Goal: Check status: Check status

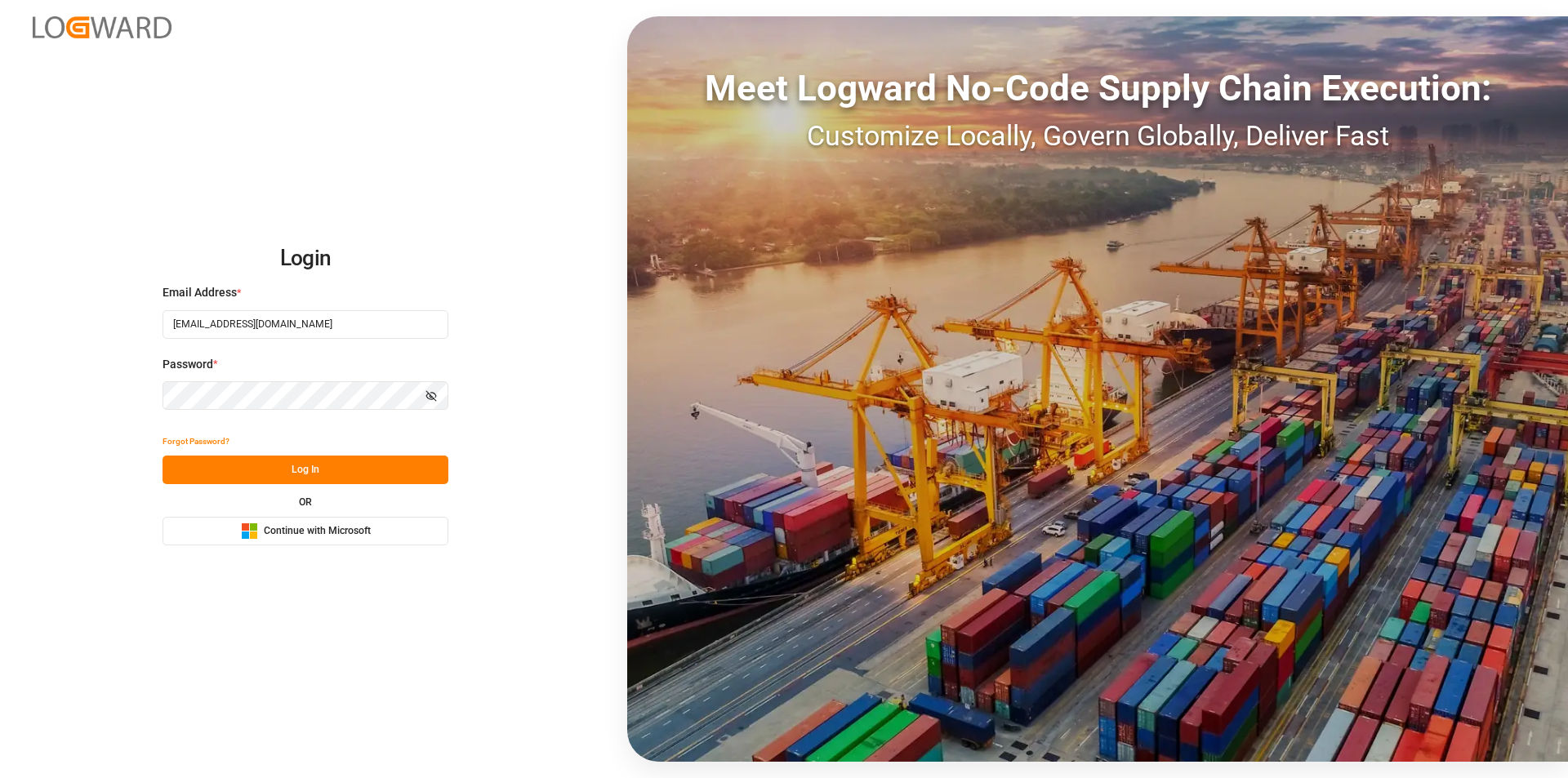
click at [304, 466] on button "Log In" at bounding box center [306, 470] width 286 height 29
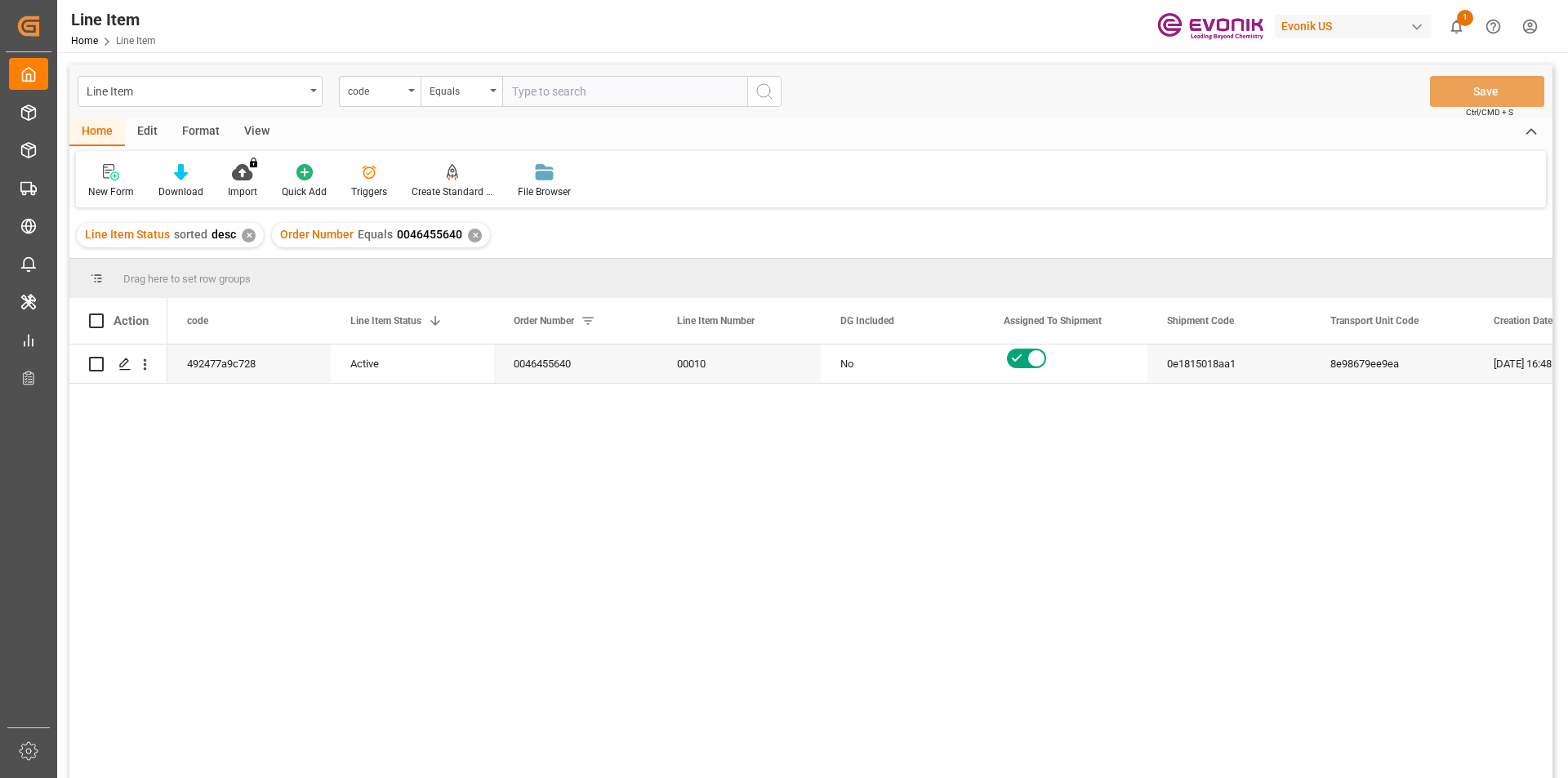
click at [1462, 25] on span "1" at bounding box center [1465, 18] width 16 height 16
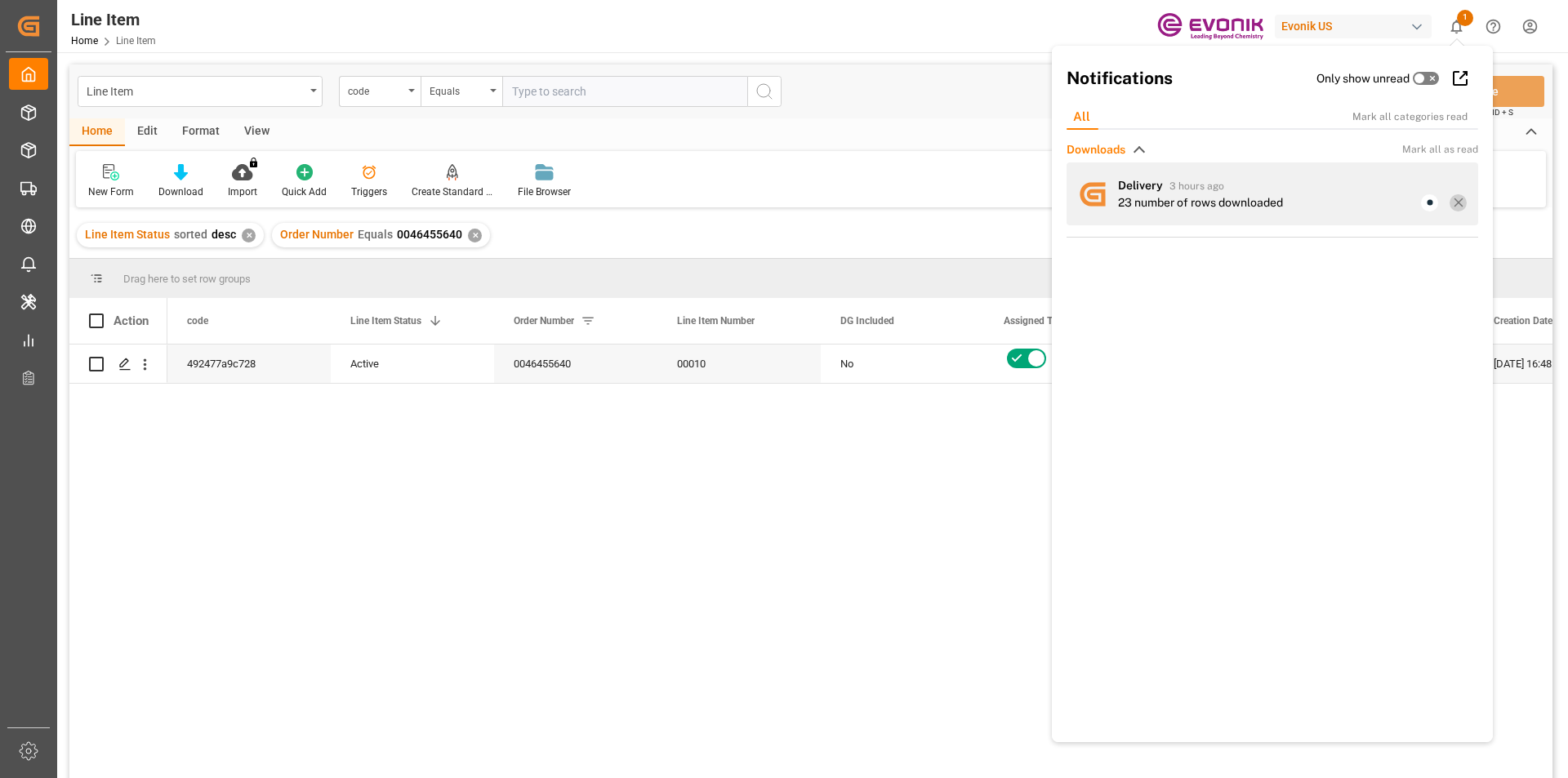
click at [1458, 203] on icon at bounding box center [1458, 202] width 14 height 14
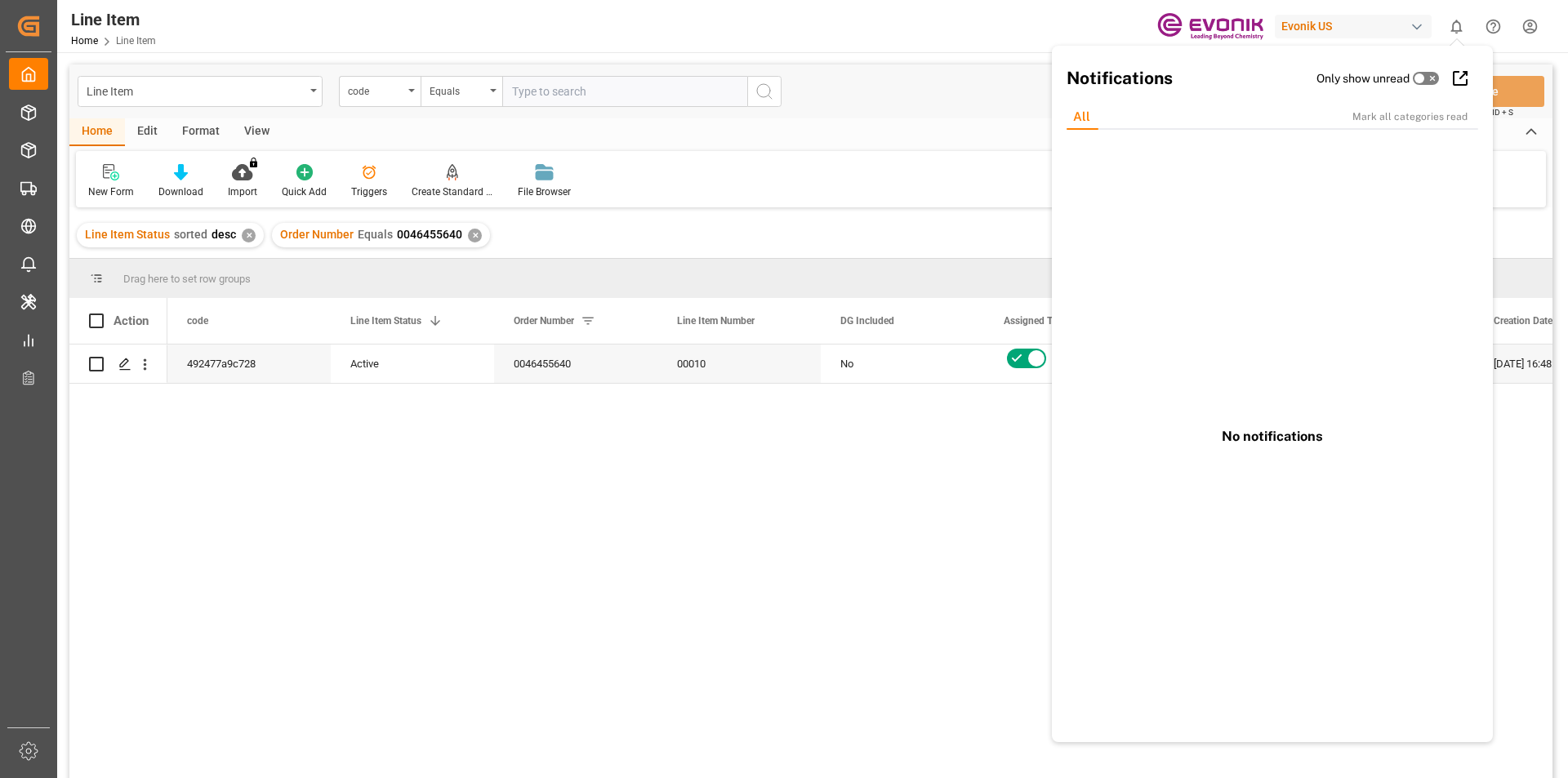
click at [970, 39] on div "Line Item Home Line Item Evonik US 0 Notifications Only show unread All Mark al…" at bounding box center [807, 26] width 1522 height 52
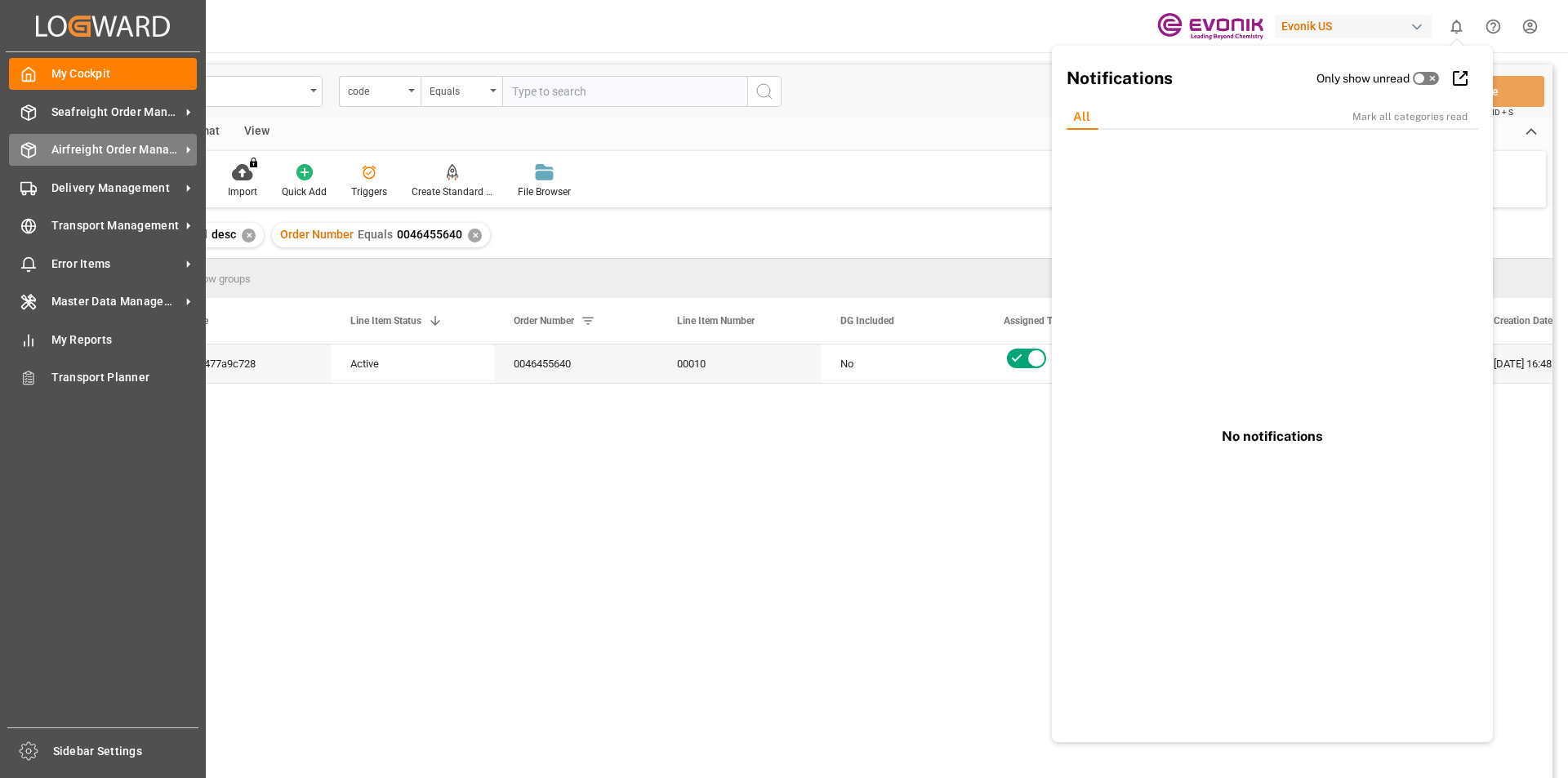
click at [85, 141] on span "Airfreight Order Management" at bounding box center [115, 149] width 129 height 17
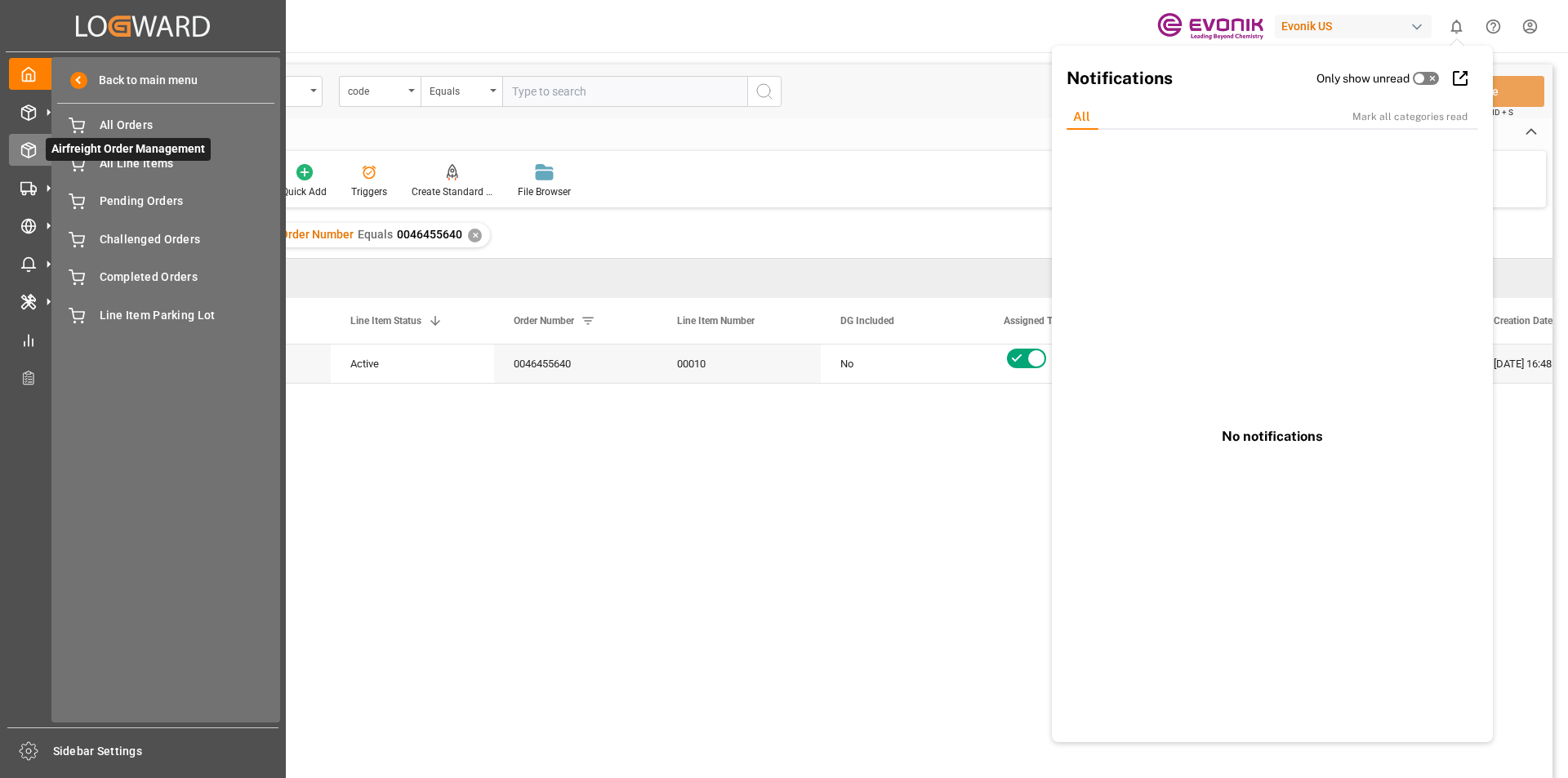
click at [181, 157] on span "Airfreight Order Management" at bounding box center [128, 148] width 165 height 22
click at [182, 166] on span "All Line Items" at bounding box center [187, 164] width 175 height 17
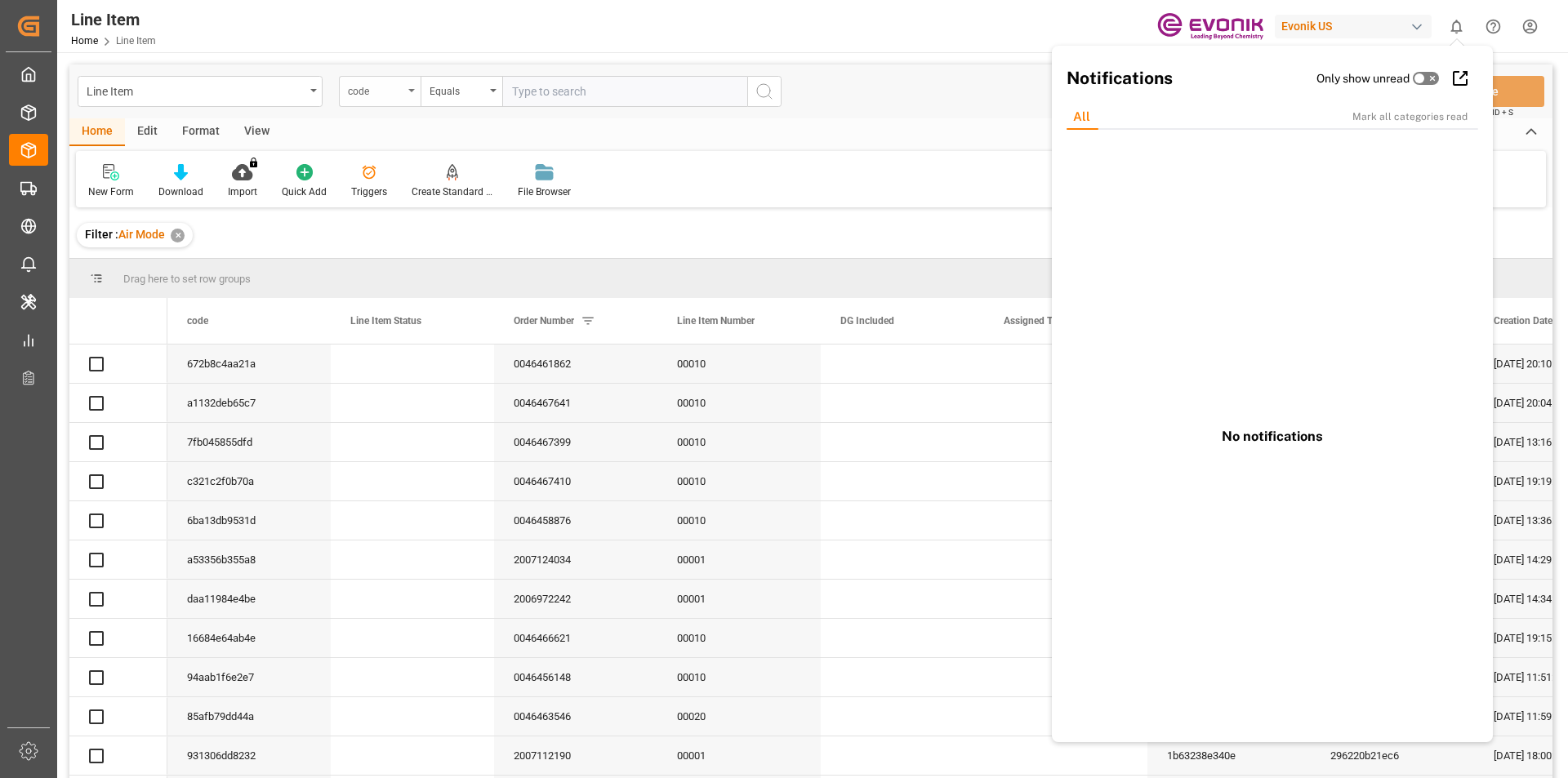
click at [408, 95] on div "code" at bounding box center [380, 91] width 82 height 31
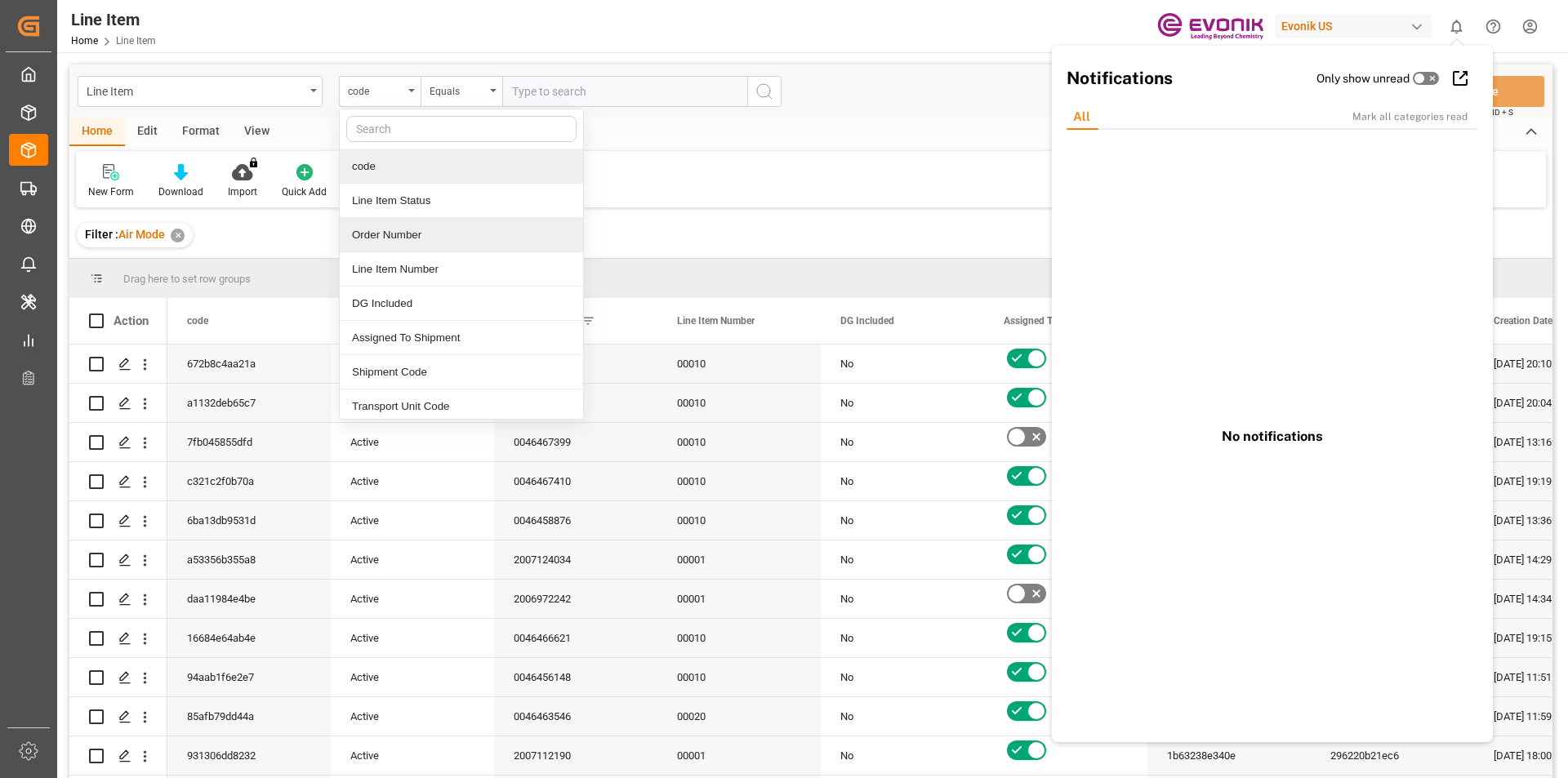
click at [377, 229] on div "Order Number" at bounding box center [461, 235] width 244 height 34
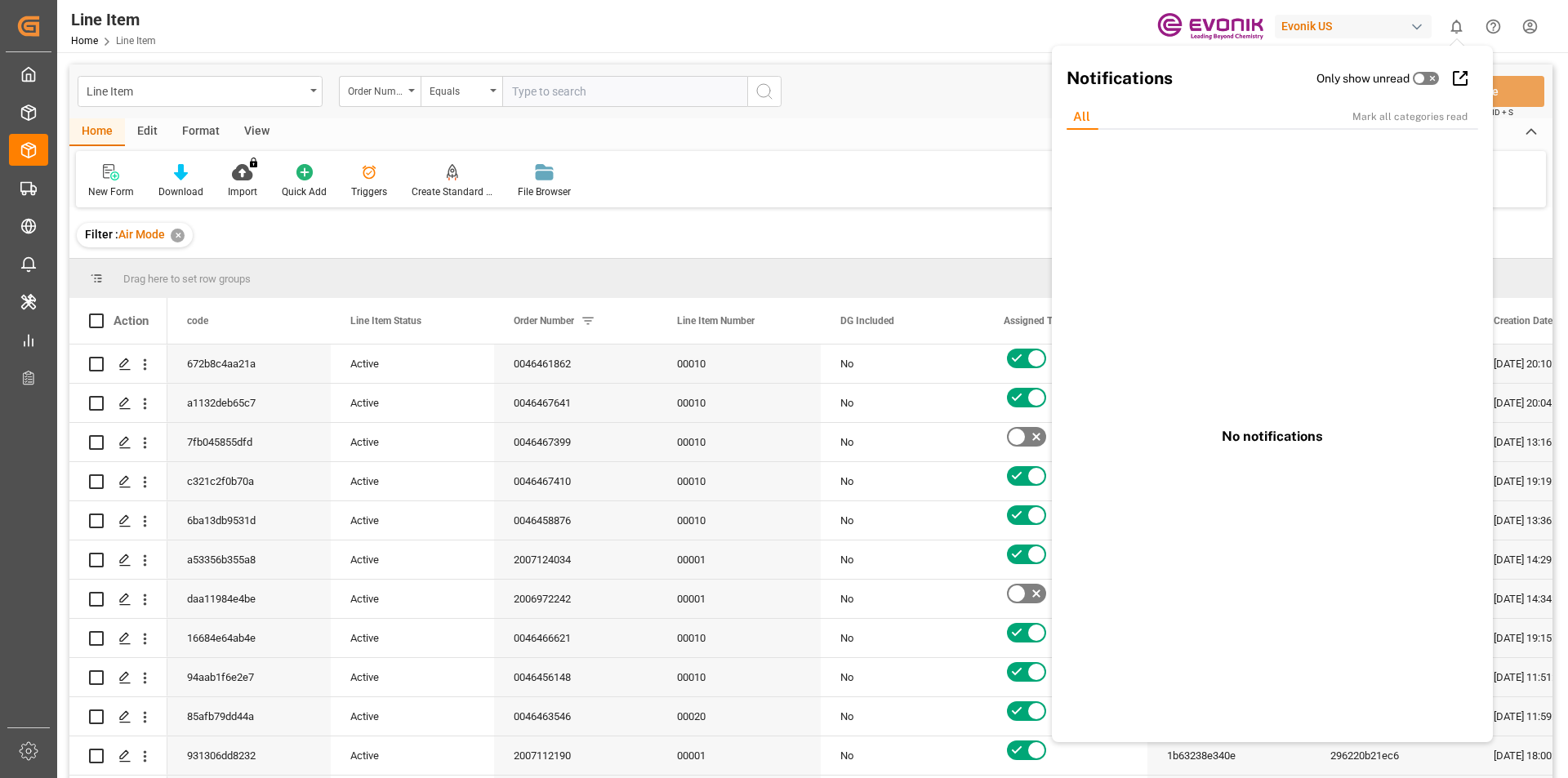
click at [550, 93] on input "text" at bounding box center [624, 91] width 245 height 31
paste input "0046455644"
type input "0046455644"
click at [766, 94] on icon "search button" at bounding box center [765, 92] width 20 height 20
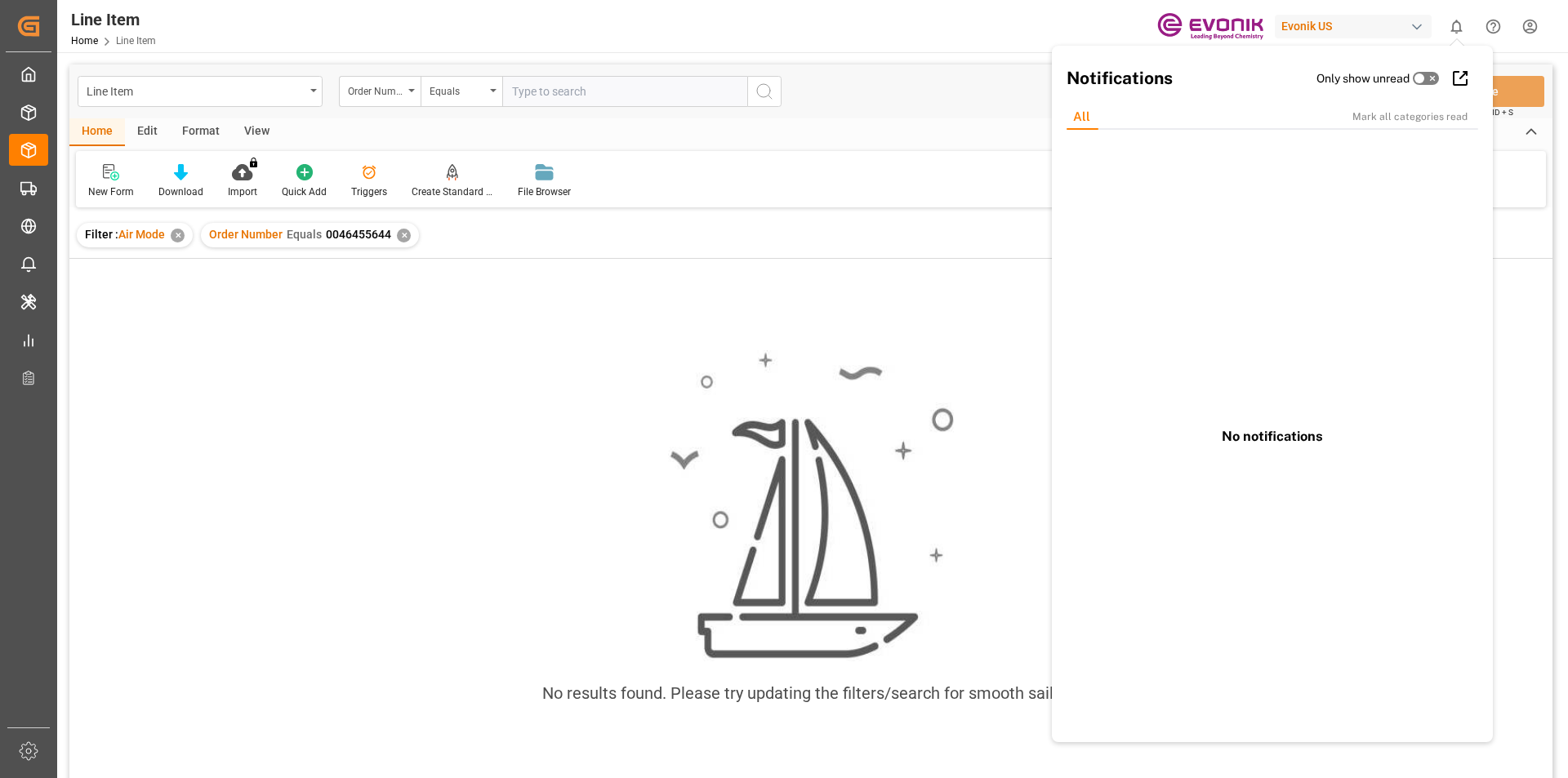
click at [1459, 31] on icon "show 0 new notifications" at bounding box center [1456, 26] width 12 height 13
click at [176, 237] on div "✕" at bounding box center [177, 235] width 13 height 13
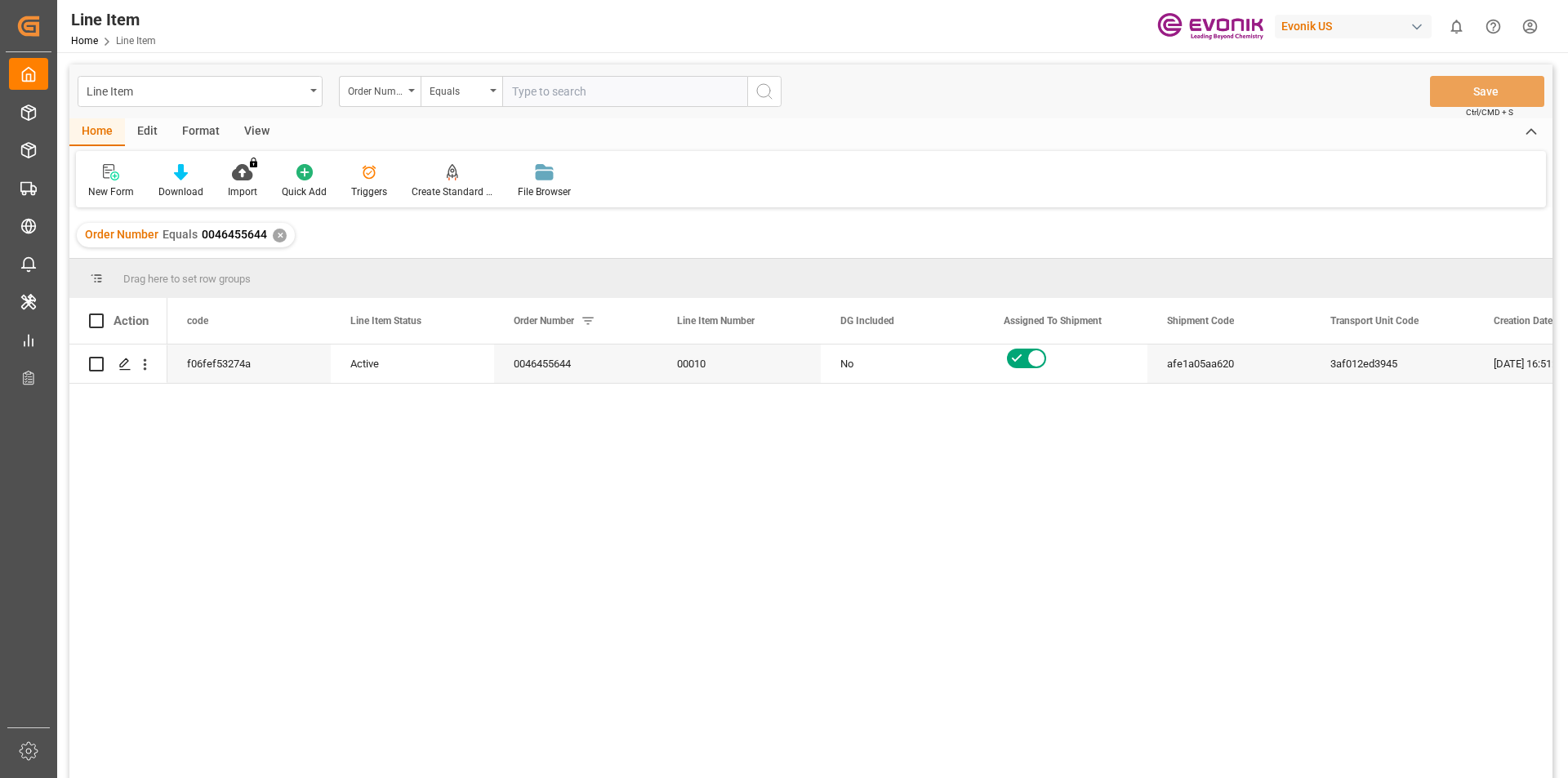
click at [264, 135] on div "View" at bounding box center [256, 132] width 49 height 28
click at [185, 180] on icon at bounding box center [185, 172] width 16 height 16
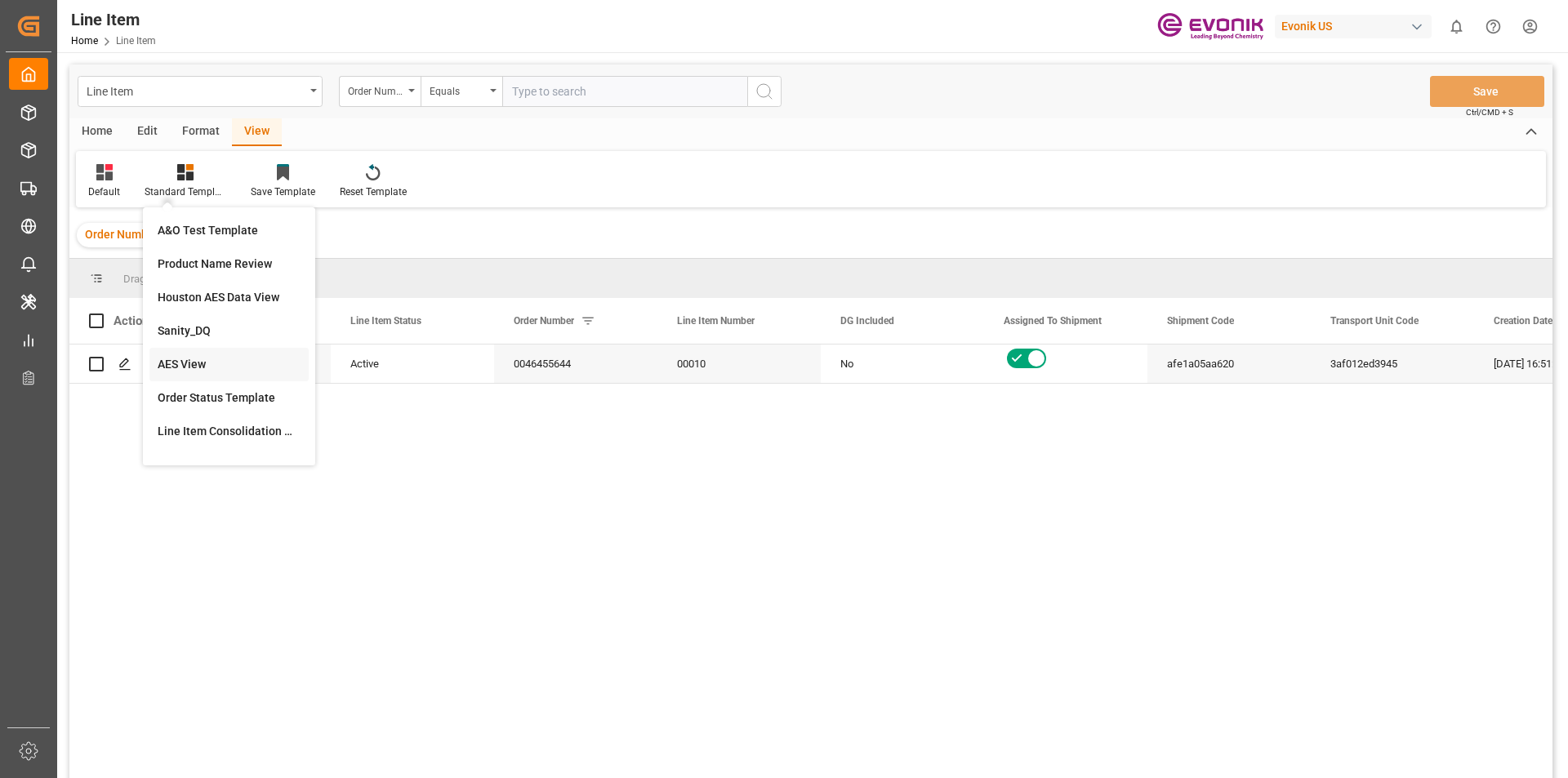
click at [184, 358] on div "AES View" at bounding box center [228, 364] width 143 height 17
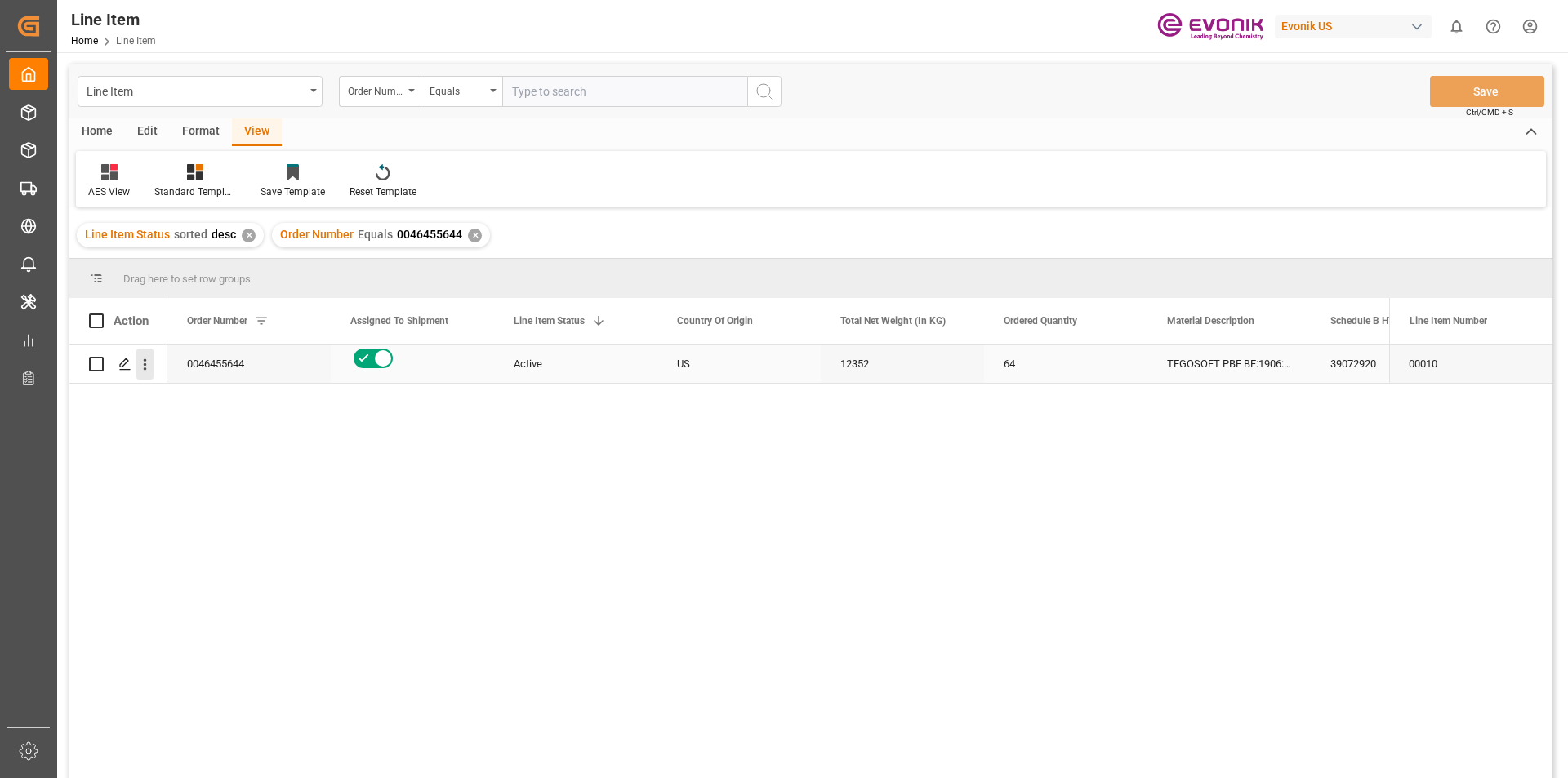
click at [144, 372] on icon "open menu" at bounding box center [145, 364] width 17 height 17
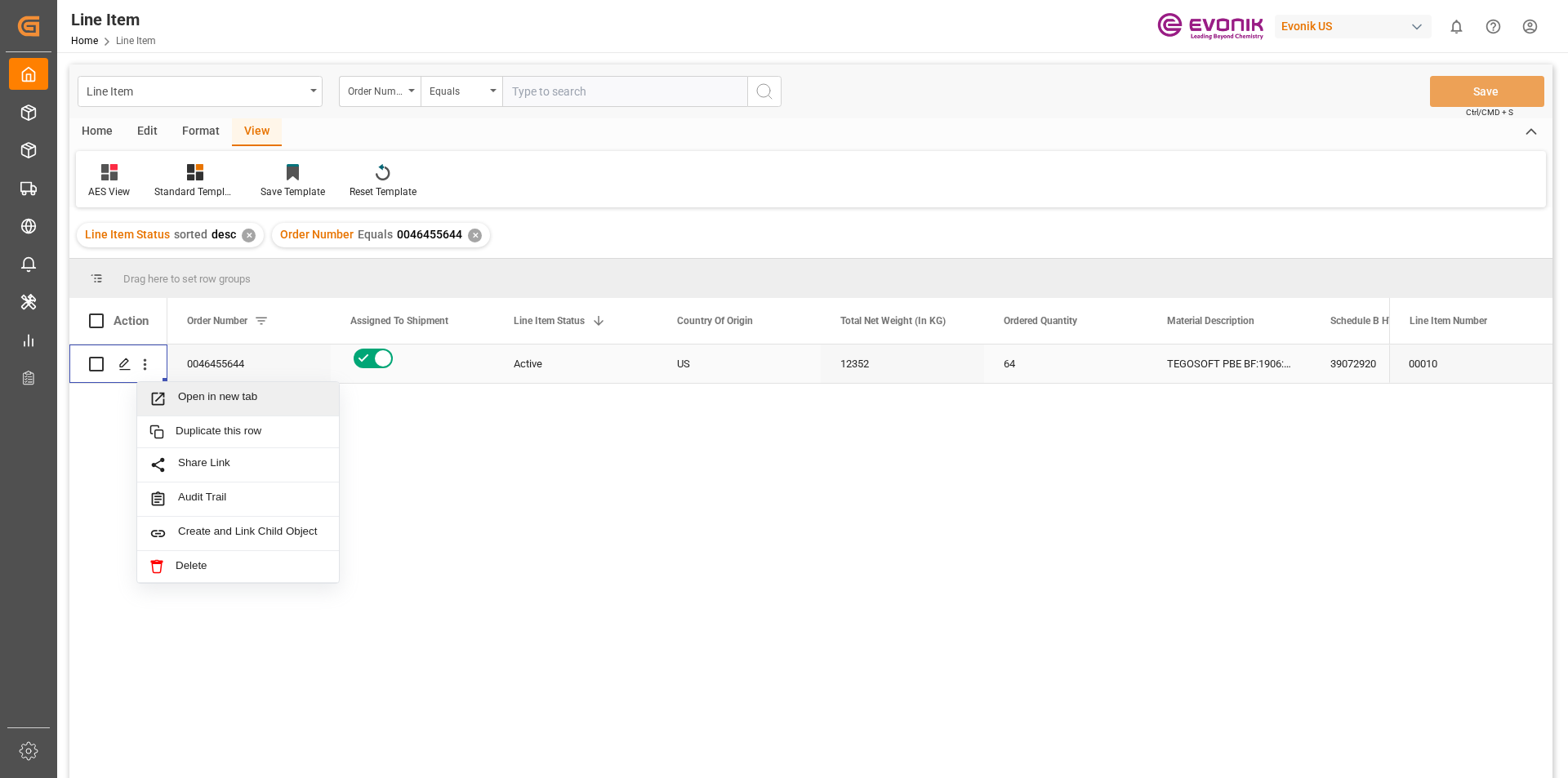
click at [173, 399] on span "Press SPACE to select this row." at bounding box center [164, 398] width 29 height 17
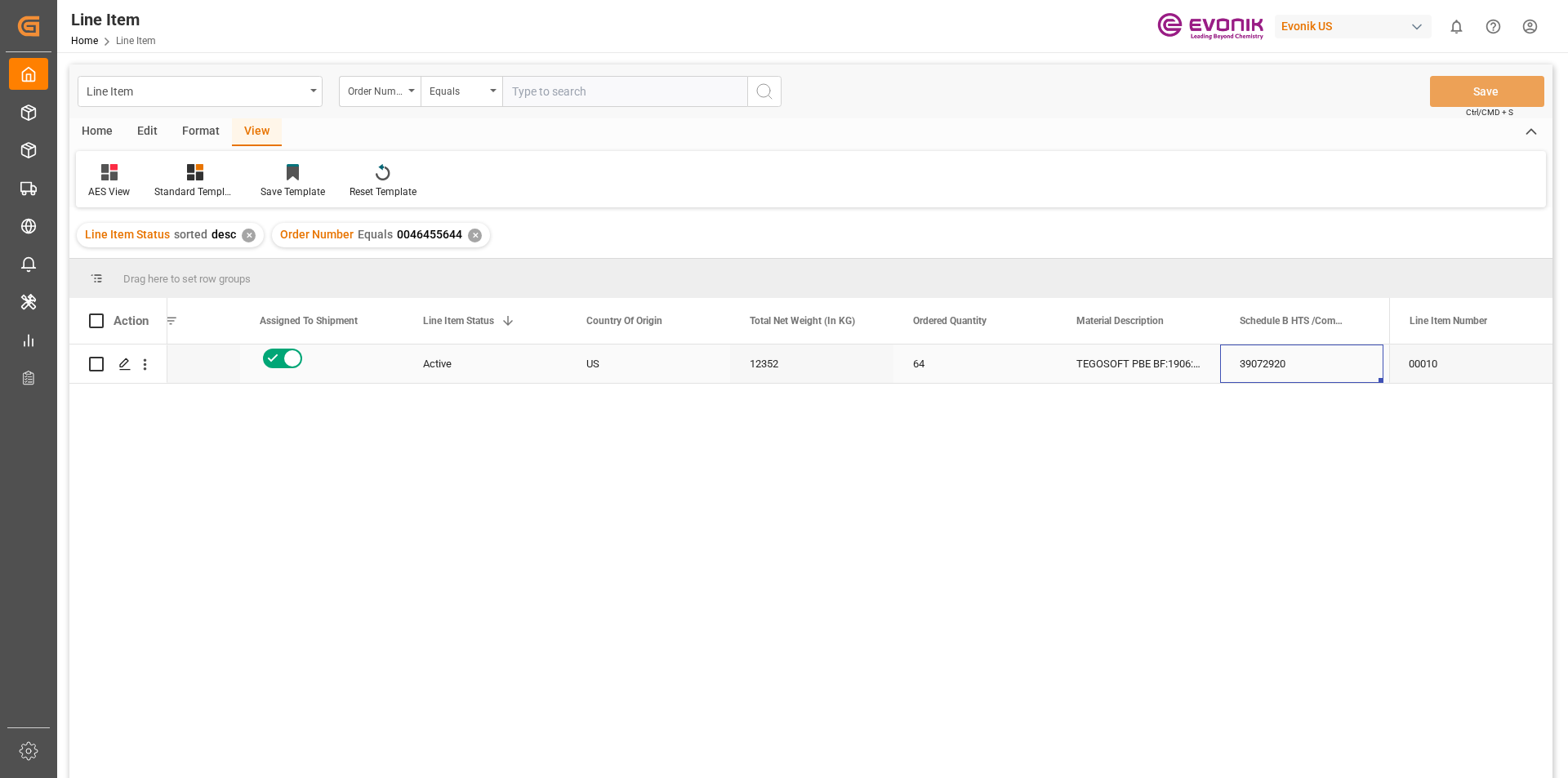
scroll to position [0, 254]
click at [608, 367] on div "12352" at bounding box center [649, 363] width 164 height 39
click at [1266, 367] on div "69912.32" at bounding box center [1302, 363] width 164 height 39
click at [1273, 378] on div "69912.32" at bounding box center [1302, 363] width 164 height 39
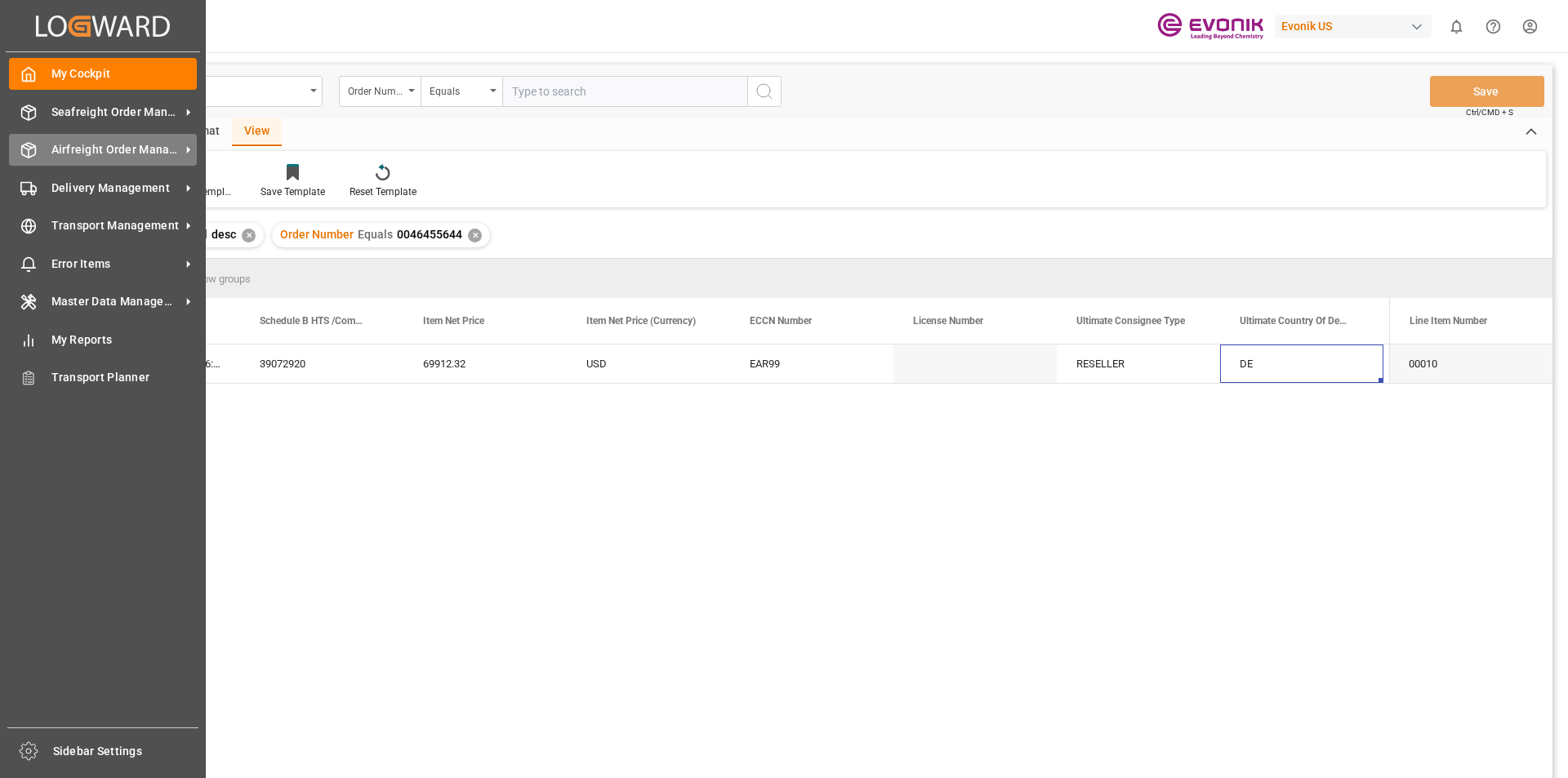
click at [98, 143] on span "Airfreight Order Management" at bounding box center [115, 149] width 129 height 17
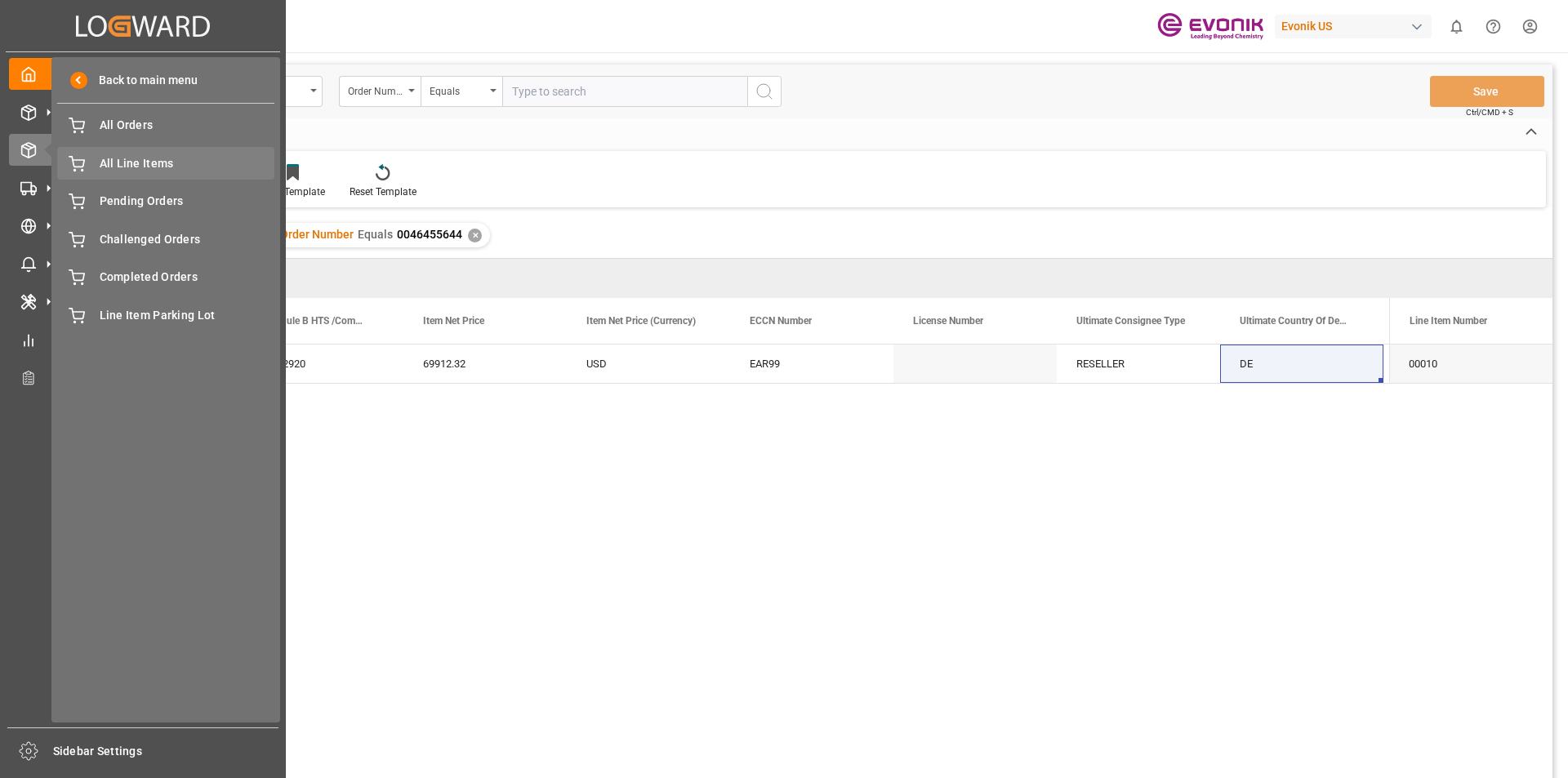
click at [178, 166] on span "All Line Items" at bounding box center [187, 164] width 175 height 17
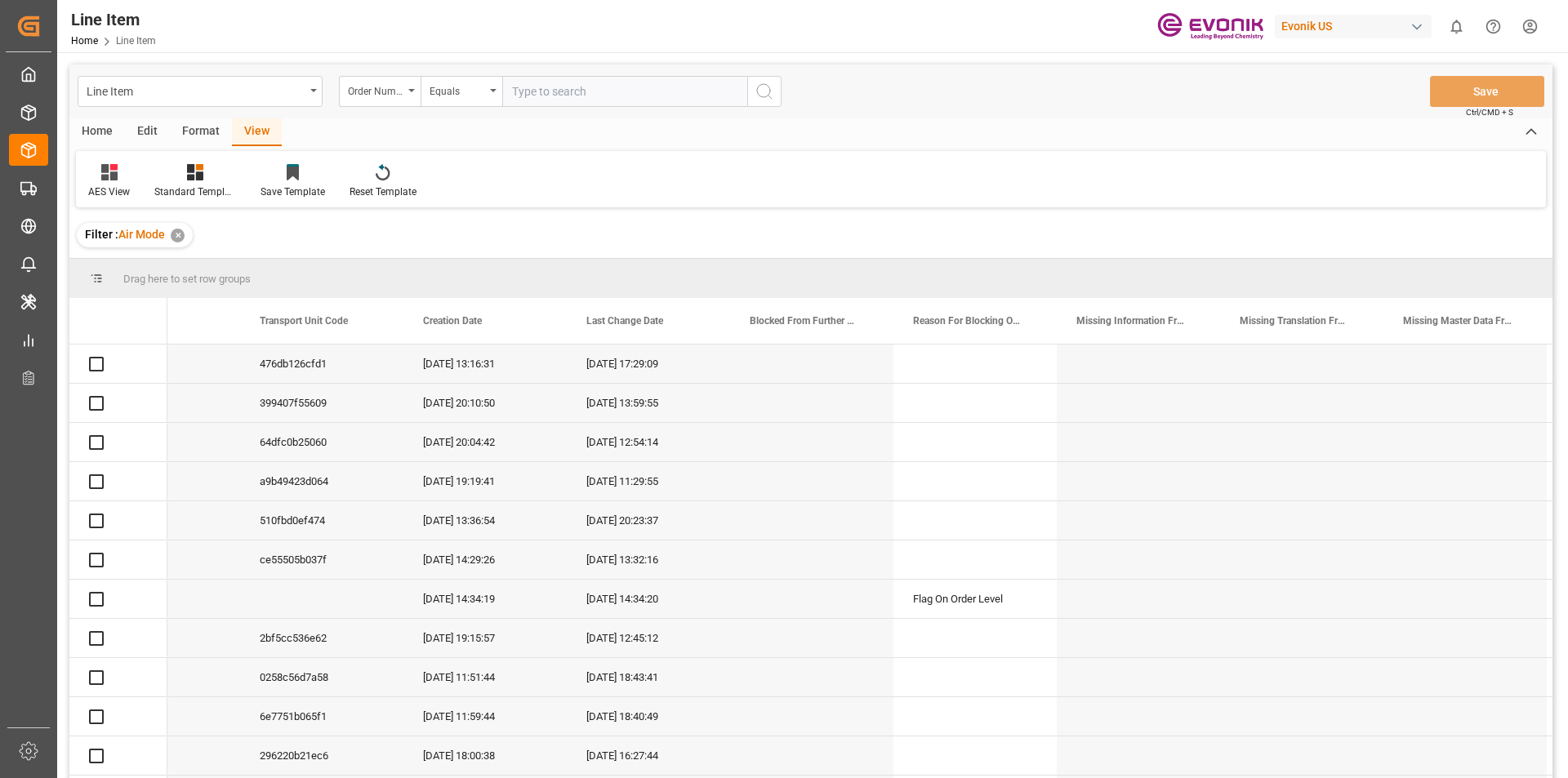
click at [558, 90] on input "text" at bounding box center [624, 91] width 245 height 31
paste input "2007020204"
type input "2007020204"
click at [770, 89] on circle "search button" at bounding box center [764, 91] width 13 height 13
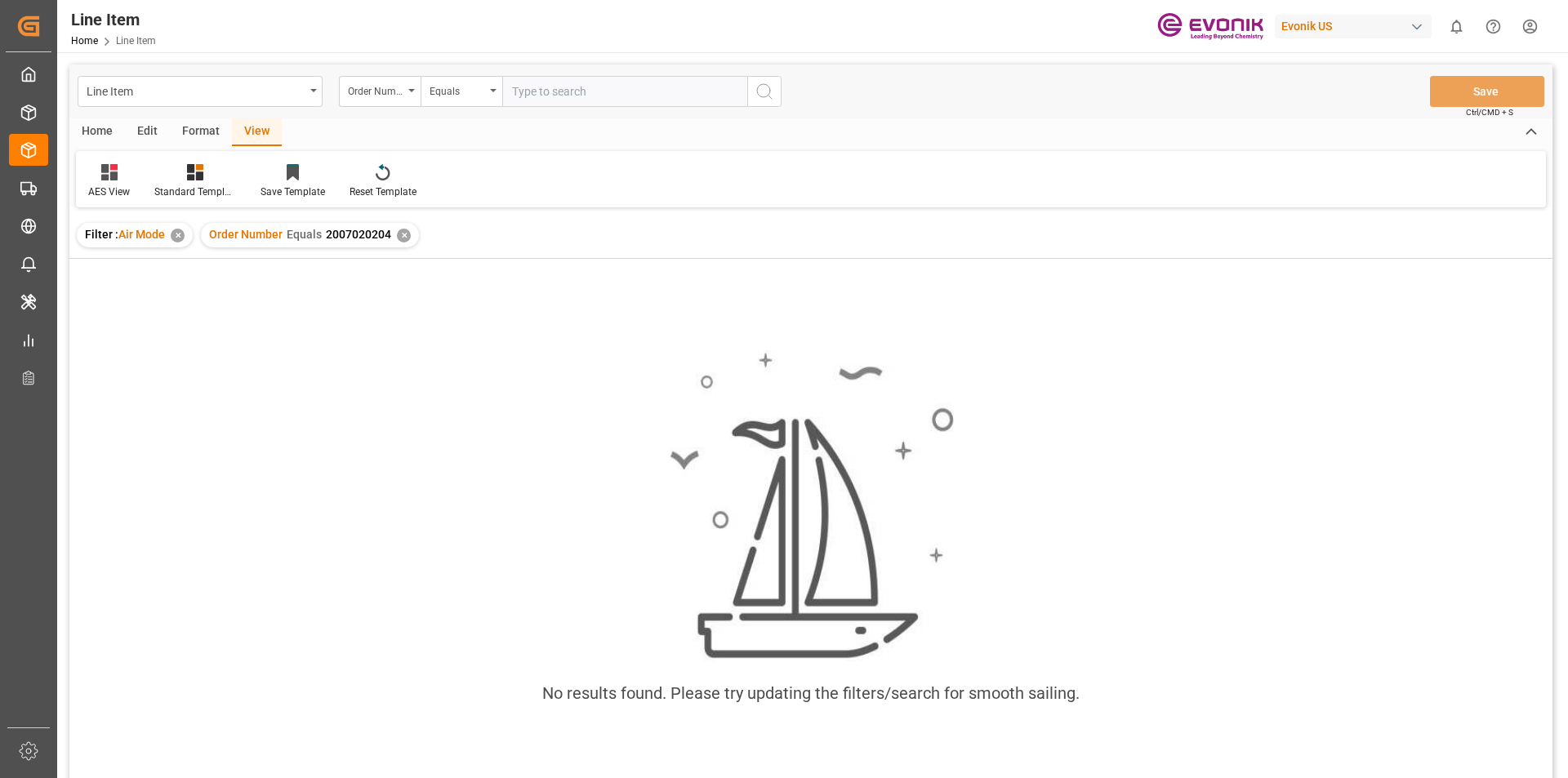
click at [177, 237] on div "✕" at bounding box center [177, 235] width 13 height 13
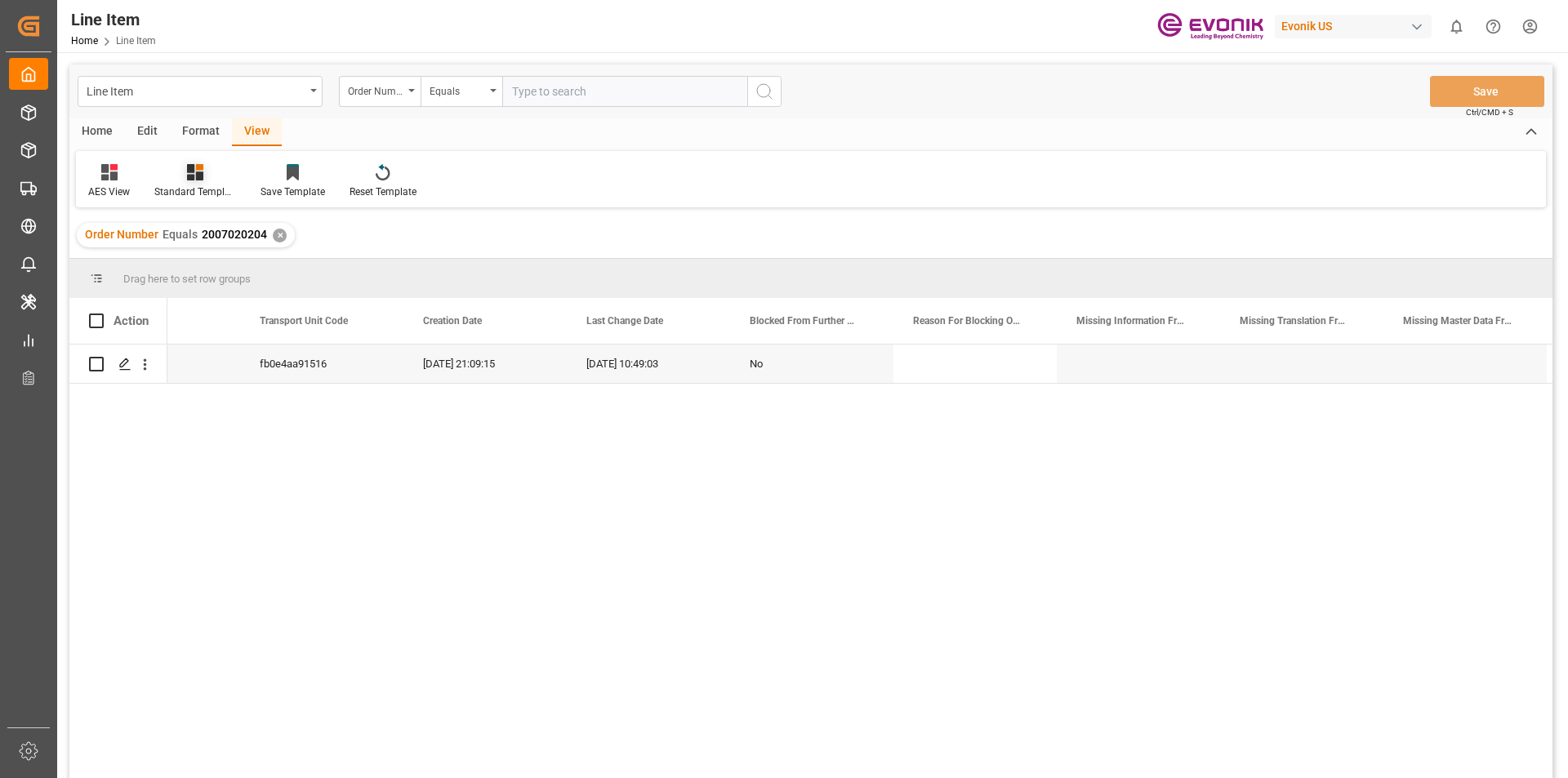
click at [196, 182] on div "Standard Templates" at bounding box center [195, 182] width 106 height 36
click at [206, 367] on div "AES View" at bounding box center [238, 364] width 143 height 17
click at [142, 365] on icon "open menu" at bounding box center [145, 364] width 17 height 17
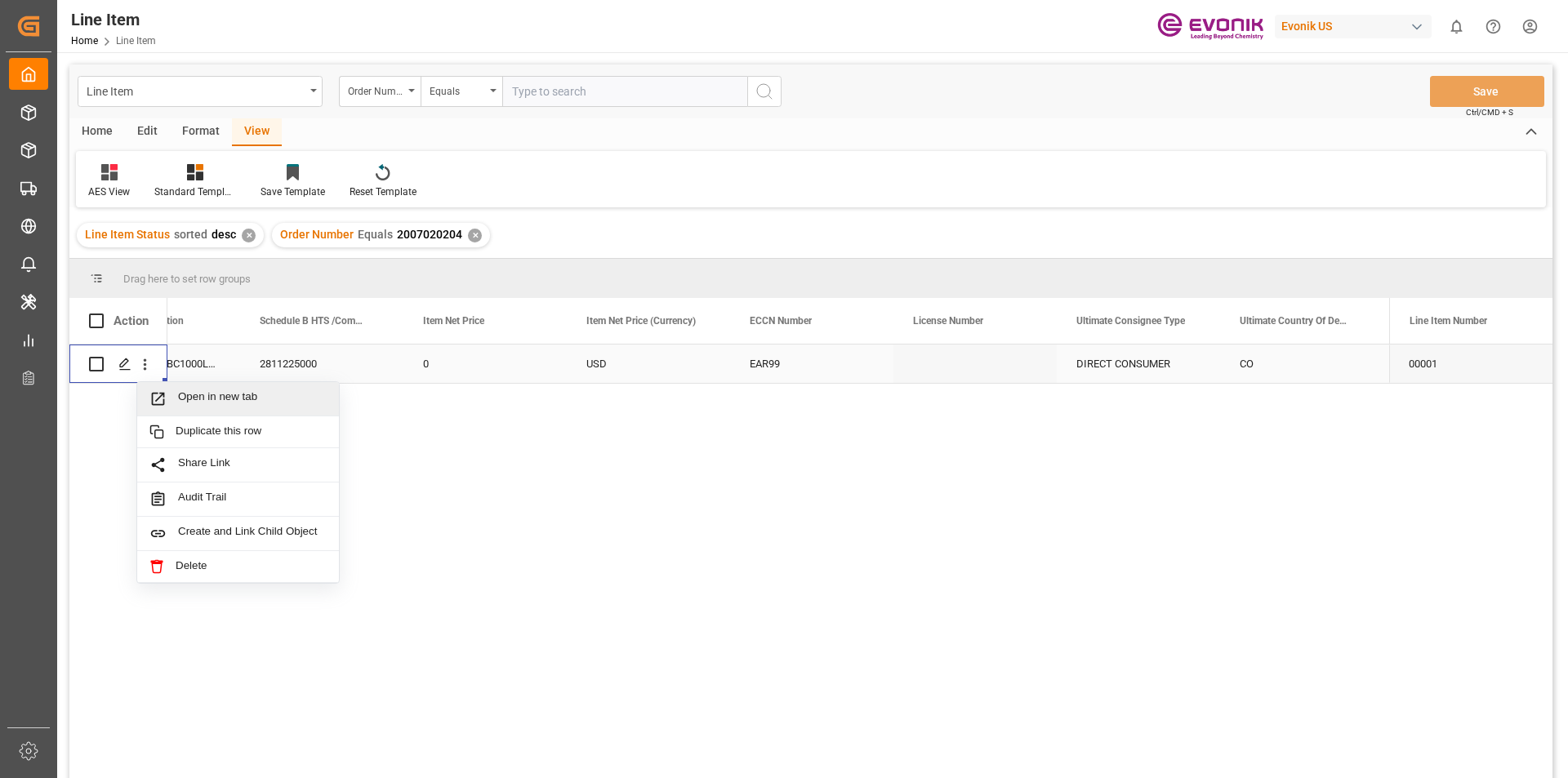
click at [209, 404] on span "Open in new tab" at bounding box center [252, 398] width 148 height 17
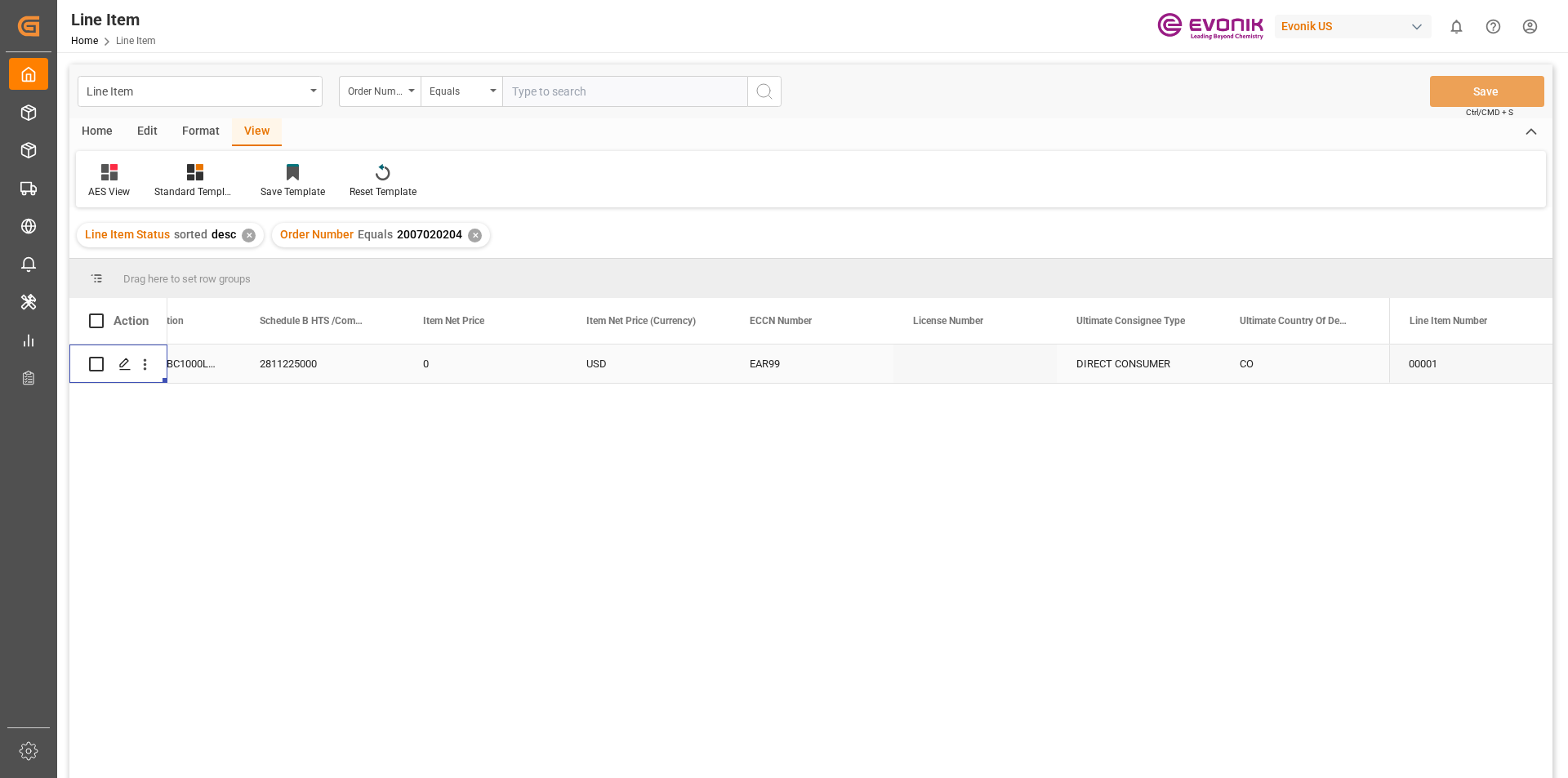
click at [449, 362] on div "0" at bounding box center [486, 363] width 164 height 39
click at [655, 372] on div "Press SPACE to select this row." at bounding box center [649, 363] width 164 height 39
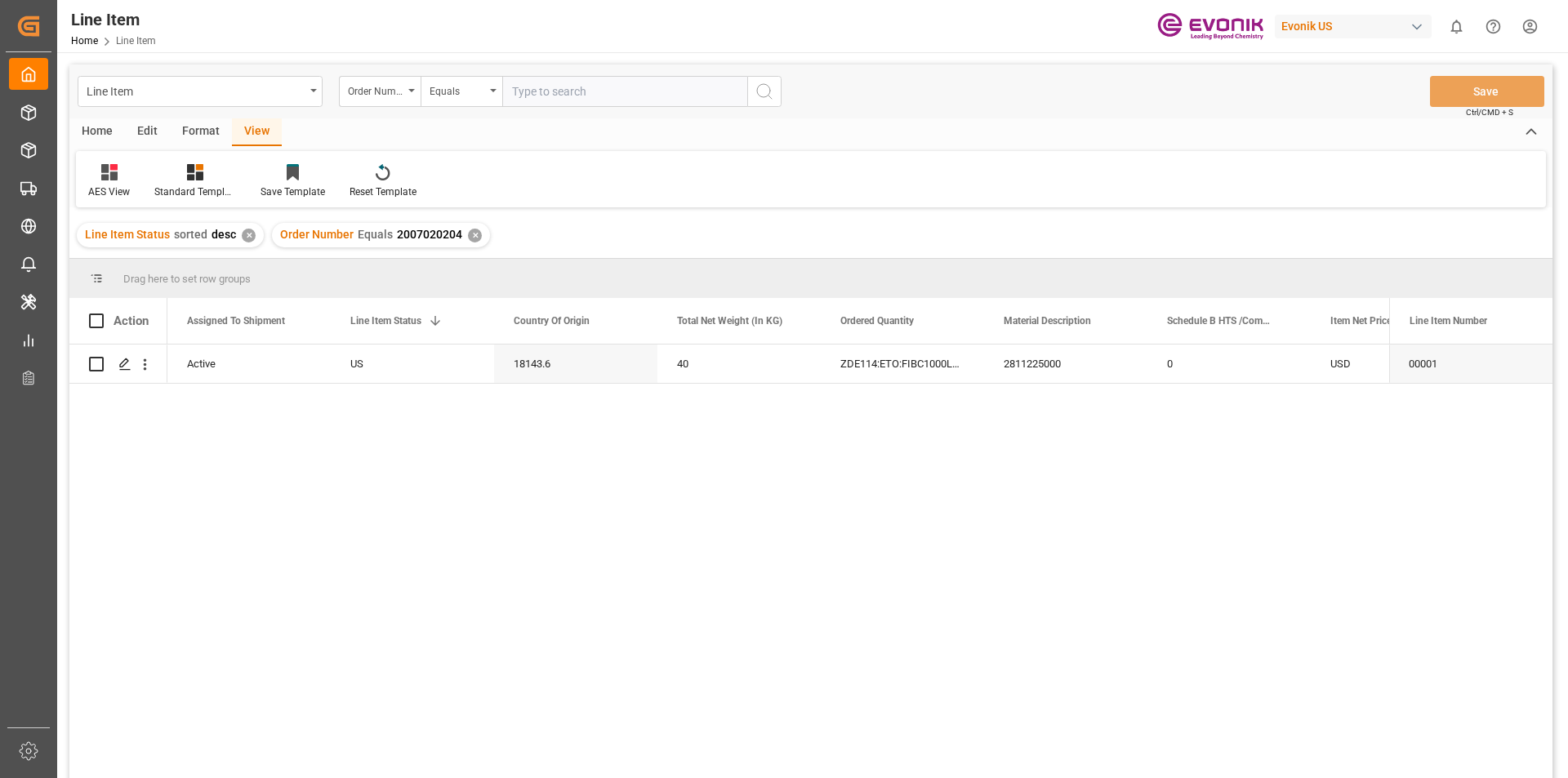
scroll to position [0, 164]
click at [1196, 367] on div "2811225000" at bounding box center [1230, 363] width 164 height 39
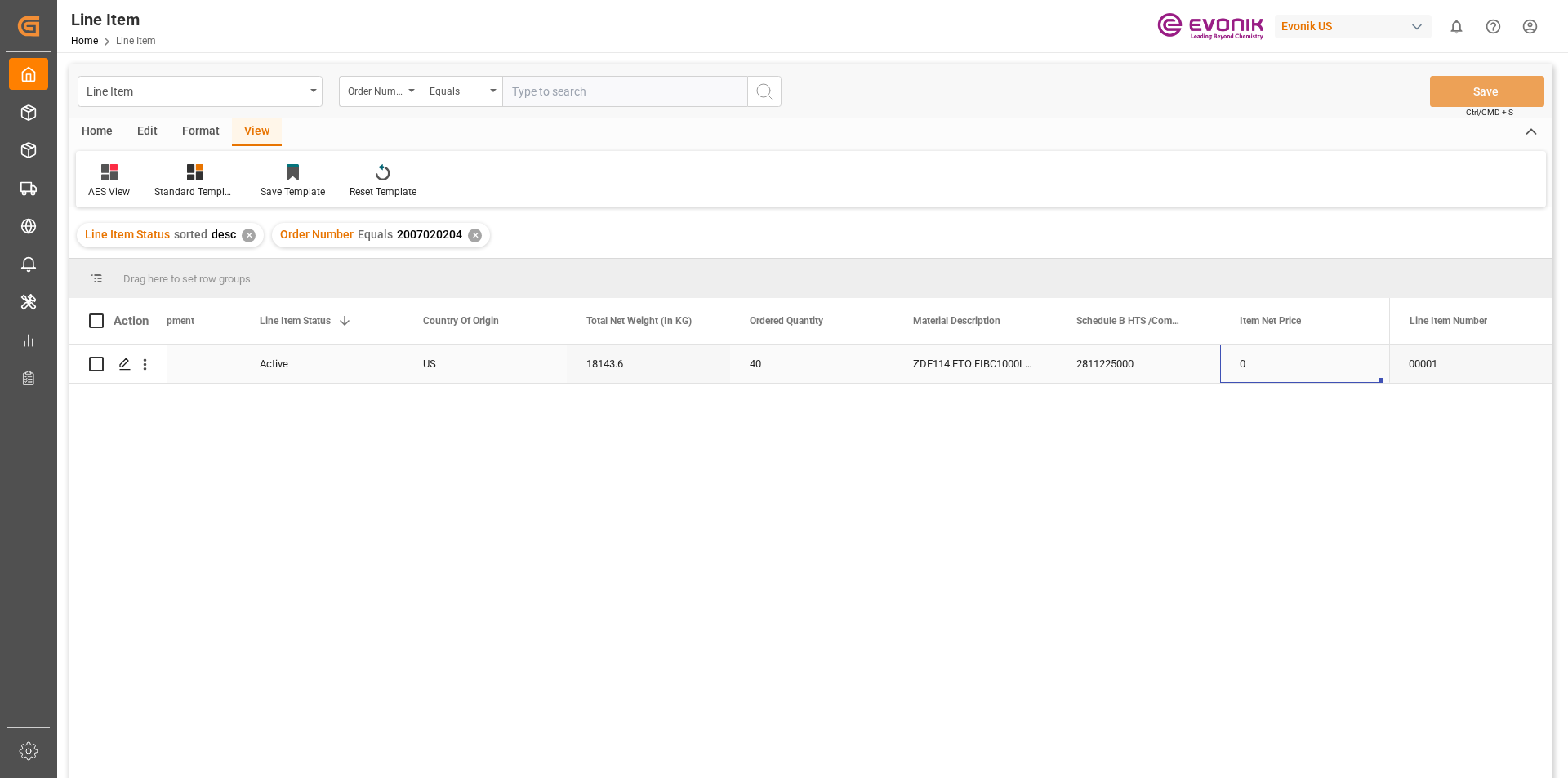
scroll to position [0, 417]
click at [1121, 368] on div "0" at bounding box center [1139, 363] width 164 height 39
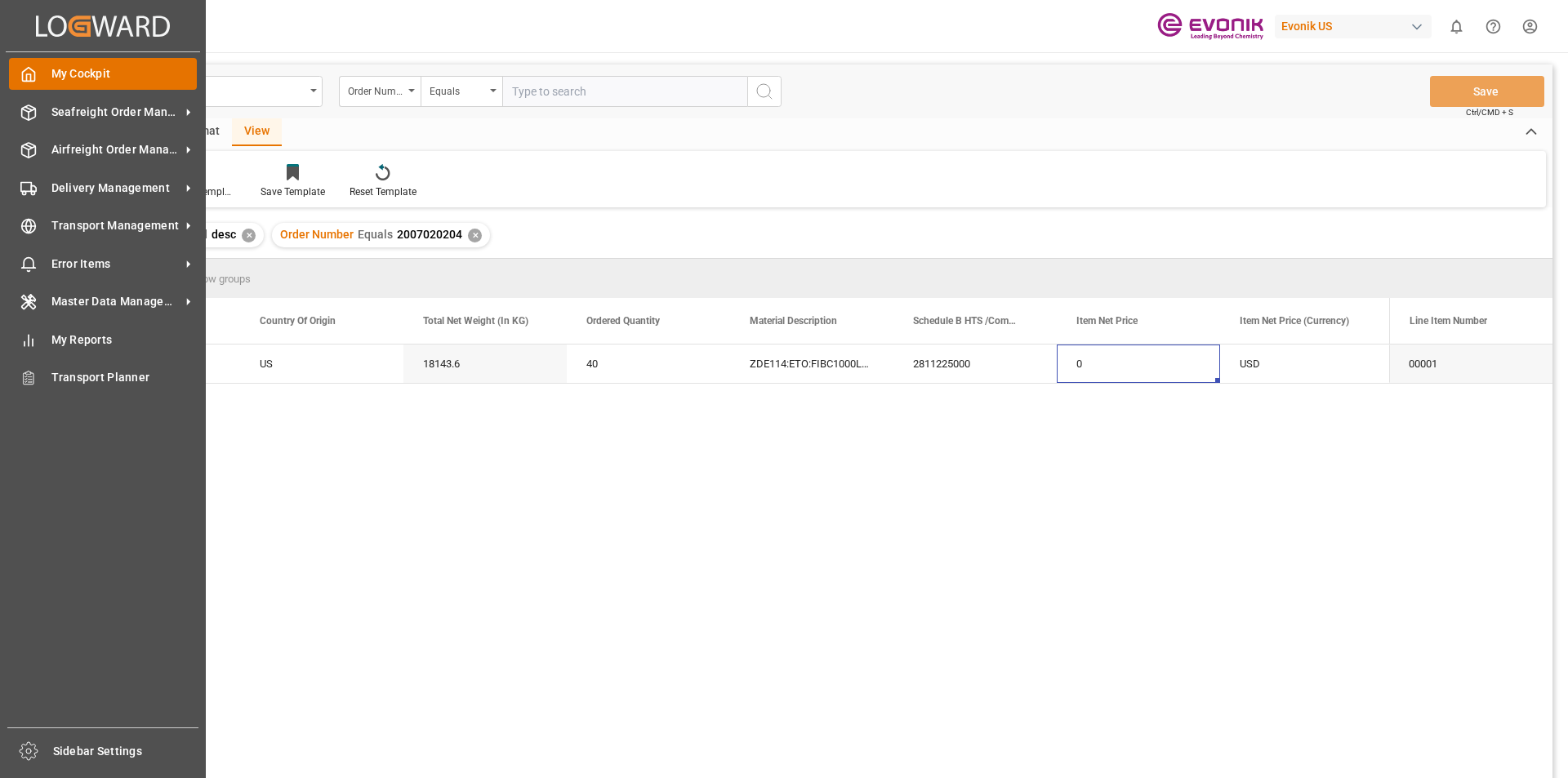
click at [30, 79] on icon at bounding box center [29, 75] width 16 height 16
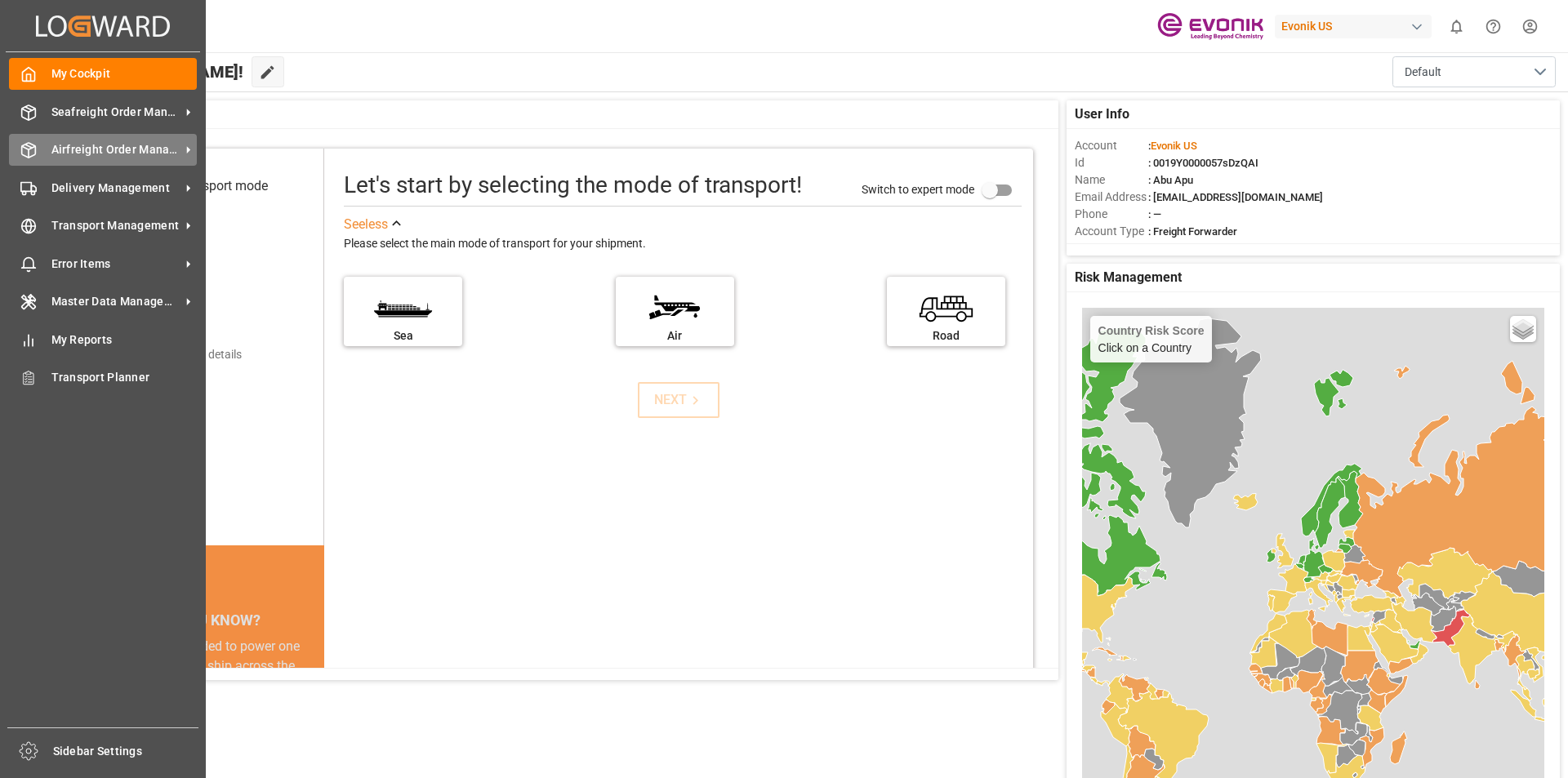
click at [101, 153] on span "Airfreight Order Management" at bounding box center [115, 149] width 129 height 17
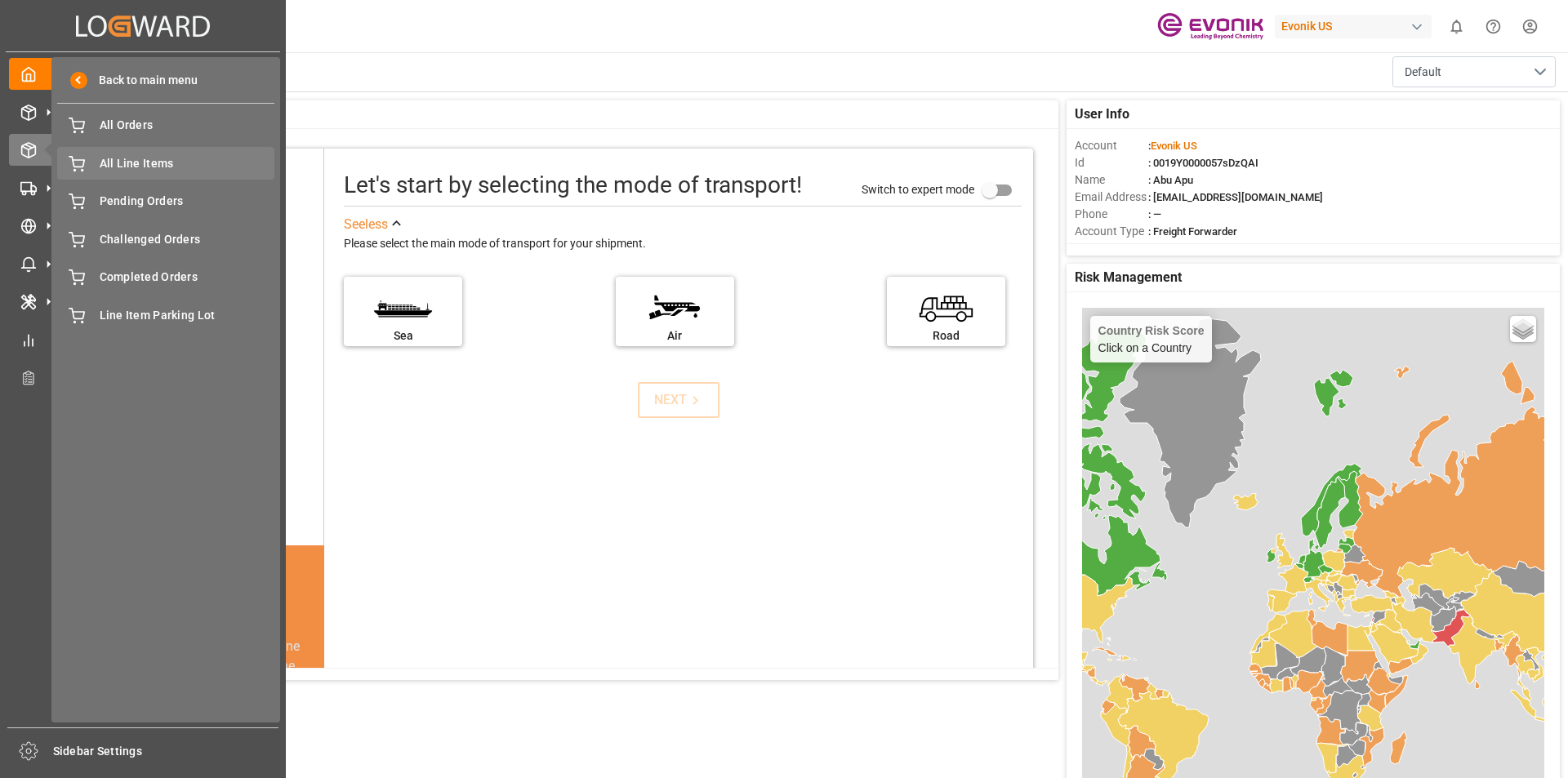
click at [200, 169] on span "All Line Items" at bounding box center [187, 164] width 175 height 17
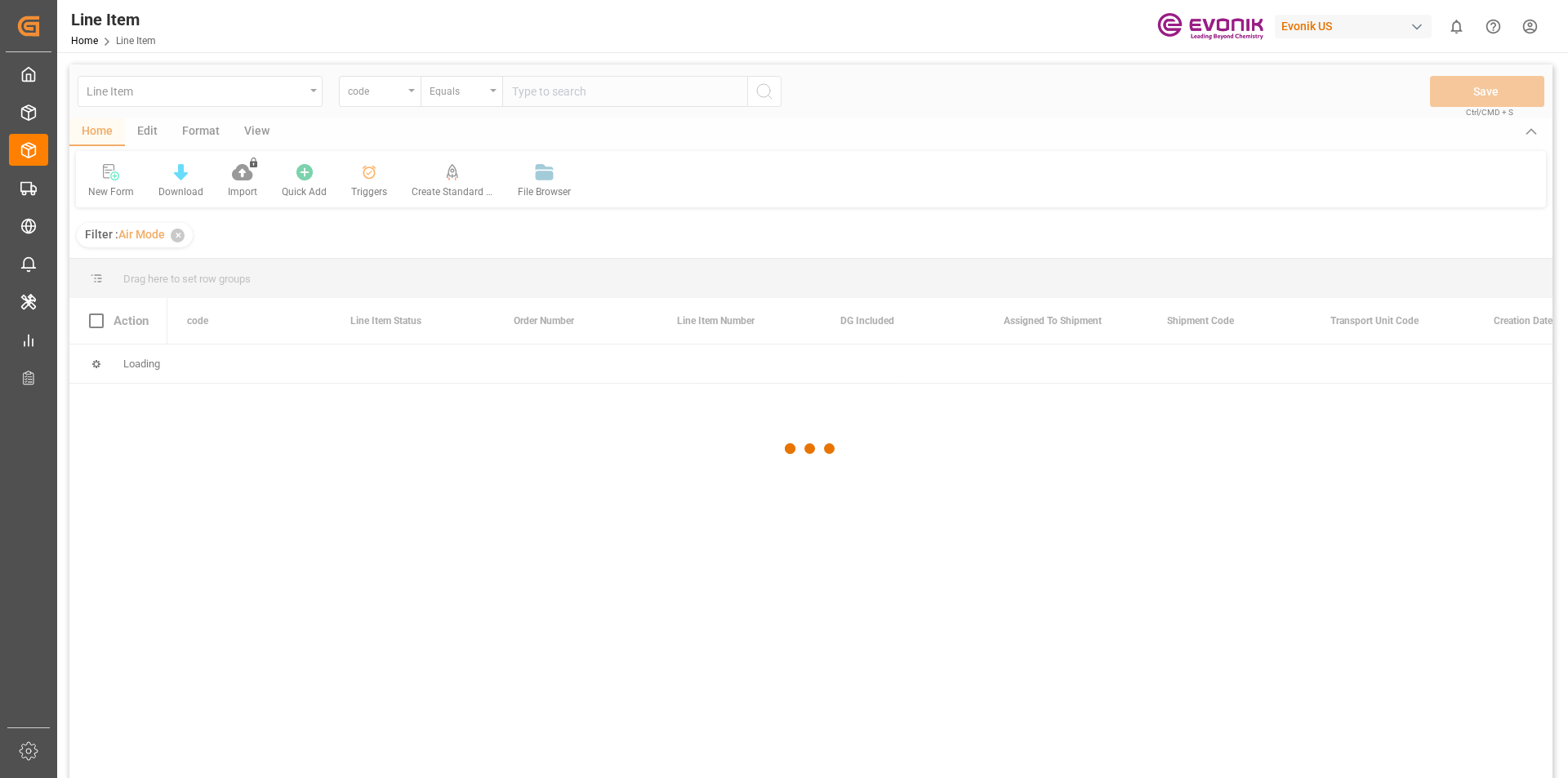
click at [403, 94] on div at bounding box center [811, 449] width 1483 height 768
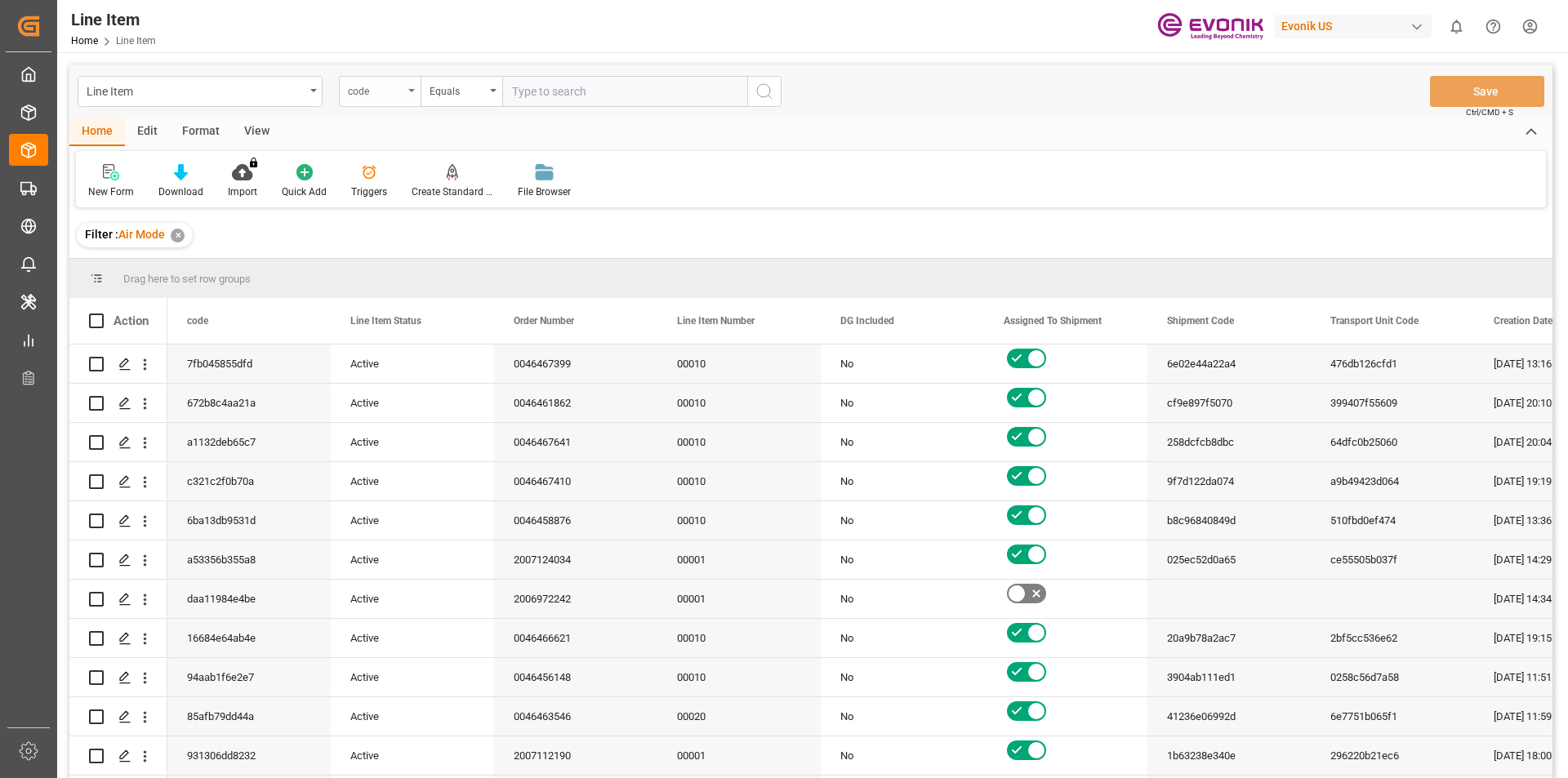
click at [413, 97] on div "code" at bounding box center [380, 91] width 82 height 31
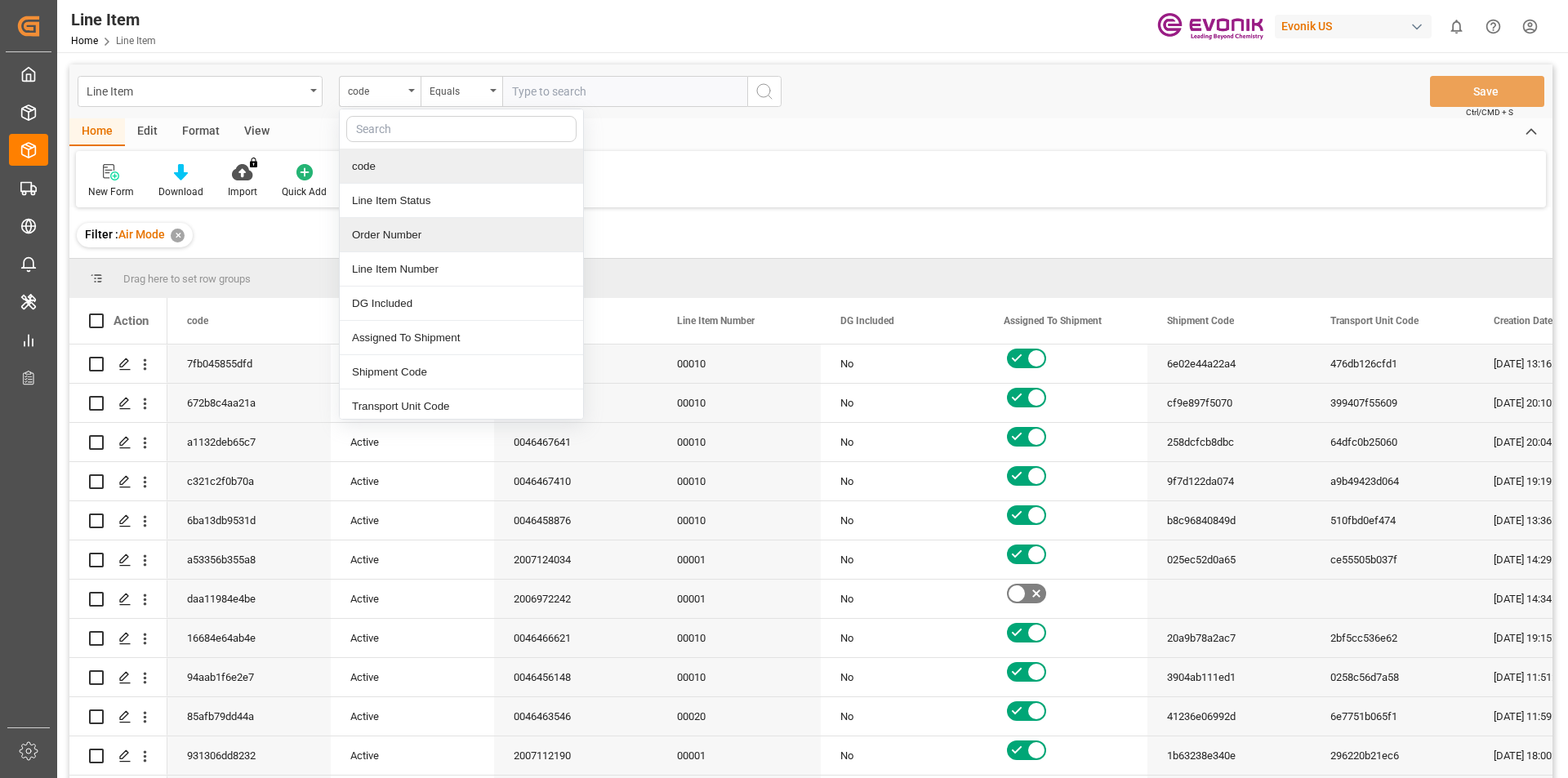
click at [378, 234] on div "Order Number" at bounding box center [461, 235] width 244 height 34
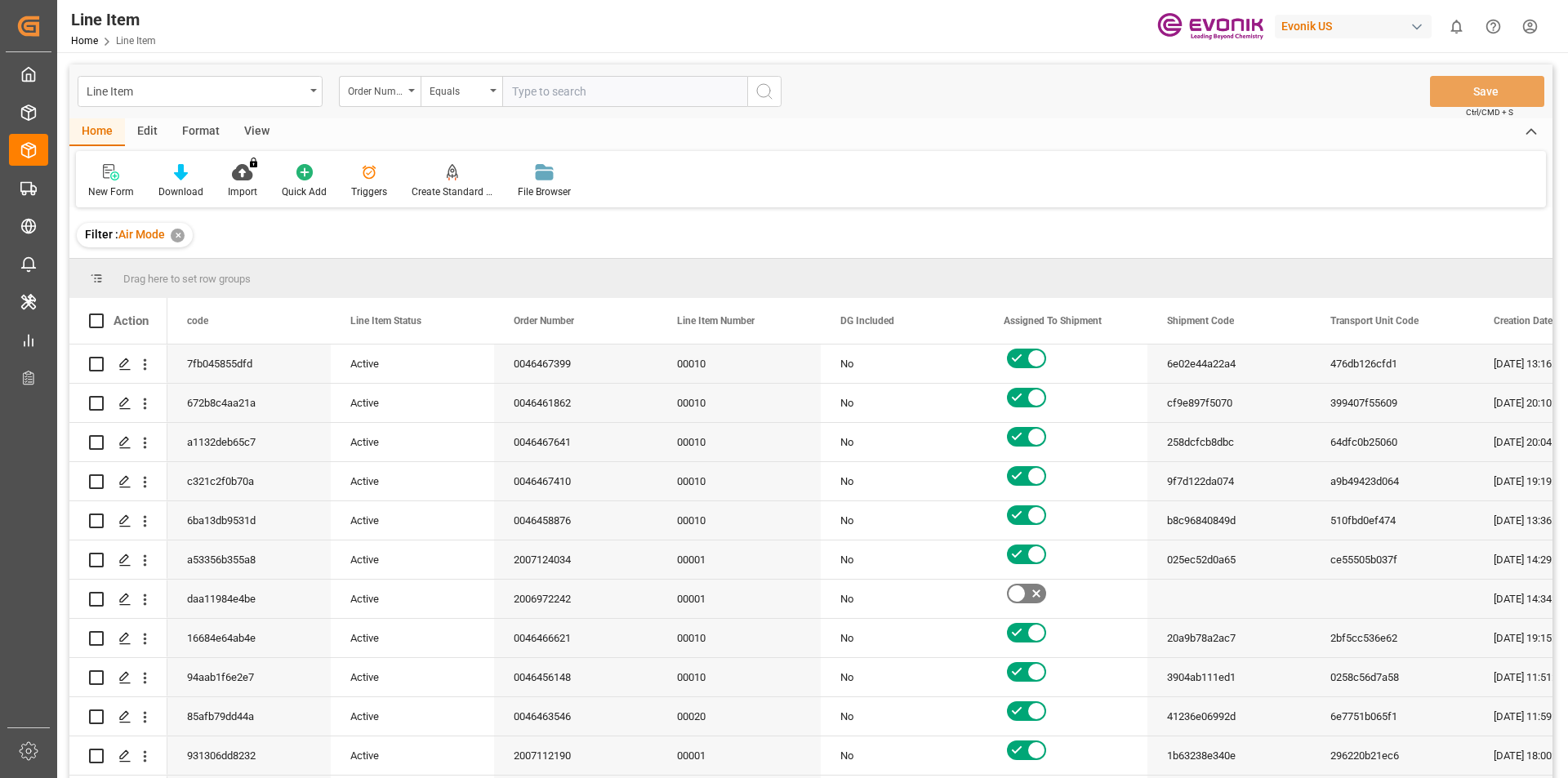
click at [560, 93] on input "text" at bounding box center [624, 91] width 245 height 31
paste input "0046465563"
type input "0046465563"
click at [769, 94] on circle "search button" at bounding box center [764, 91] width 13 height 13
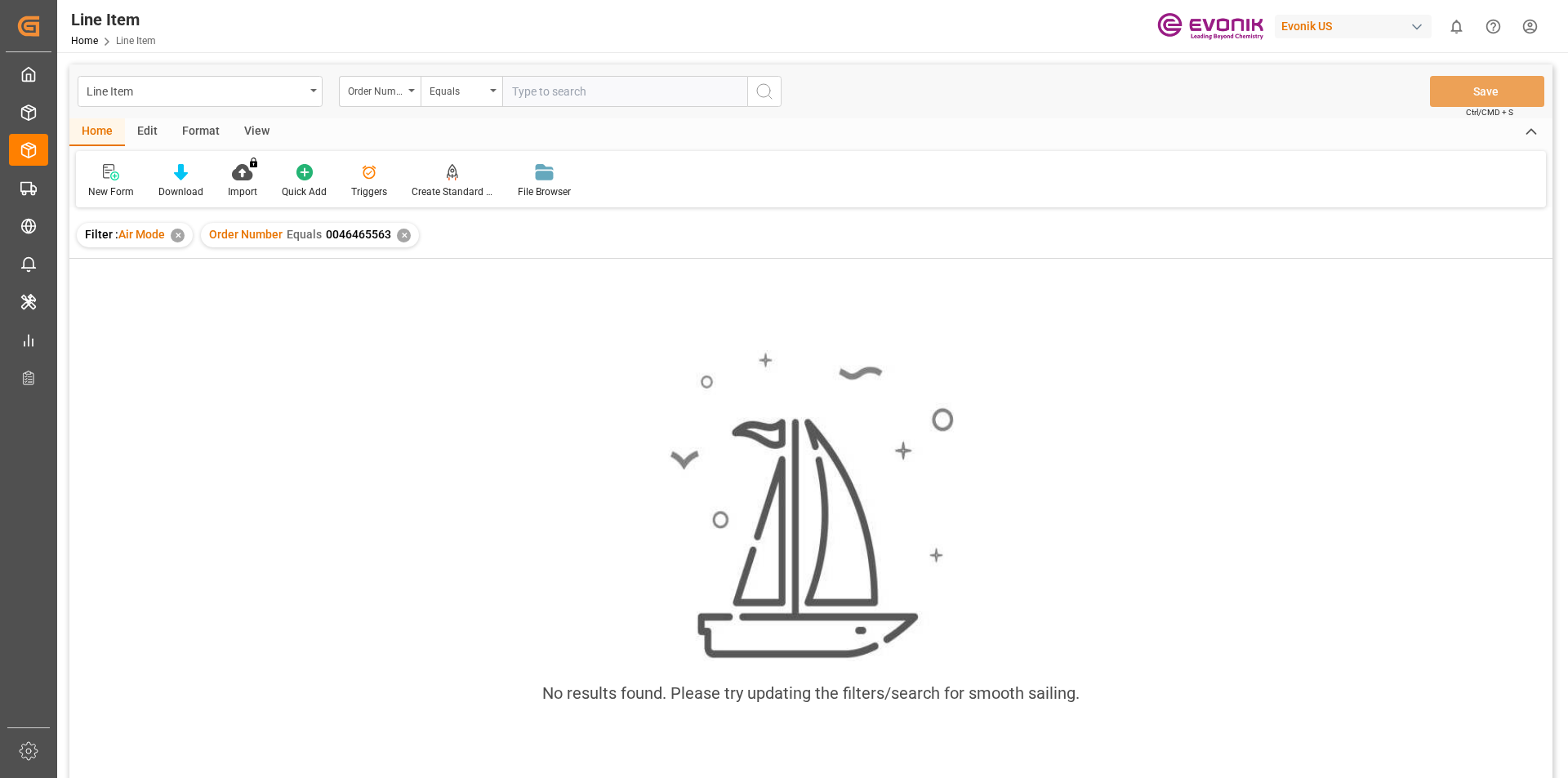
click at [172, 239] on div "Filter : Air Mode ✕" at bounding box center [134, 235] width 116 height 24
click at [175, 238] on div "✕" at bounding box center [177, 235] width 13 height 13
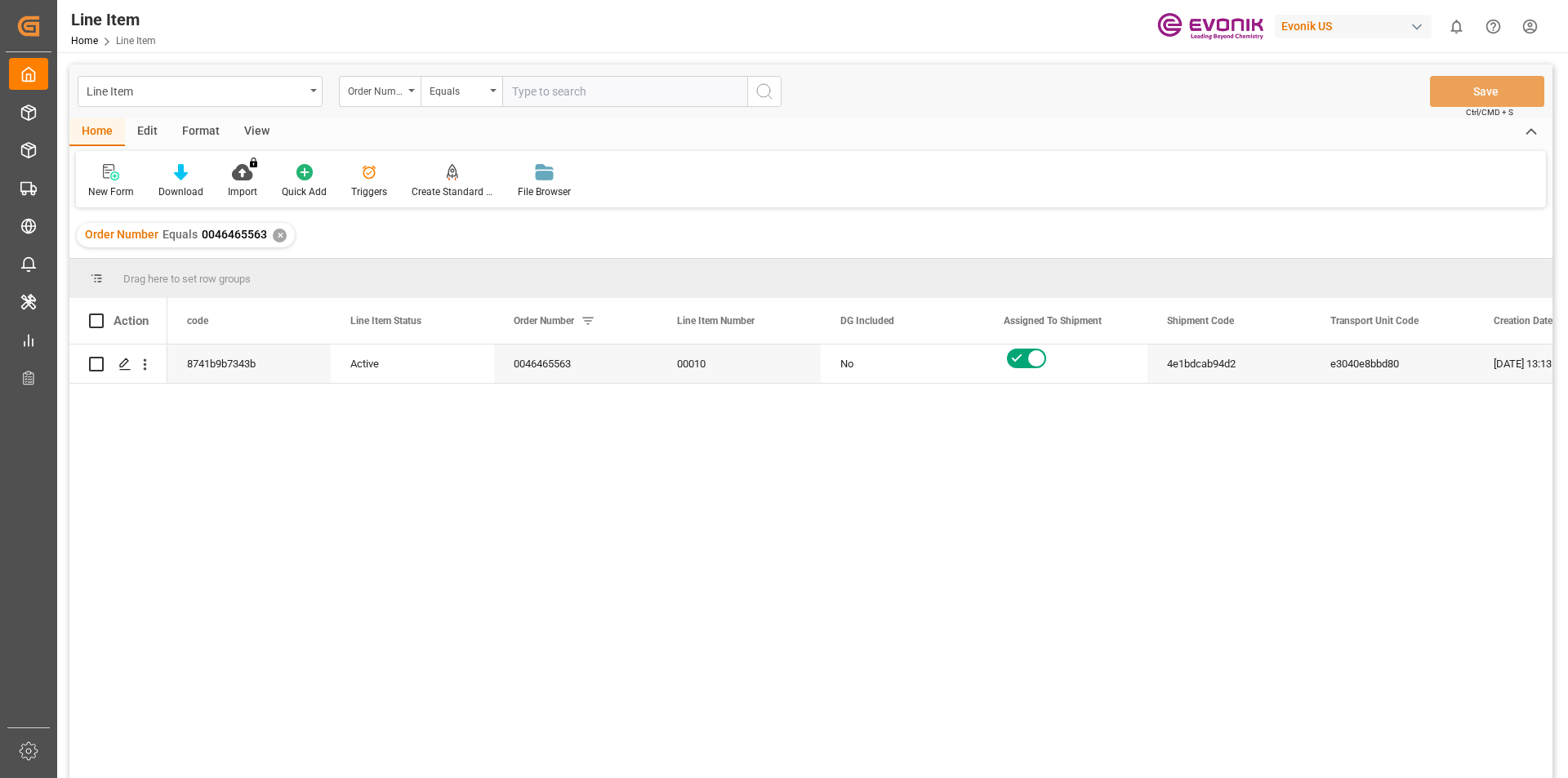
click at [253, 133] on div "View" at bounding box center [256, 132] width 49 height 28
click at [183, 177] on icon at bounding box center [185, 172] width 16 height 16
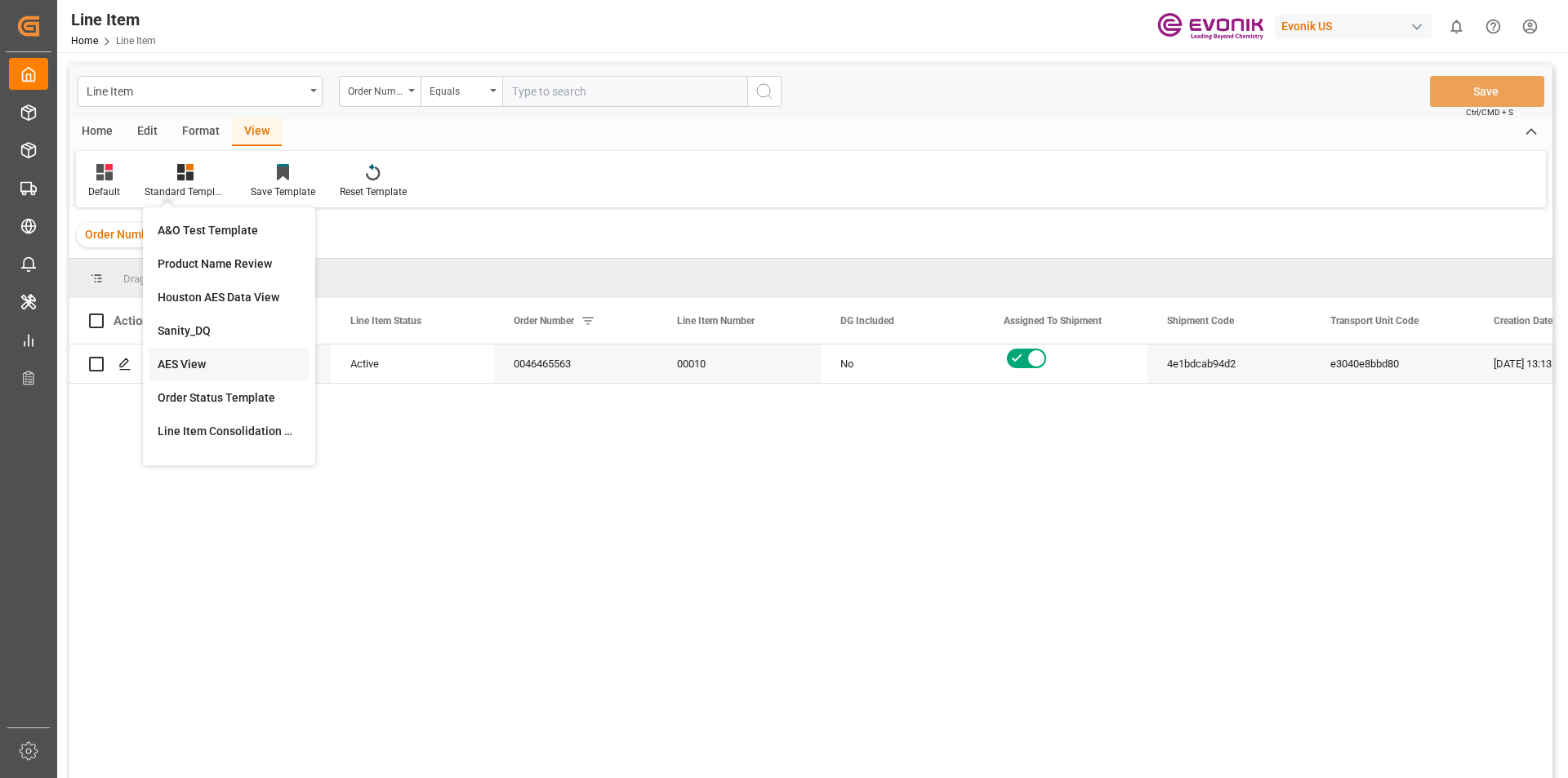
click at [198, 362] on div "AES View" at bounding box center [228, 364] width 143 height 17
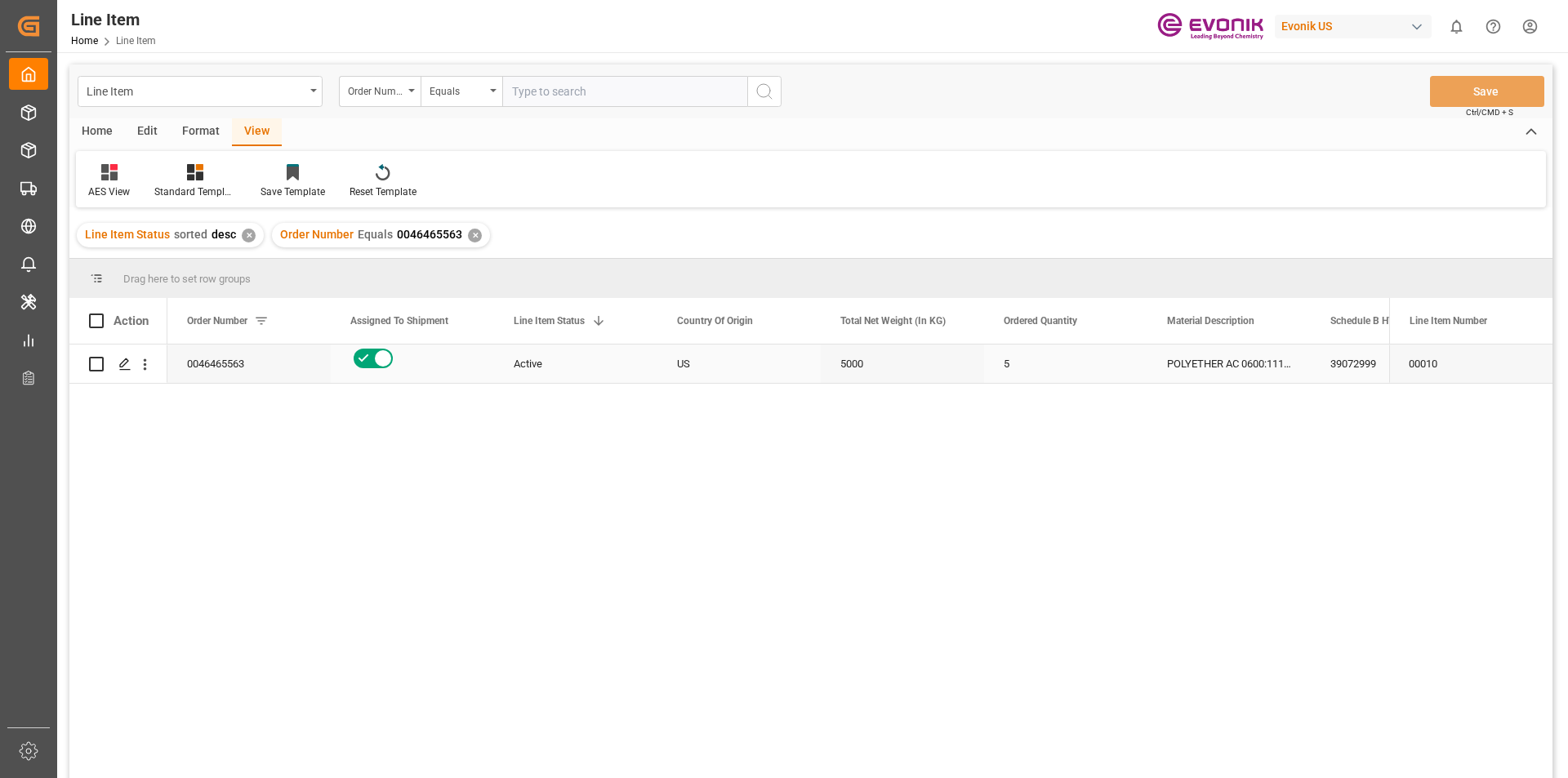
click at [882, 371] on div "5000" at bounding box center [902, 363] width 164 height 39
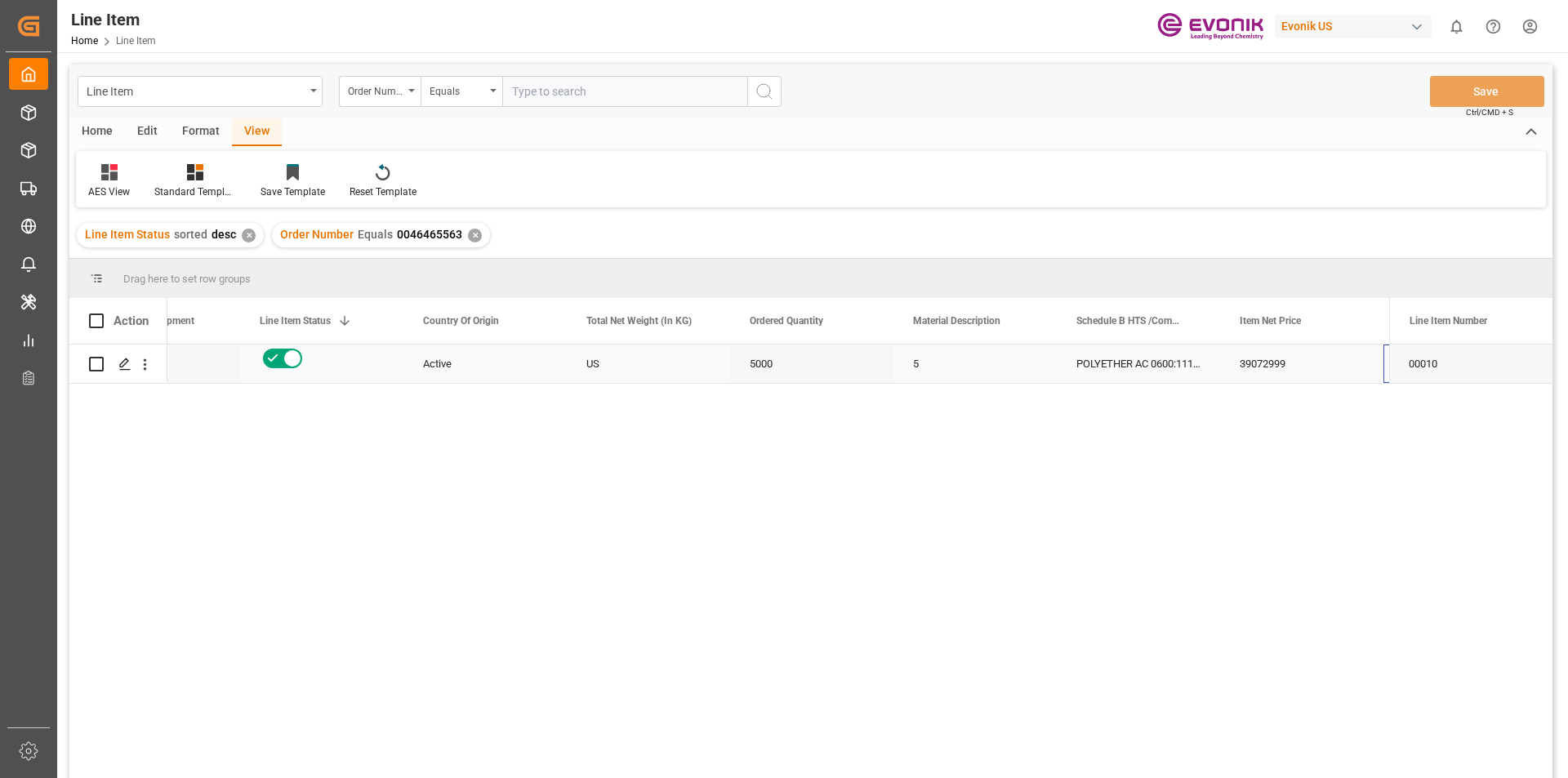
scroll to position [0, 254]
click at [144, 366] on icon "open menu" at bounding box center [145, 364] width 17 height 17
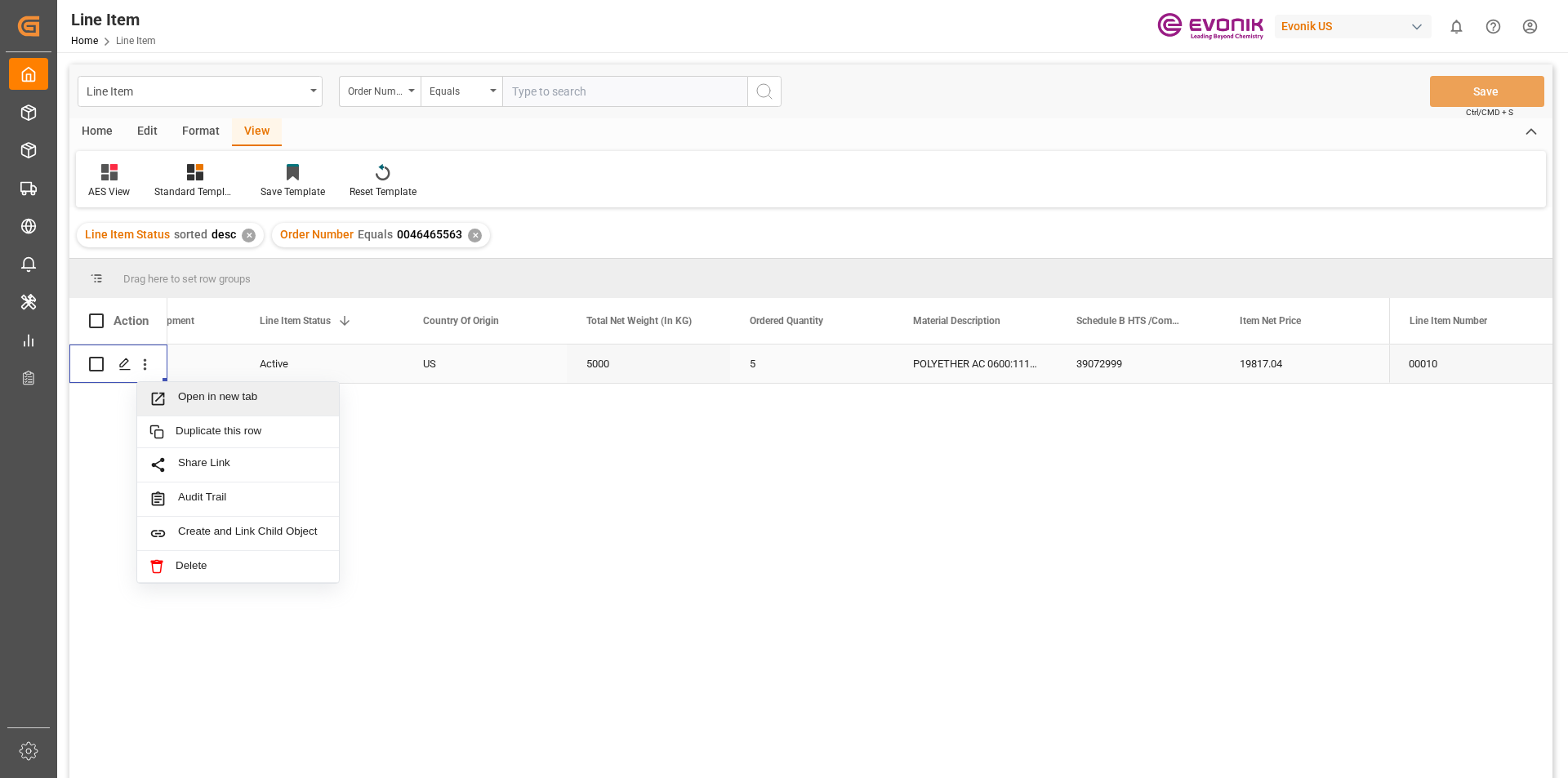
click at [187, 395] on span "Open in new tab" at bounding box center [252, 398] width 148 height 17
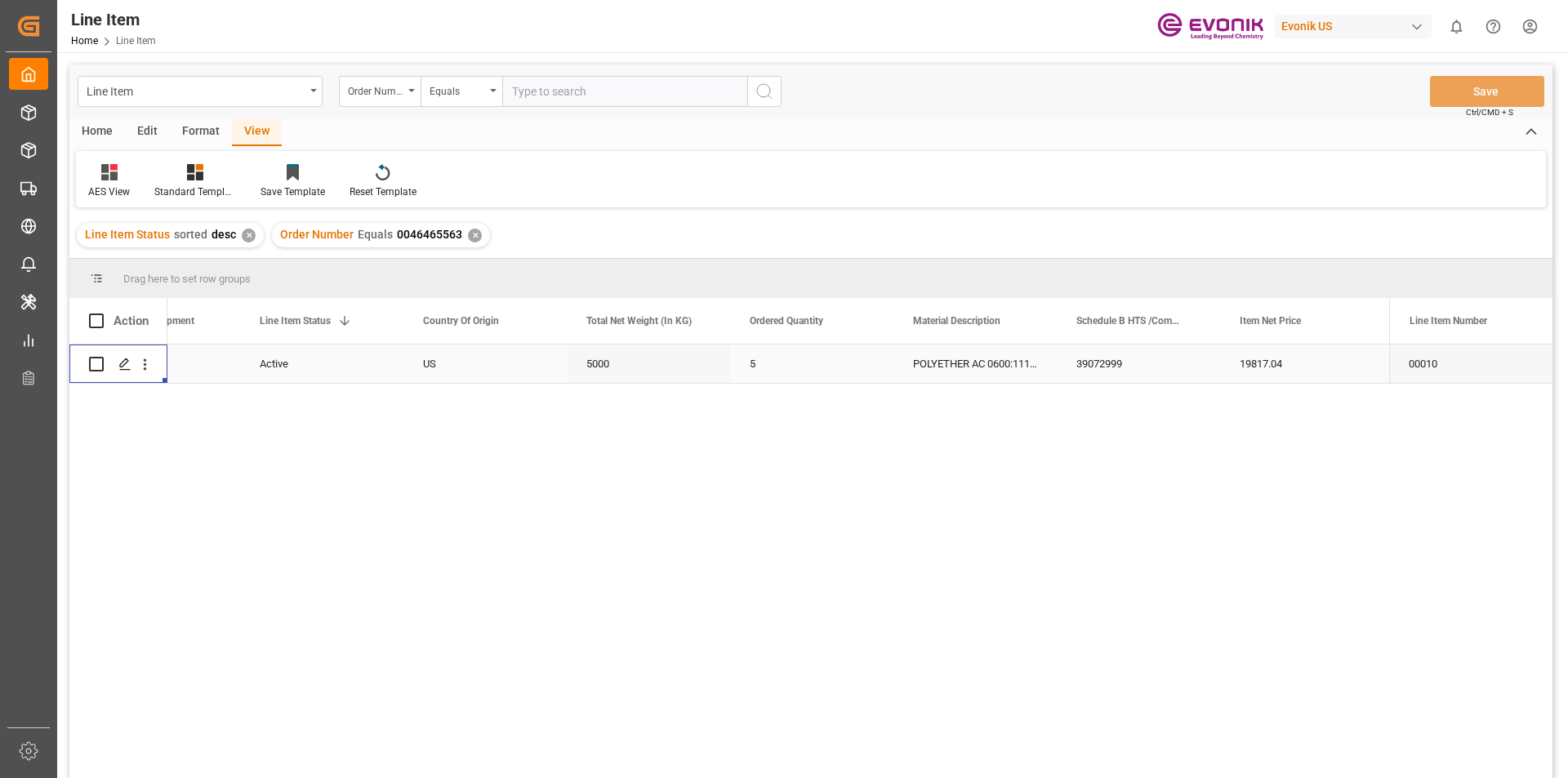
click at [341, 363] on div "Active" at bounding box center [322, 364] width 124 height 38
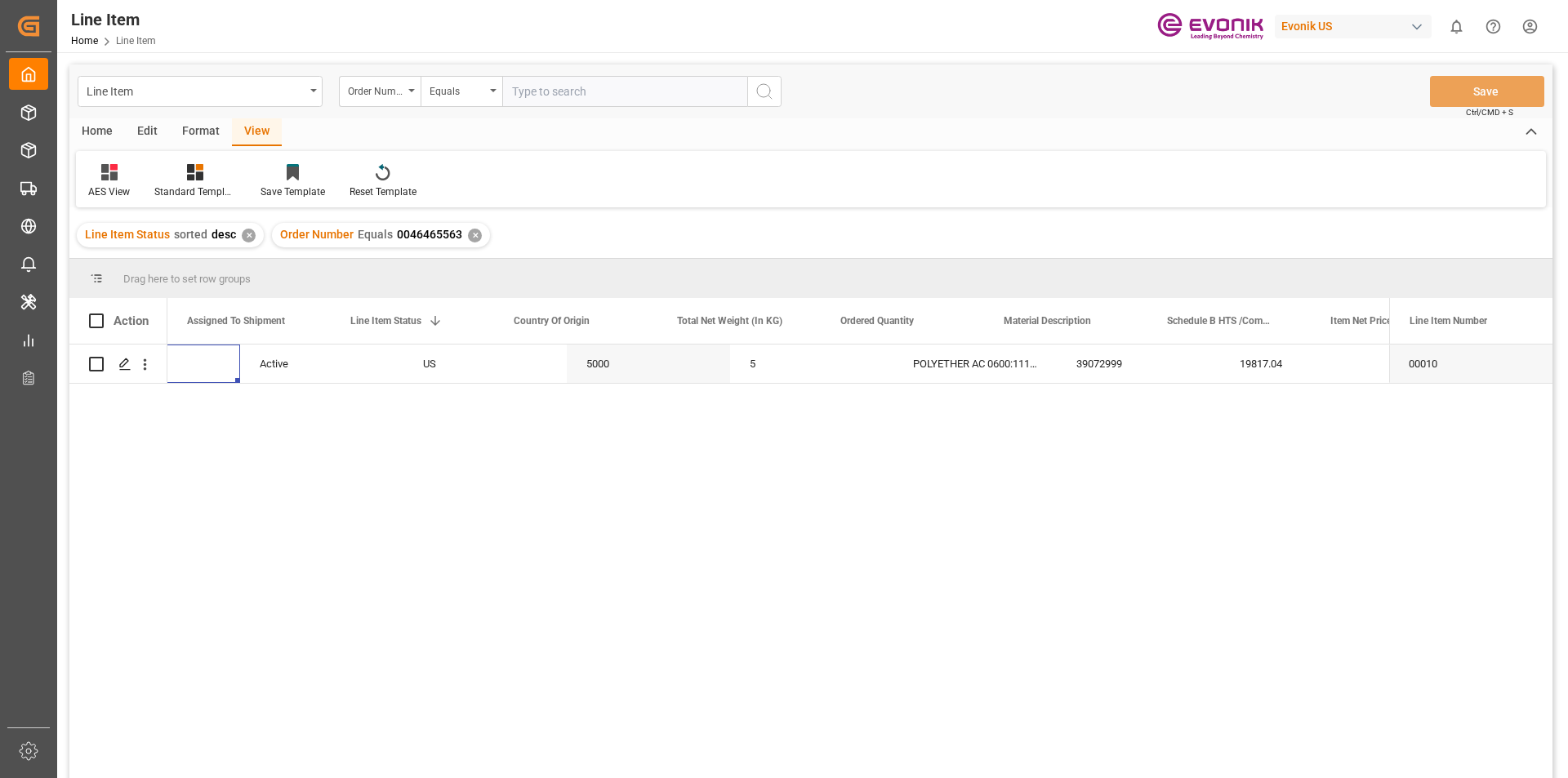
scroll to position [0, 164]
click at [1346, 368] on div "19817.04" at bounding box center [1393, 363] width 164 height 39
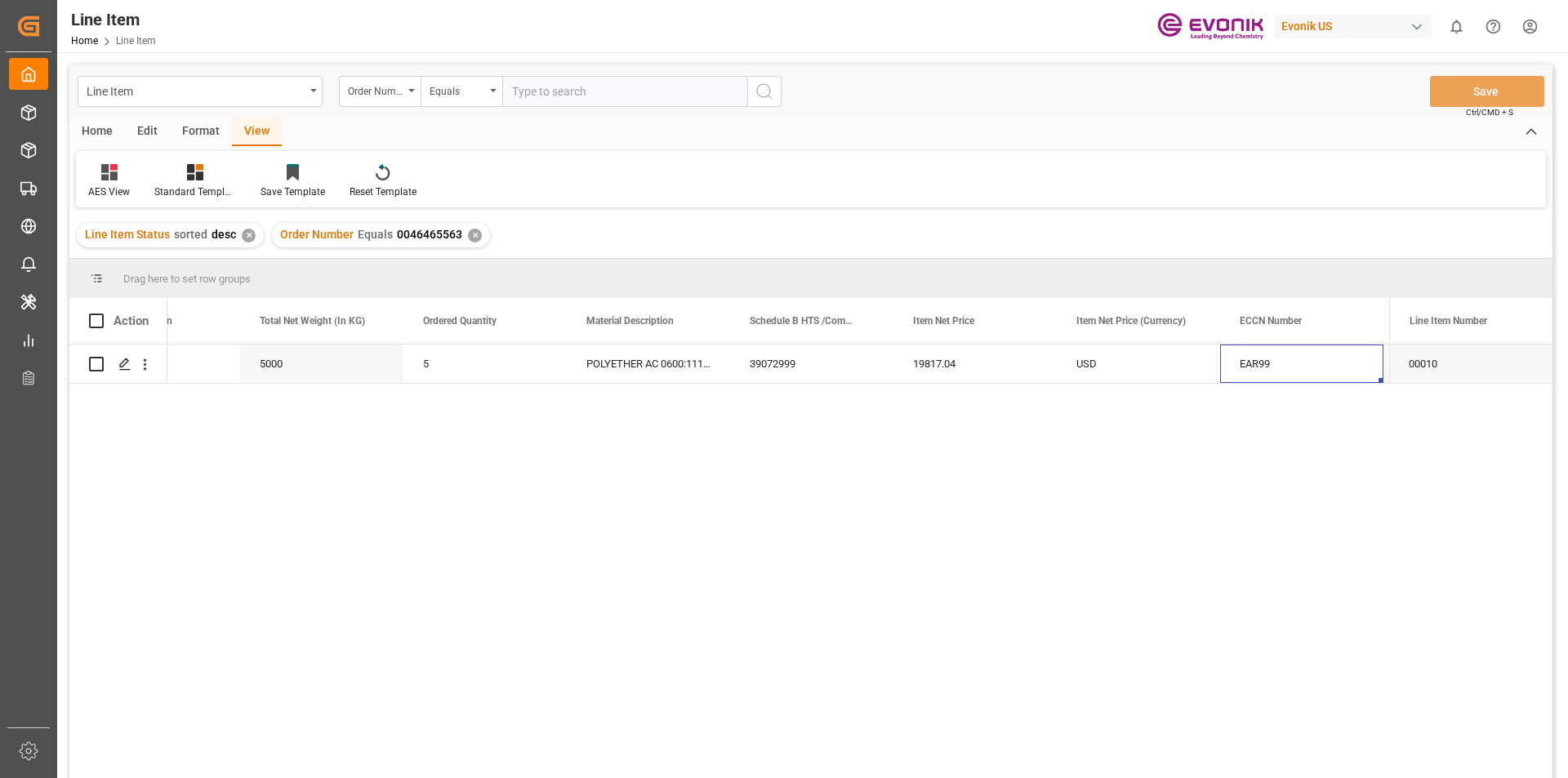
scroll to position [0, 744]
click at [607, 368] on div "39072999" at bounding box center [649, 363] width 164 height 39
click at [634, 371] on div "39072999" at bounding box center [649, 363] width 164 height 39
click at [1152, 366] on div "Evonik Operations GmbH;c/o Evonik Antwerpen NV" at bounding box center [1139, 363] width 164 height 39
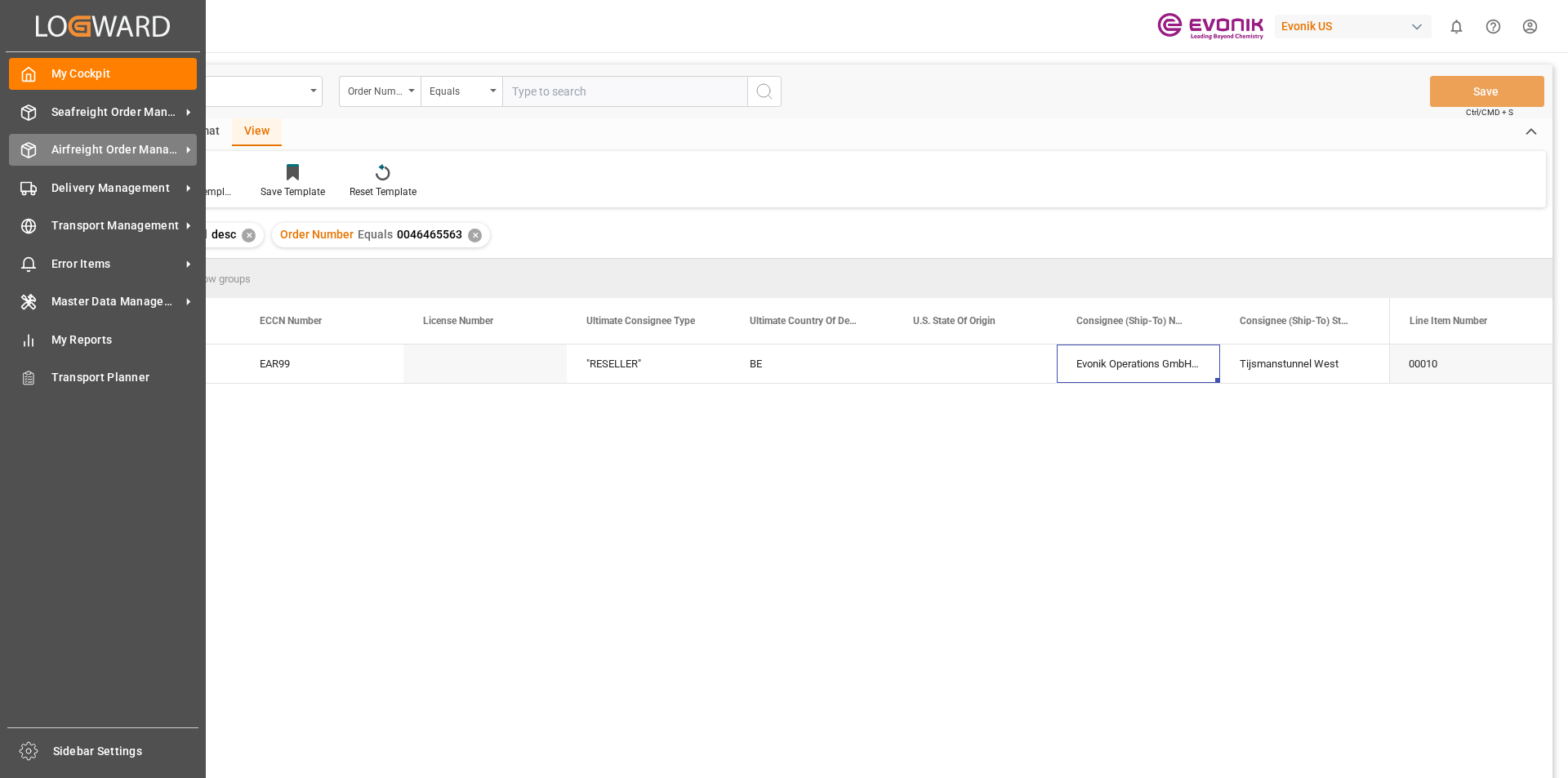
click at [66, 148] on span "Airfreight Order Management" at bounding box center [115, 149] width 129 height 17
click at [51, 146] on span "Airfreight Order Management" at bounding box center [115, 149] width 129 height 17
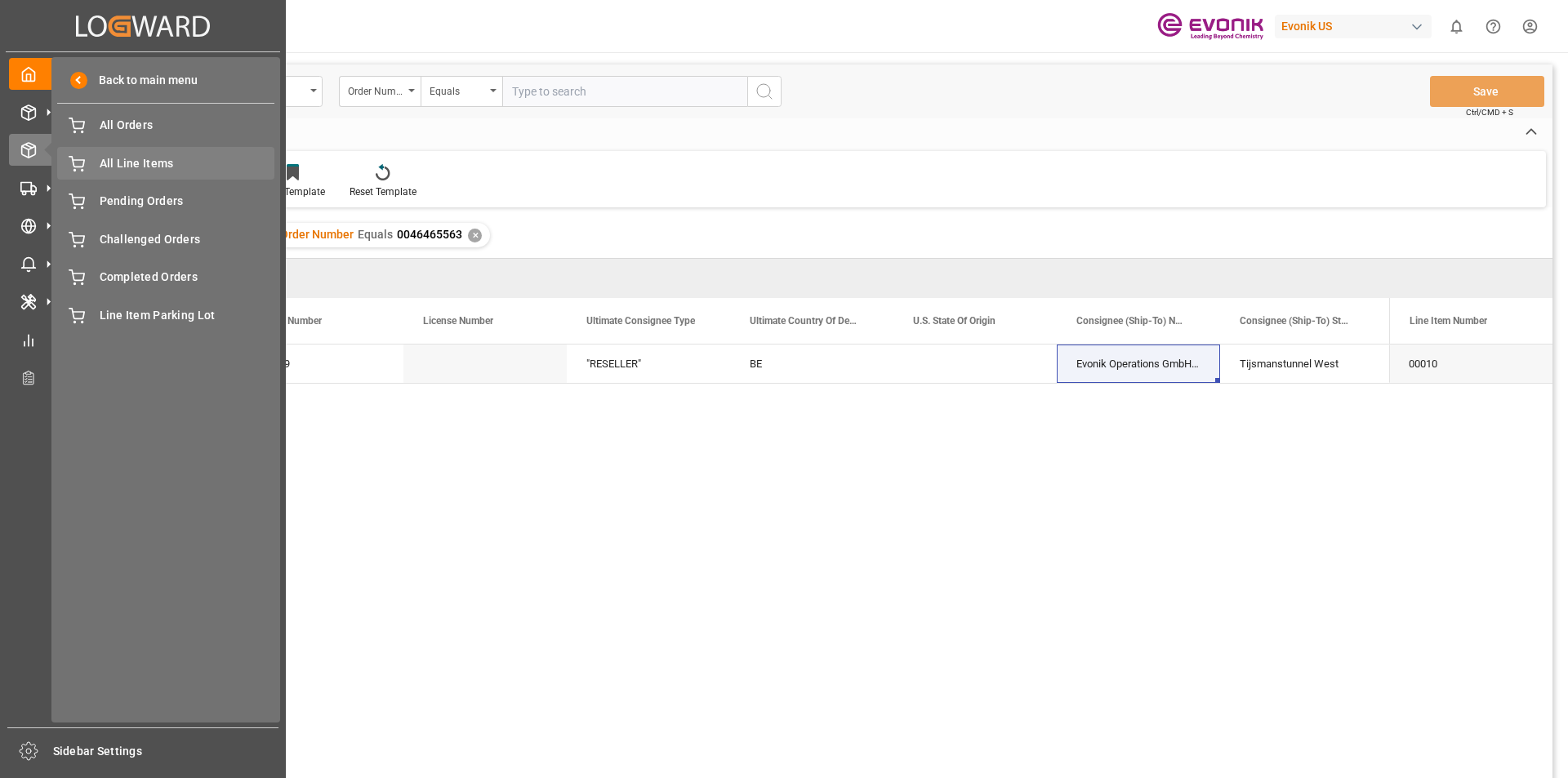
click at [130, 169] on span "All Line Items" at bounding box center [187, 164] width 175 height 17
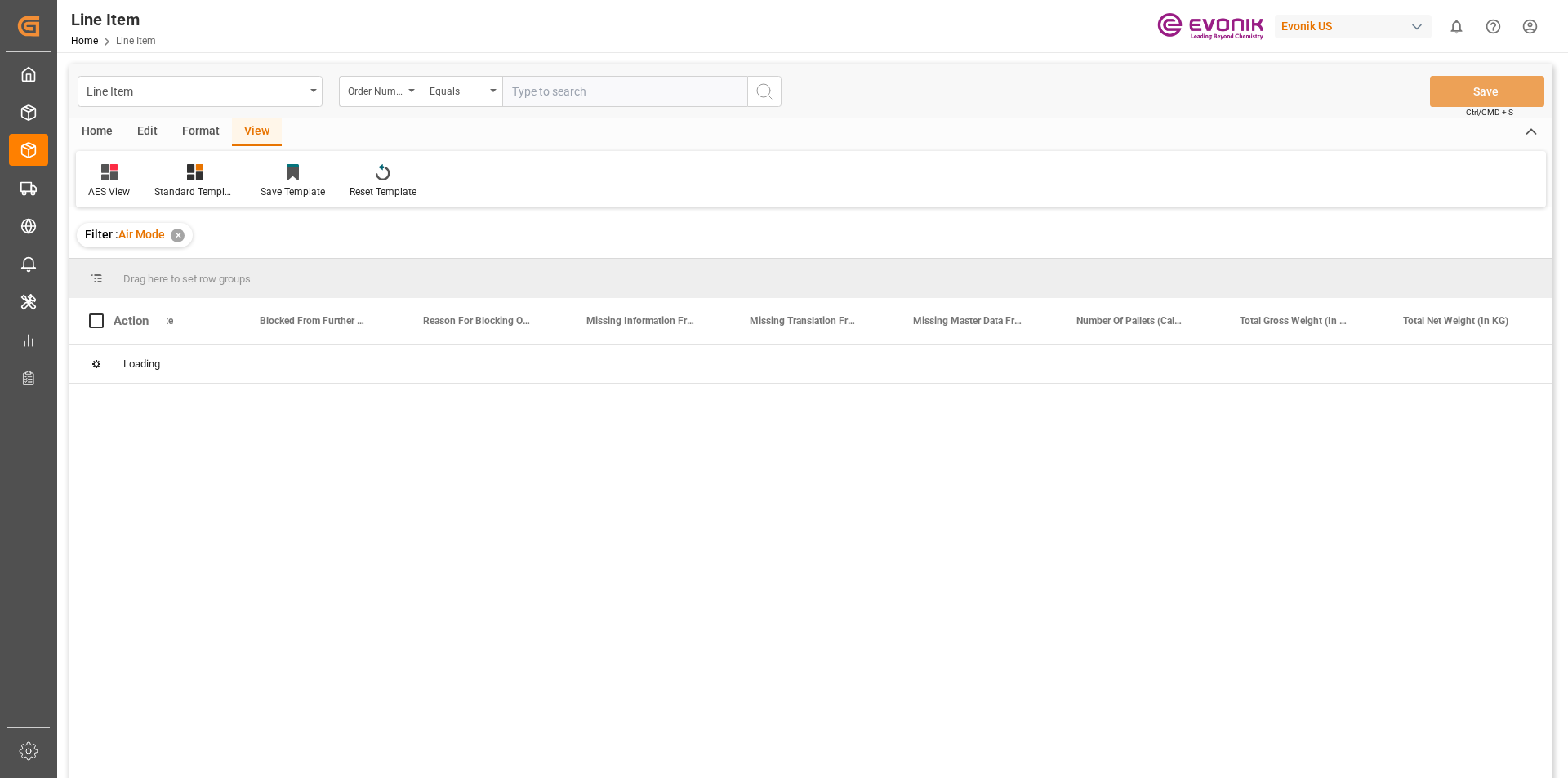
click at [560, 95] on input "text" at bounding box center [624, 91] width 245 height 31
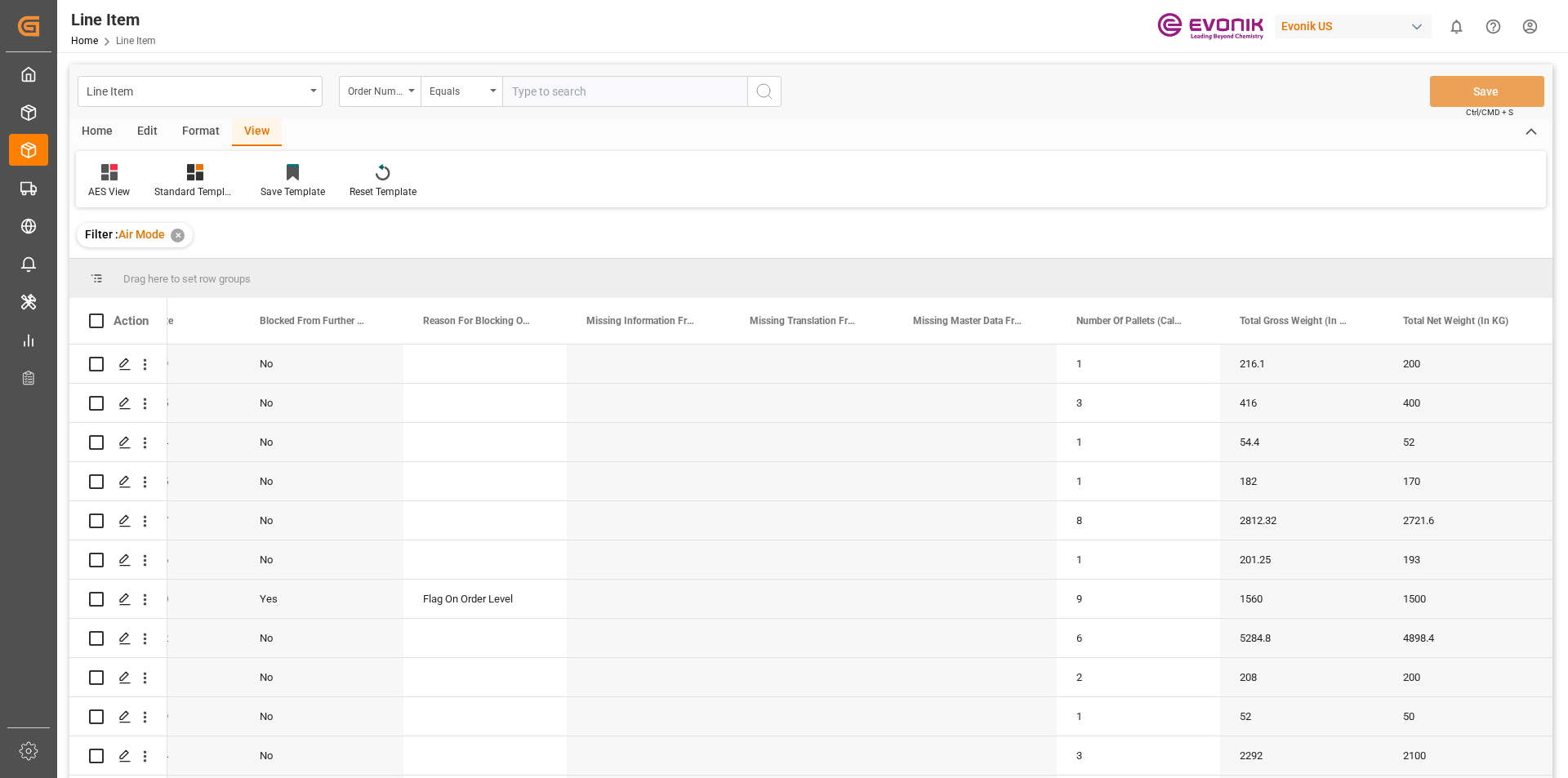
paste input "0046453150"
type input "0046453150"
click at [773, 94] on icon "search button" at bounding box center [765, 92] width 20 height 20
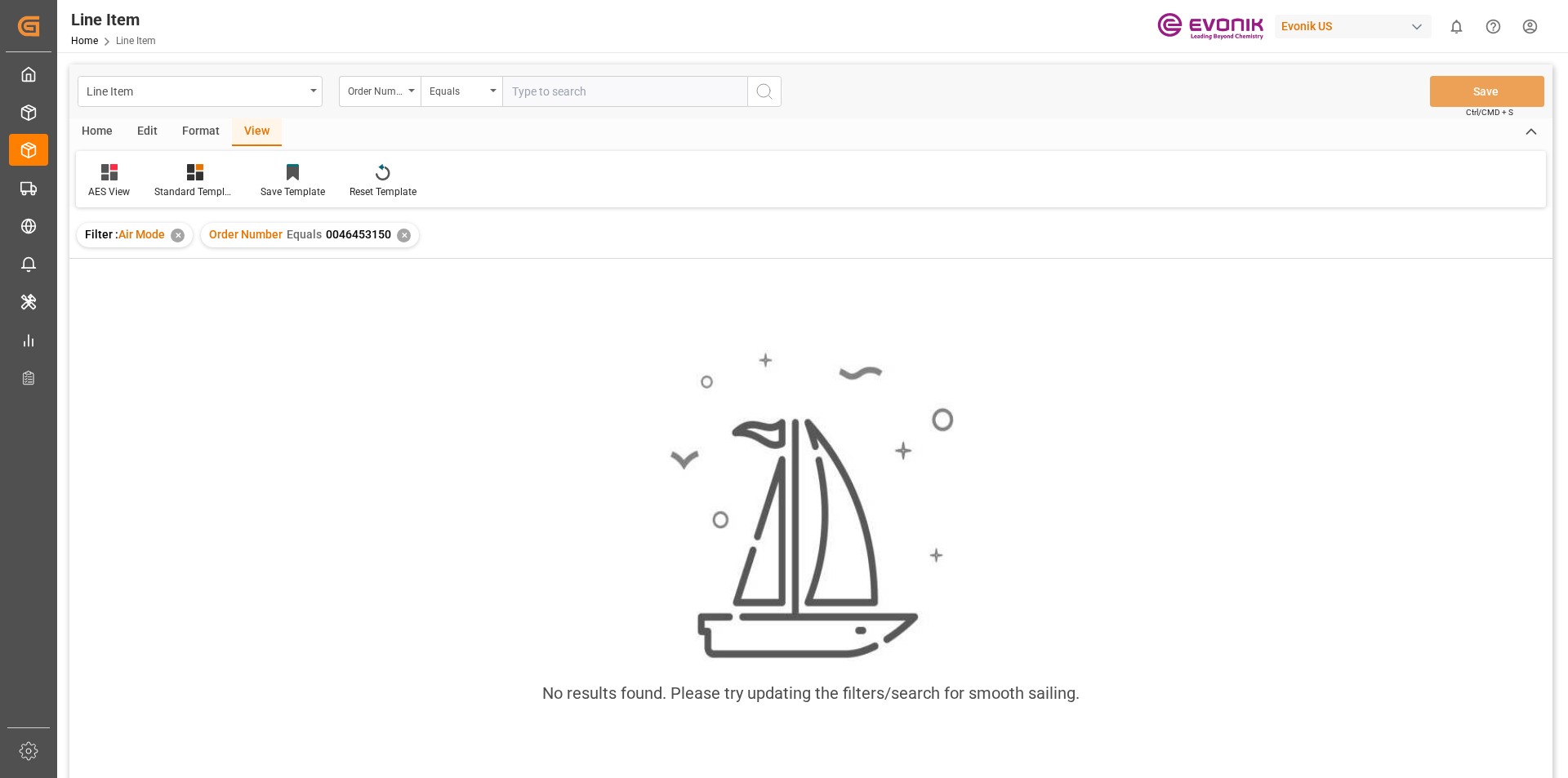
click at [182, 240] on div "Filter : Air Mode ✕" at bounding box center [134, 235] width 116 height 24
click at [173, 238] on div "✕" at bounding box center [177, 235] width 13 height 13
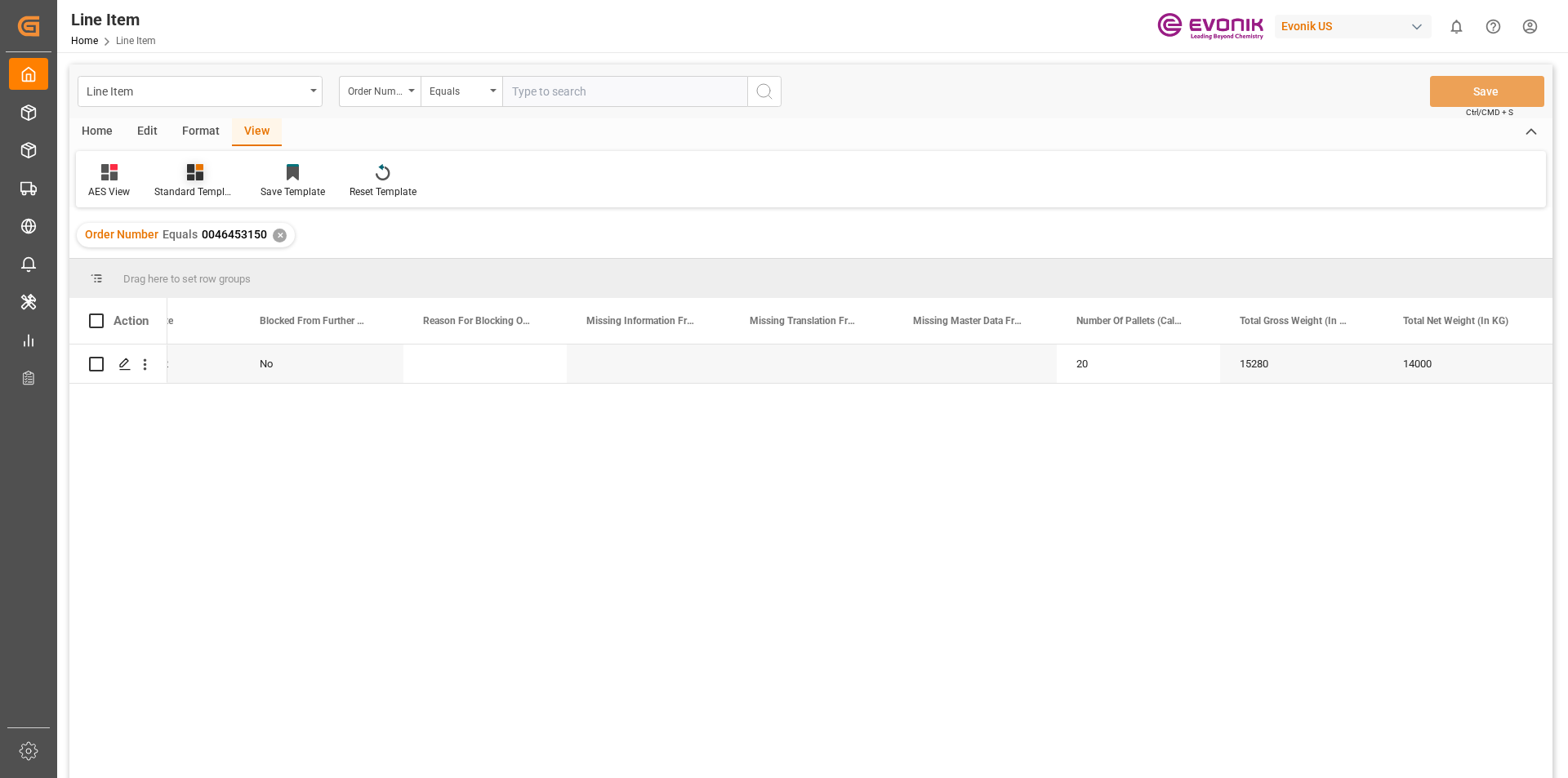
click at [193, 174] on icon at bounding box center [195, 172] width 16 height 16
click at [210, 362] on div "AES View" at bounding box center [238, 364] width 143 height 17
click at [144, 366] on icon "open menu" at bounding box center [145, 364] width 17 height 17
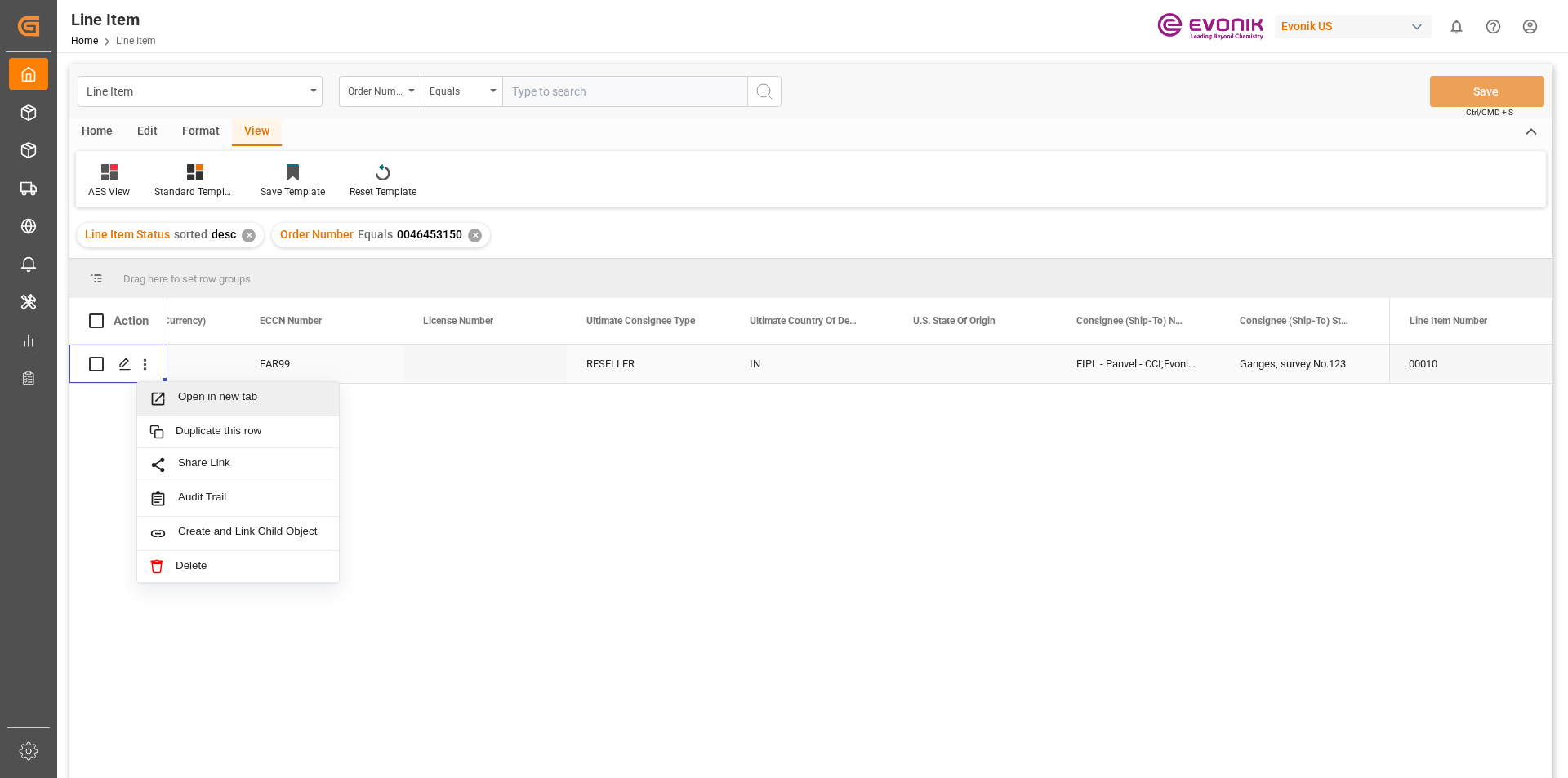
click at [222, 404] on span "Open in new tab" at bounding box center [252, 398] width 148 height 17
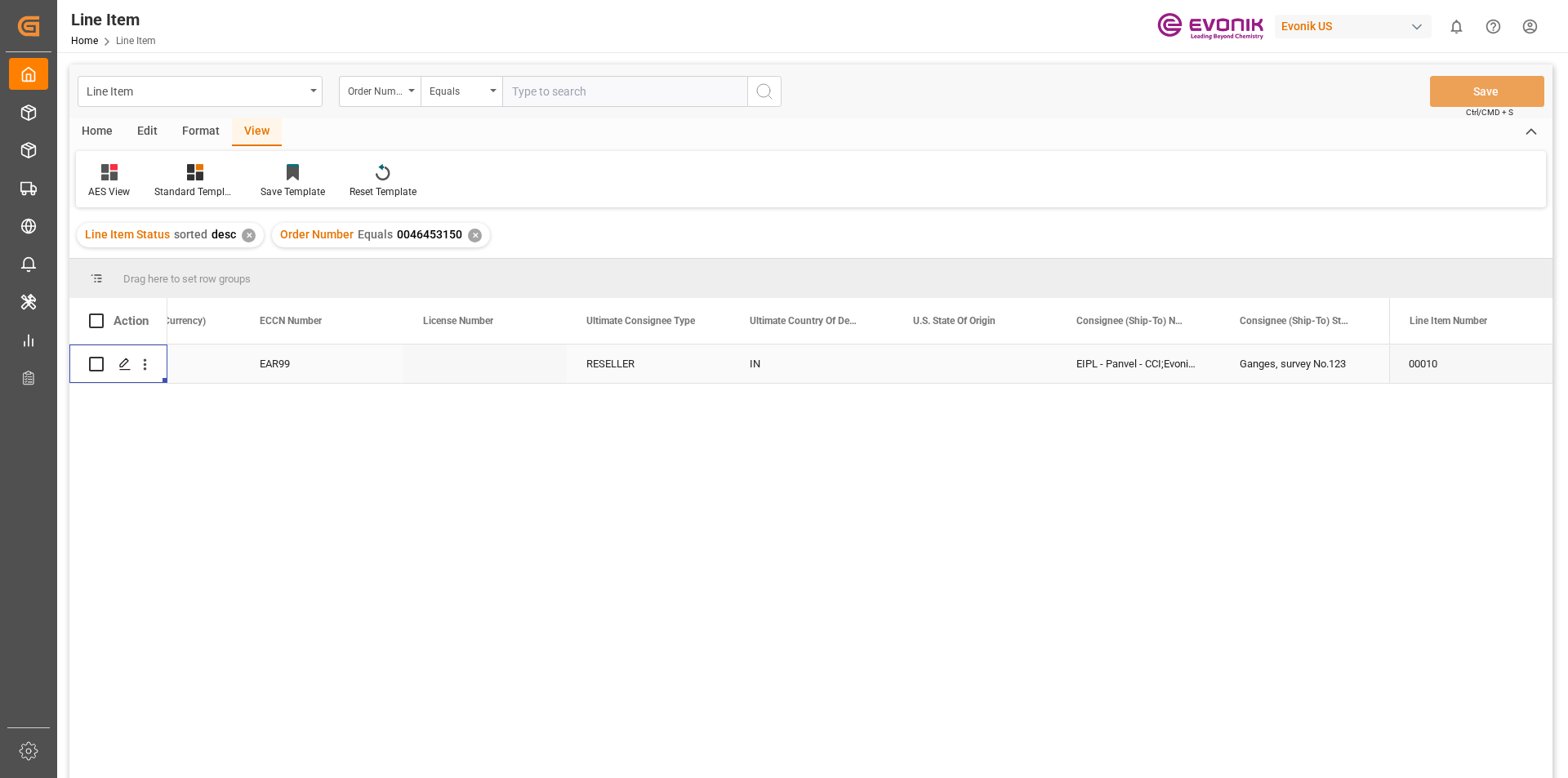
click at [1116, 364] on div "EIPL - Panvel - CCI;Evonik India Pvt. Ltd." at bounding box center [1139, 363] width 164 height 39
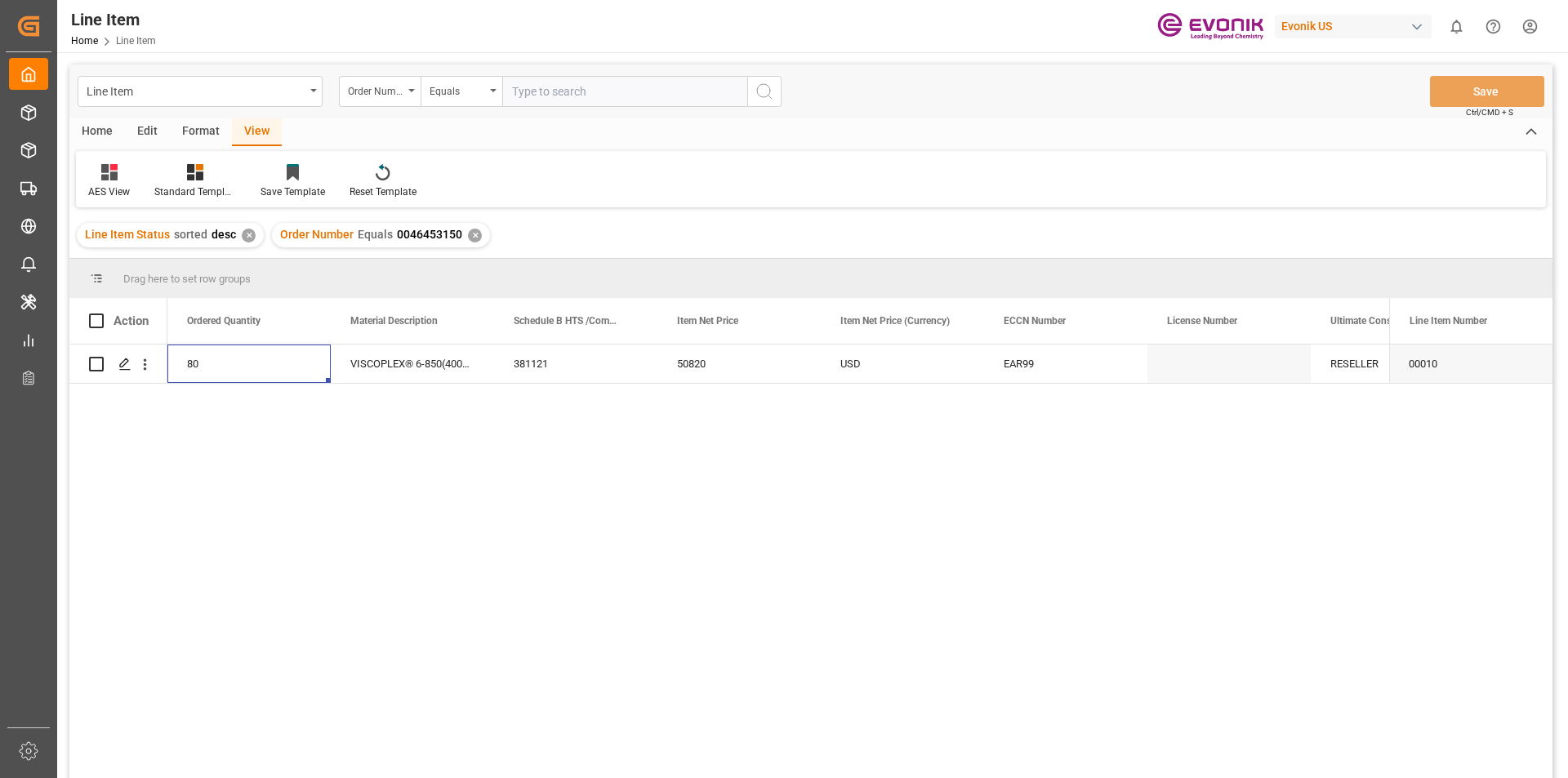
scroll to position [0, 653]
click at [262, 370] on div "14000" at bounding box center [249, 363] width 164 height 39
click at [859, 365] on div "50820" at bounding box center [902, 363] width 164 height 39
click at [1007, 364] on div "USD" at bounding box center [1066, 363] width 164 height 39
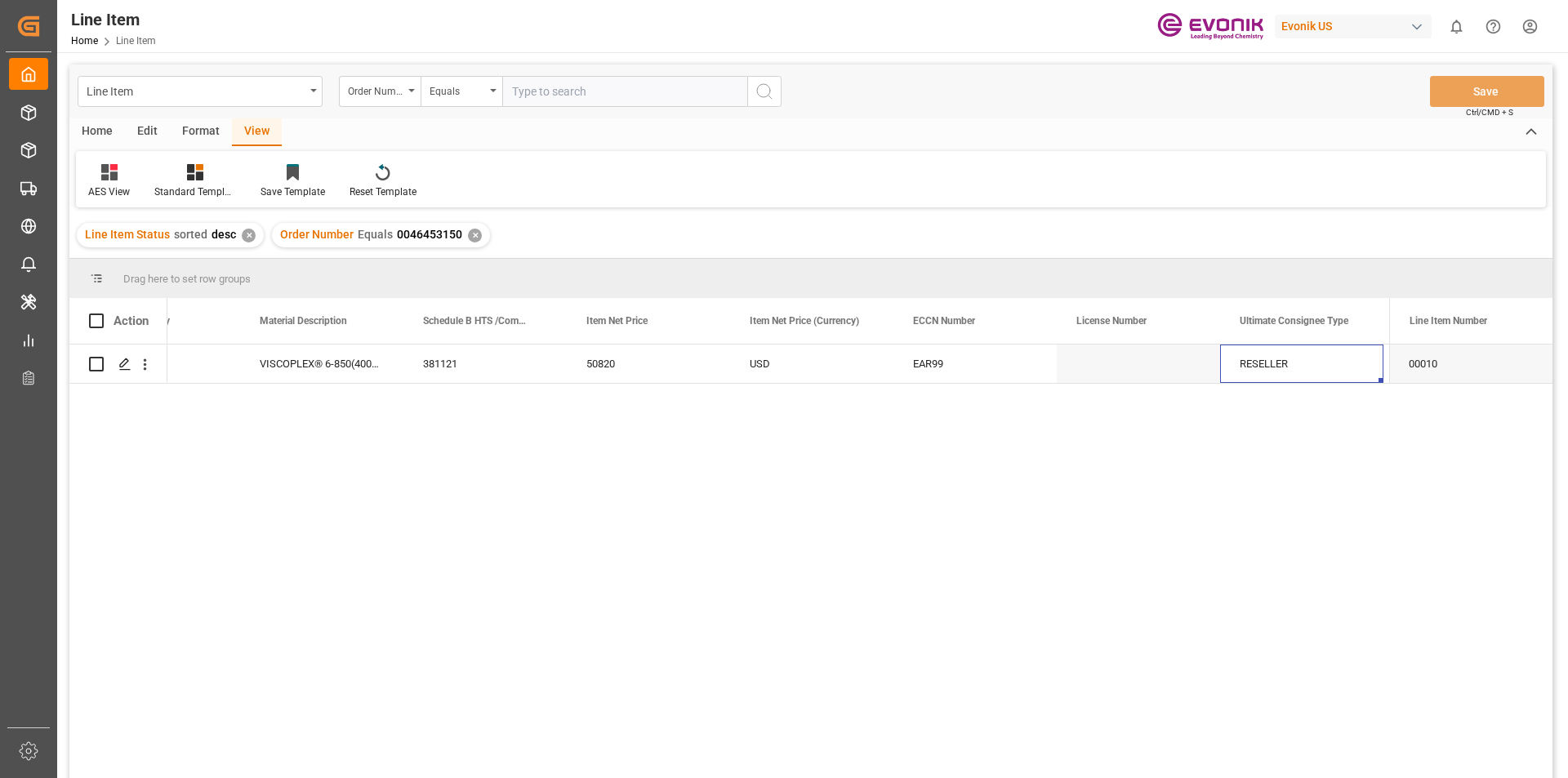
scroll to position [0, 1071]
click at [1258, 359] on div "IN" at bounding box center [1302, 363] width 164 height 39
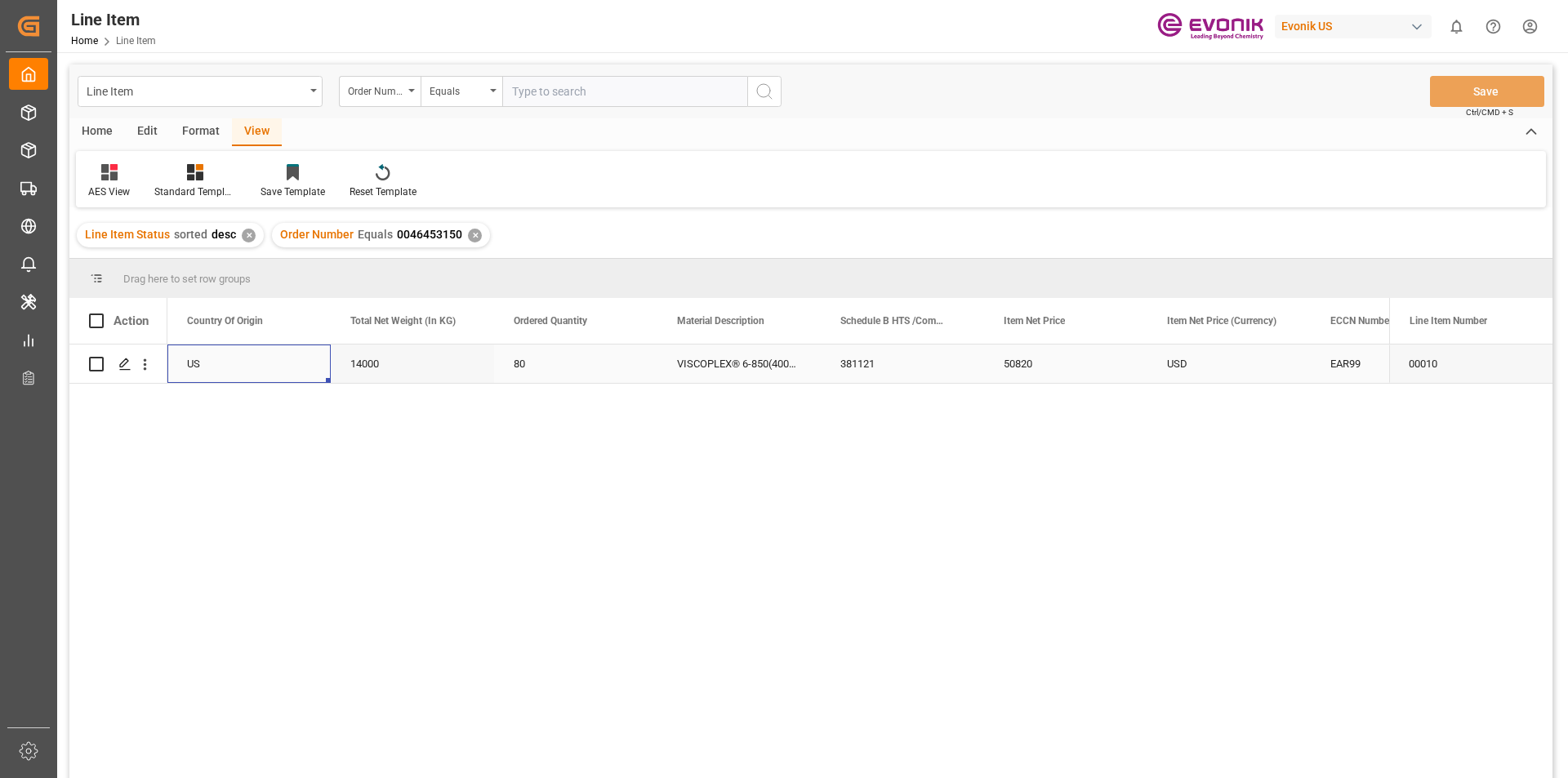
scroll to position [0, 327]
click at [1123, 361] on div "381121" at bounding box center [1066, 363] width 164 height 39
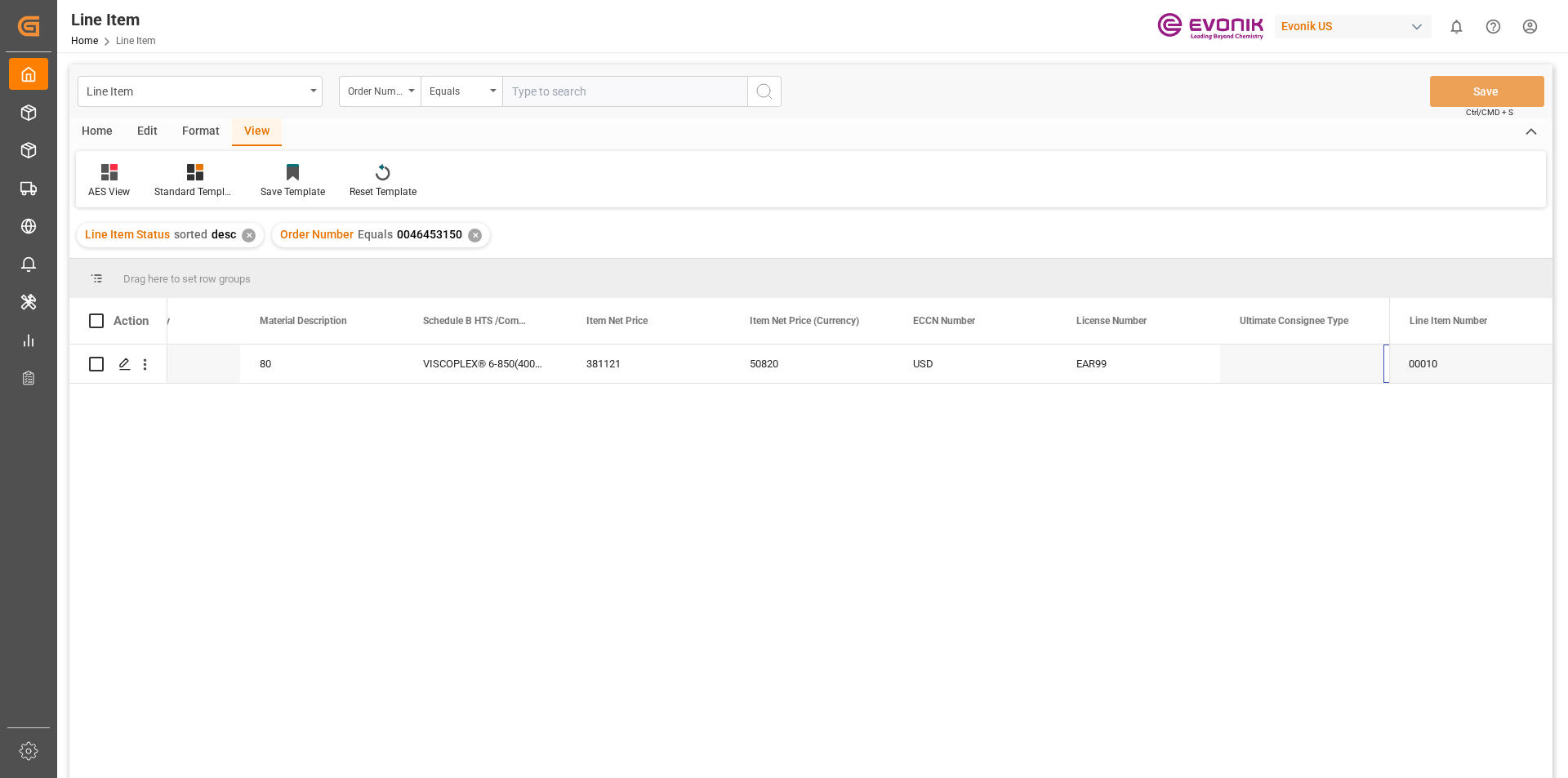
scroll to position [0, 908]
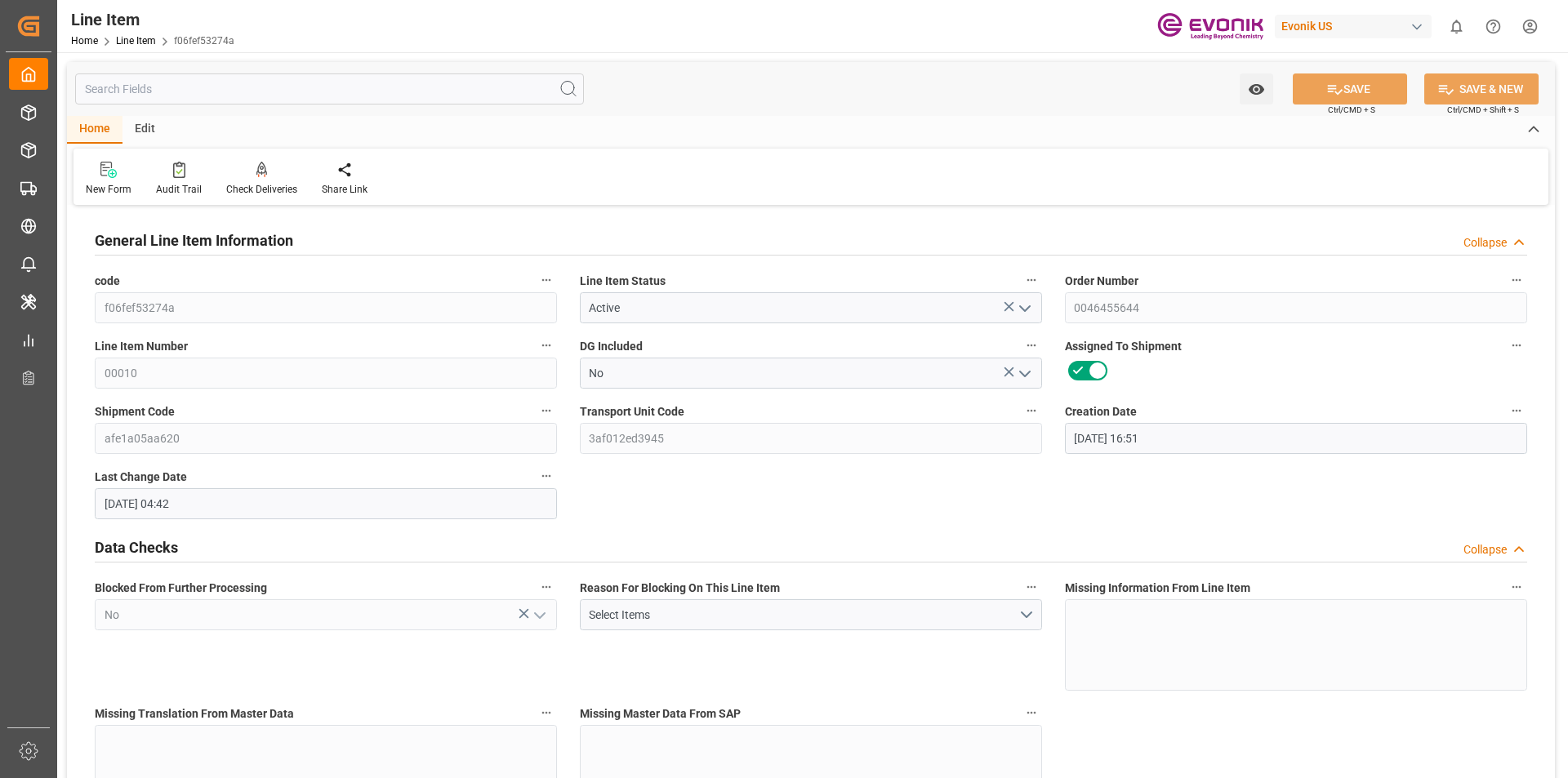
click at [412, 99] on input "text" at bounding box center [330, 89] width 509 height 31
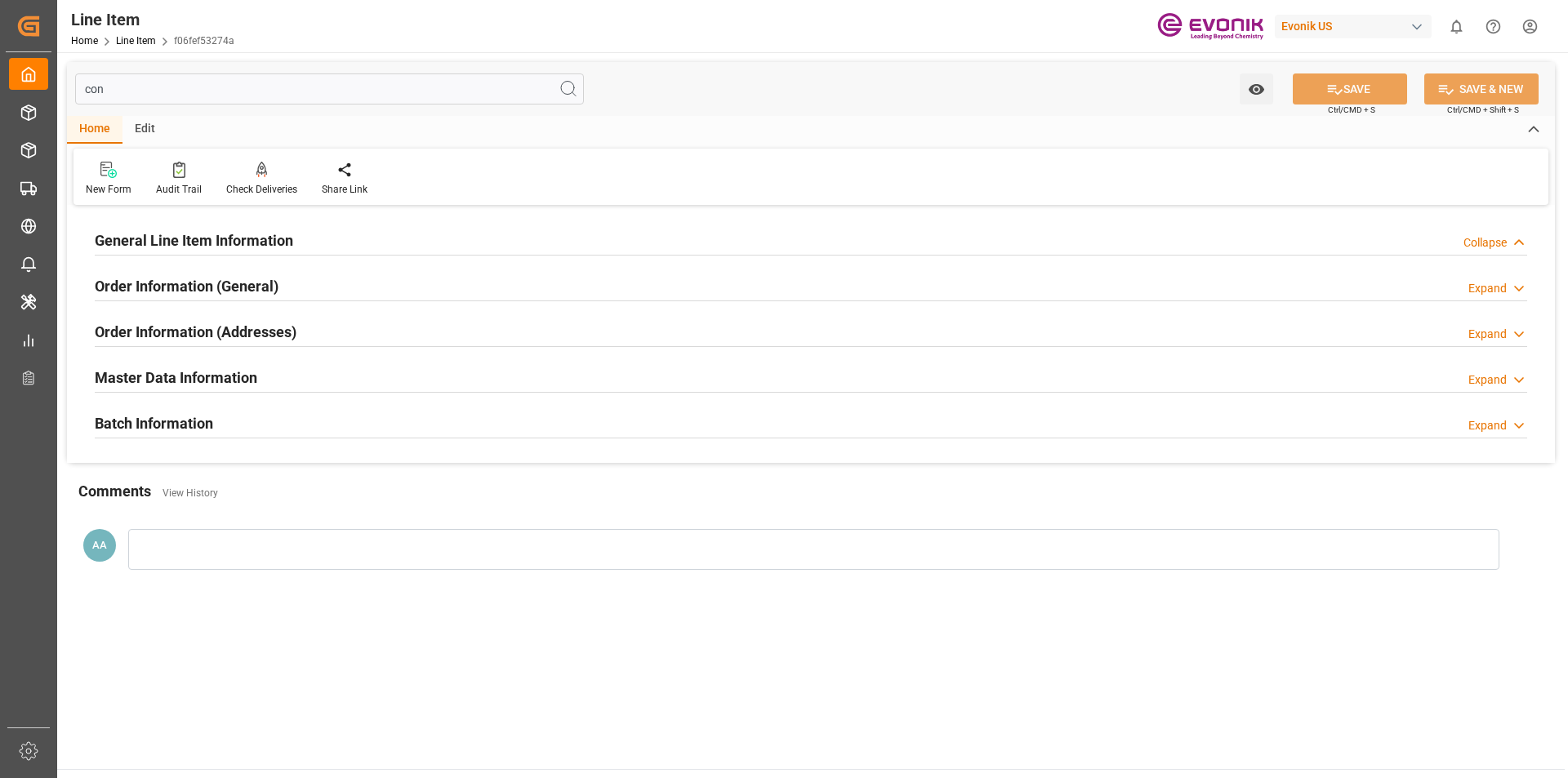
click at [1491, 291] on div "Expand" at bounding box center [1487, 288] width 39 height 17
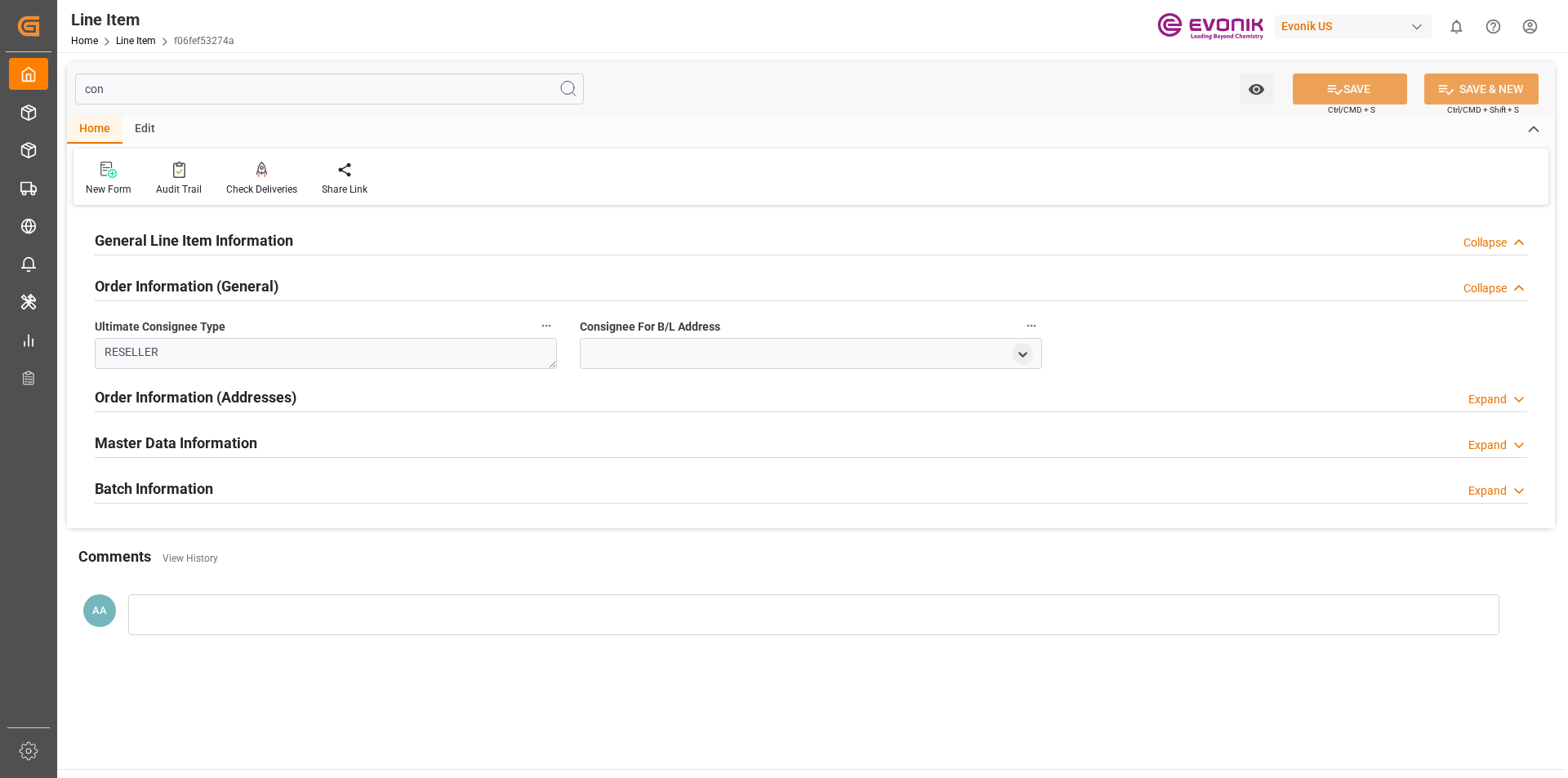
click at [1478, 288] on div "Collapse" at bounding box center [1485, 288] width 43 height 17
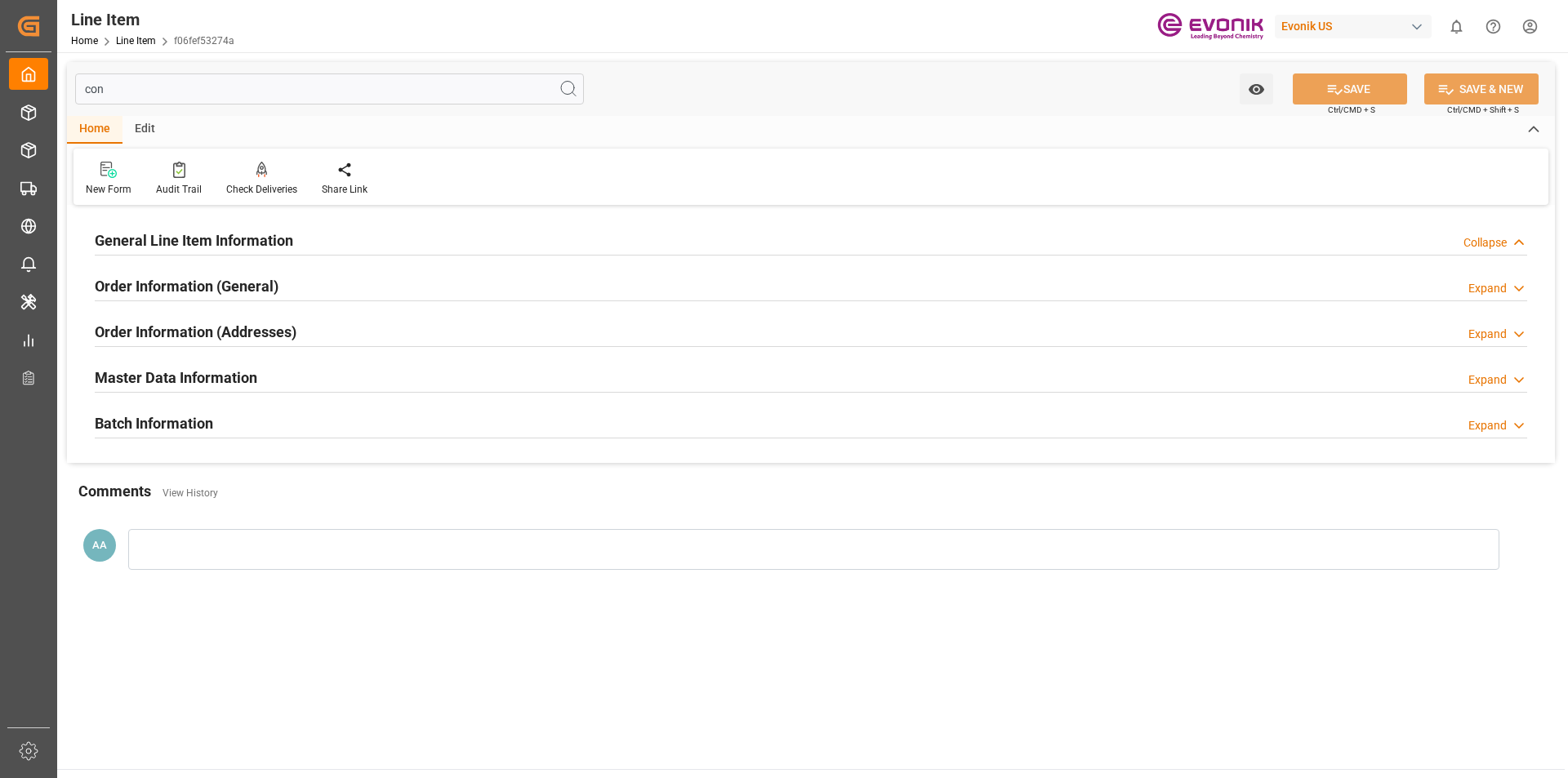
click at [1481, 336] on div "Expand" at bounding box center [1487, 334] width 39 height 17
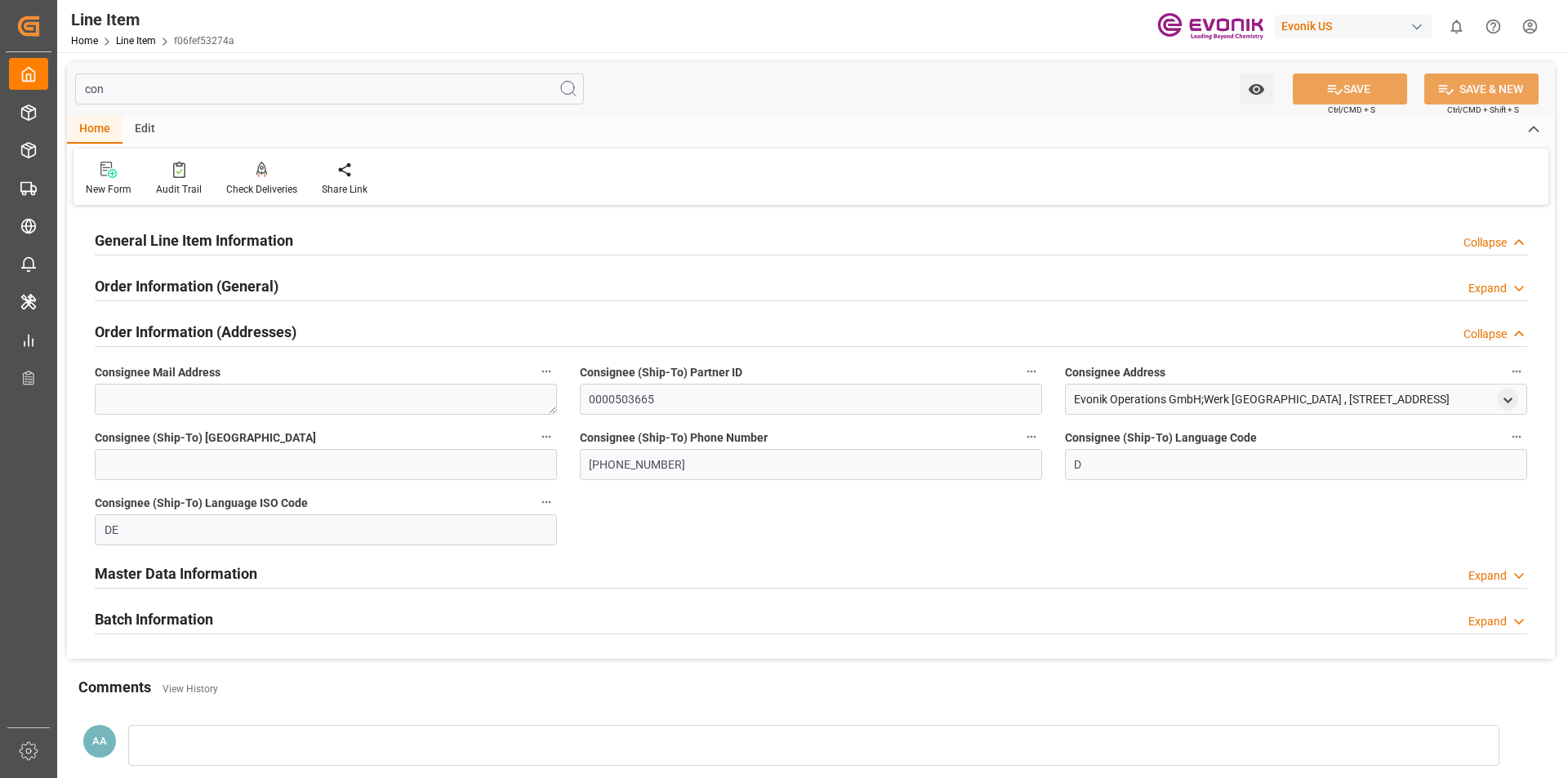
click at [1508, 335] on div "Collapse" at bounding box center [1495, 334] width 64 height 17
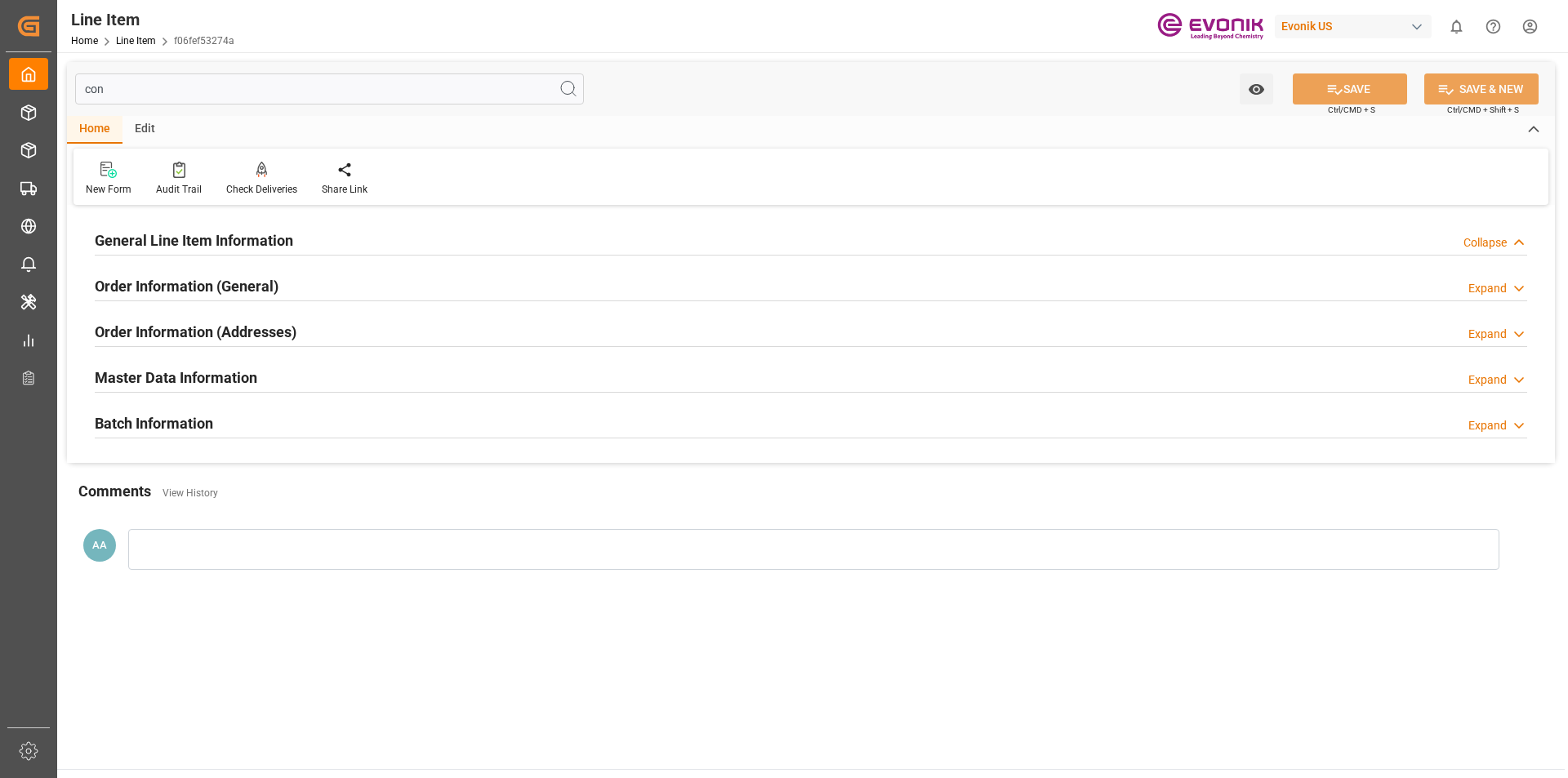
click at [1507, 237] on div "Collapse" at bounding box center [1495, 243] width 64 height 17
click at [1507, 237] on div "Expand" at bounding box center [1497, 243] width 58 height 17
click at [162, 94] on input "con" at bounding box center [330, 89] width 509 height 31
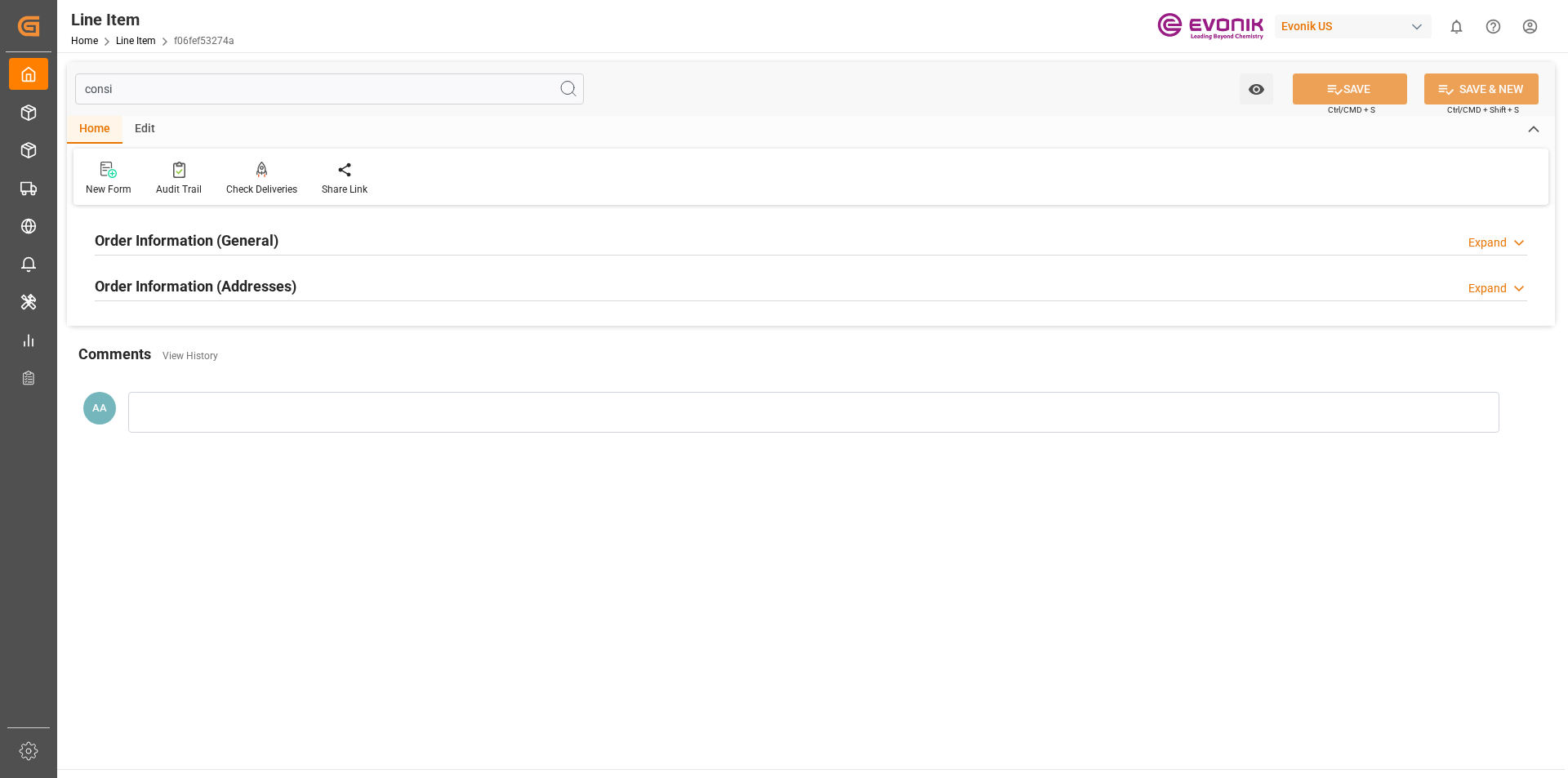
type input "consi"
click at [1512, 248] on icon at bounding box center [1519, 243] width 16 height 17
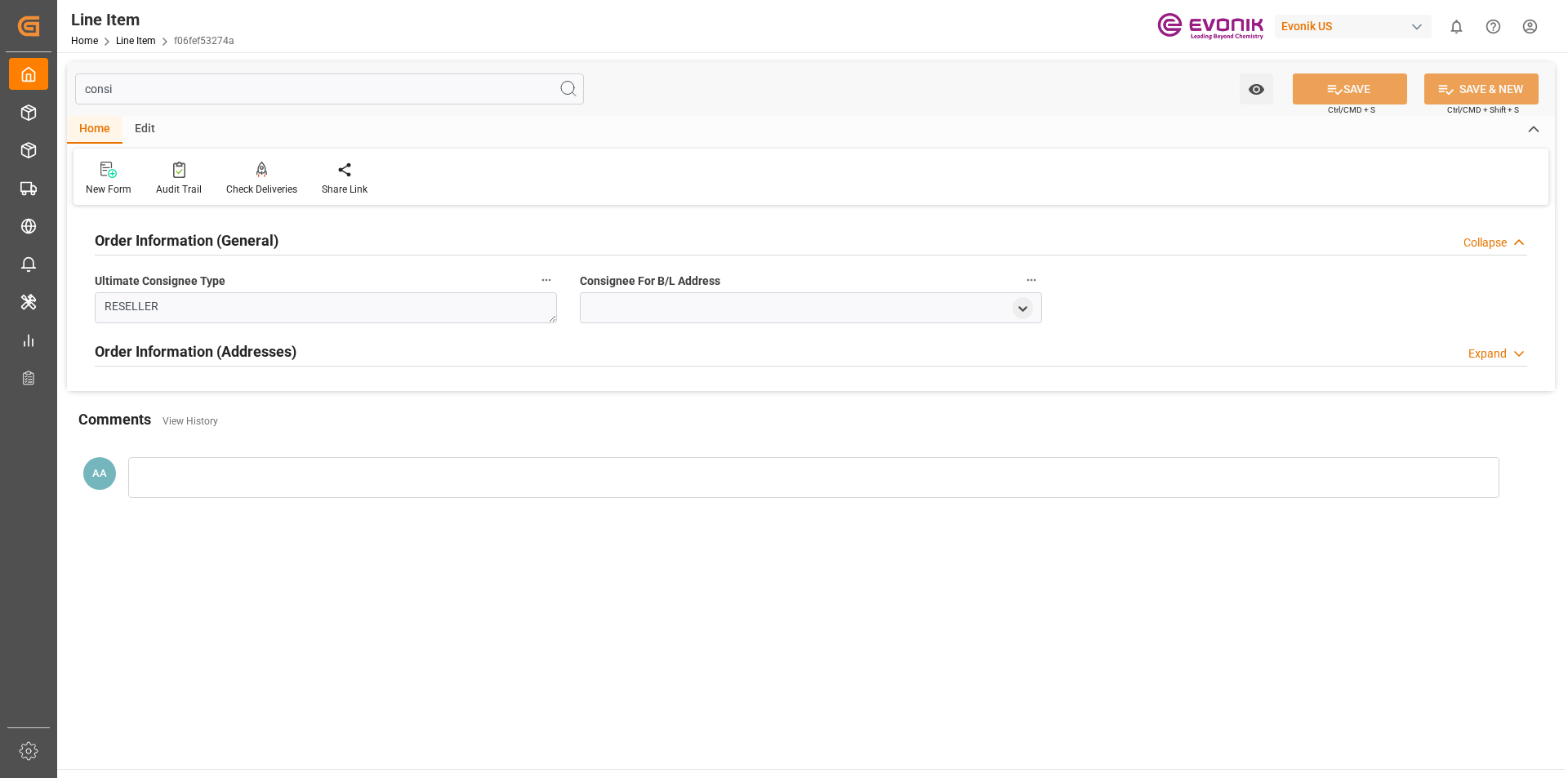
click at [1512, 241] on icon at bounding box center [1519, 243] width 16 height 17
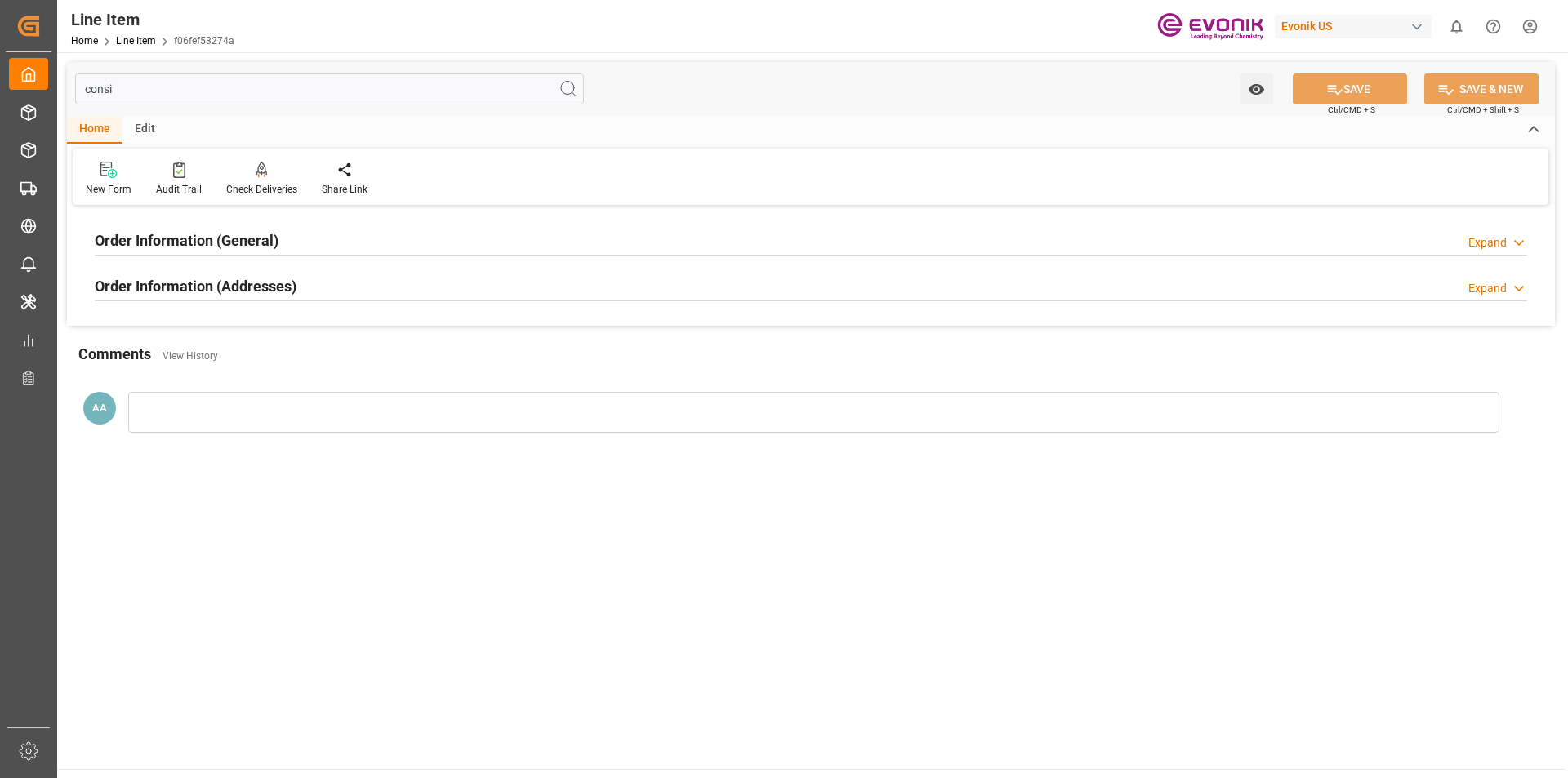
click at [1495, 287] on div "Expand" at bounding box center [1487, 288] width 39 height 17
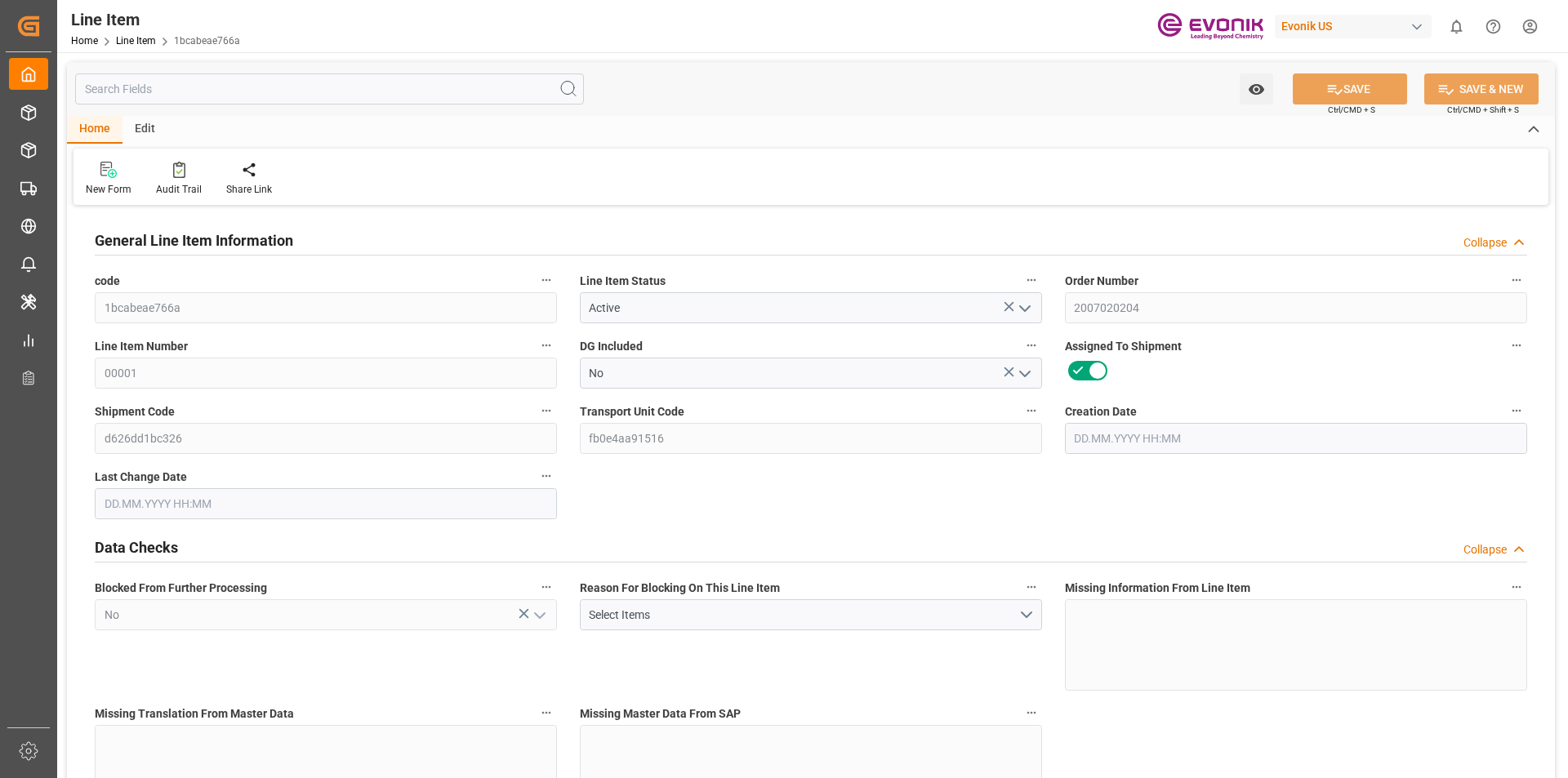
type input "20"
type input "18250"
type input "18143.6"
type input "54.568"
type input "40"
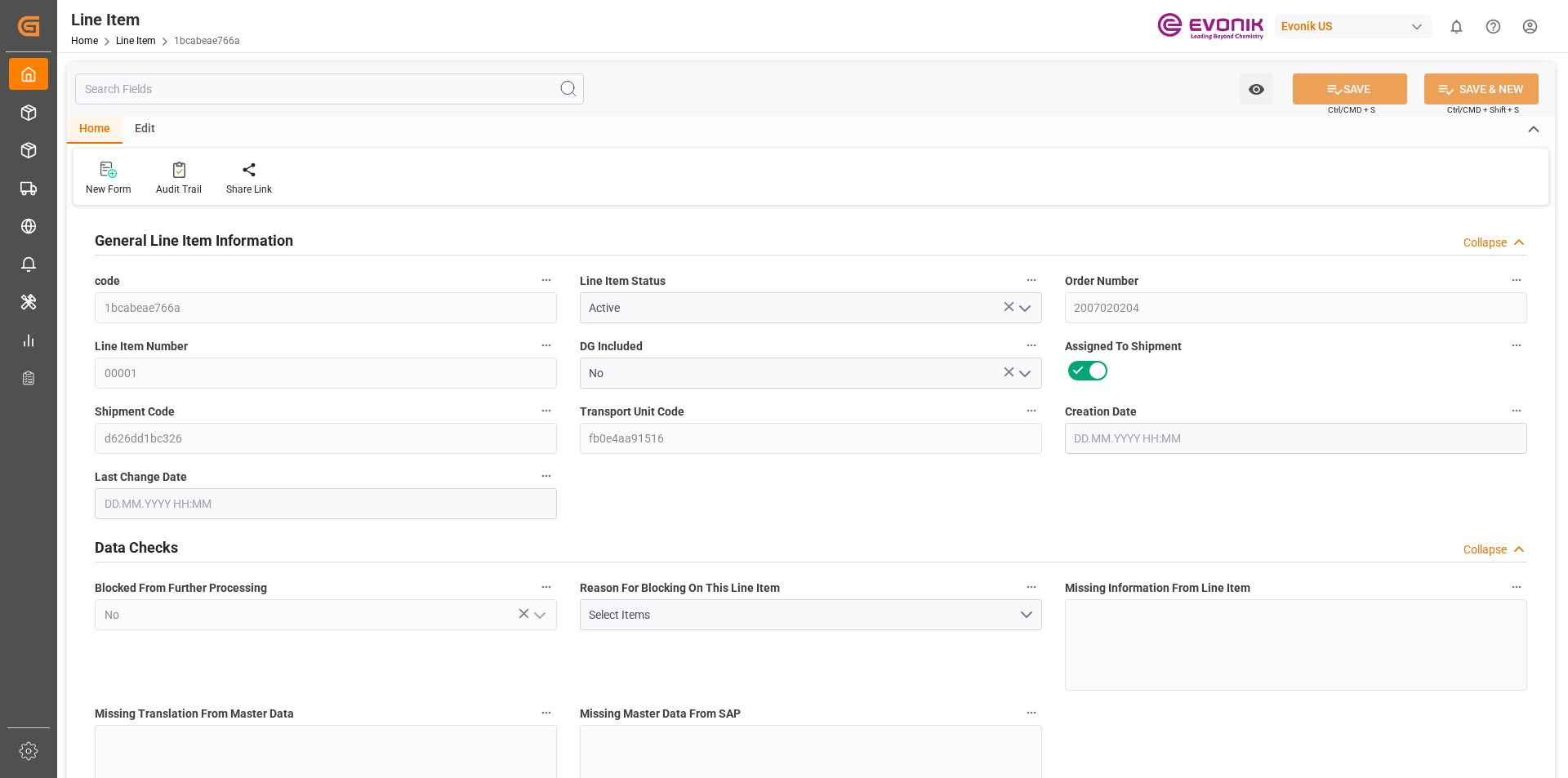
type input "0"
type input "40"
type input "18250"
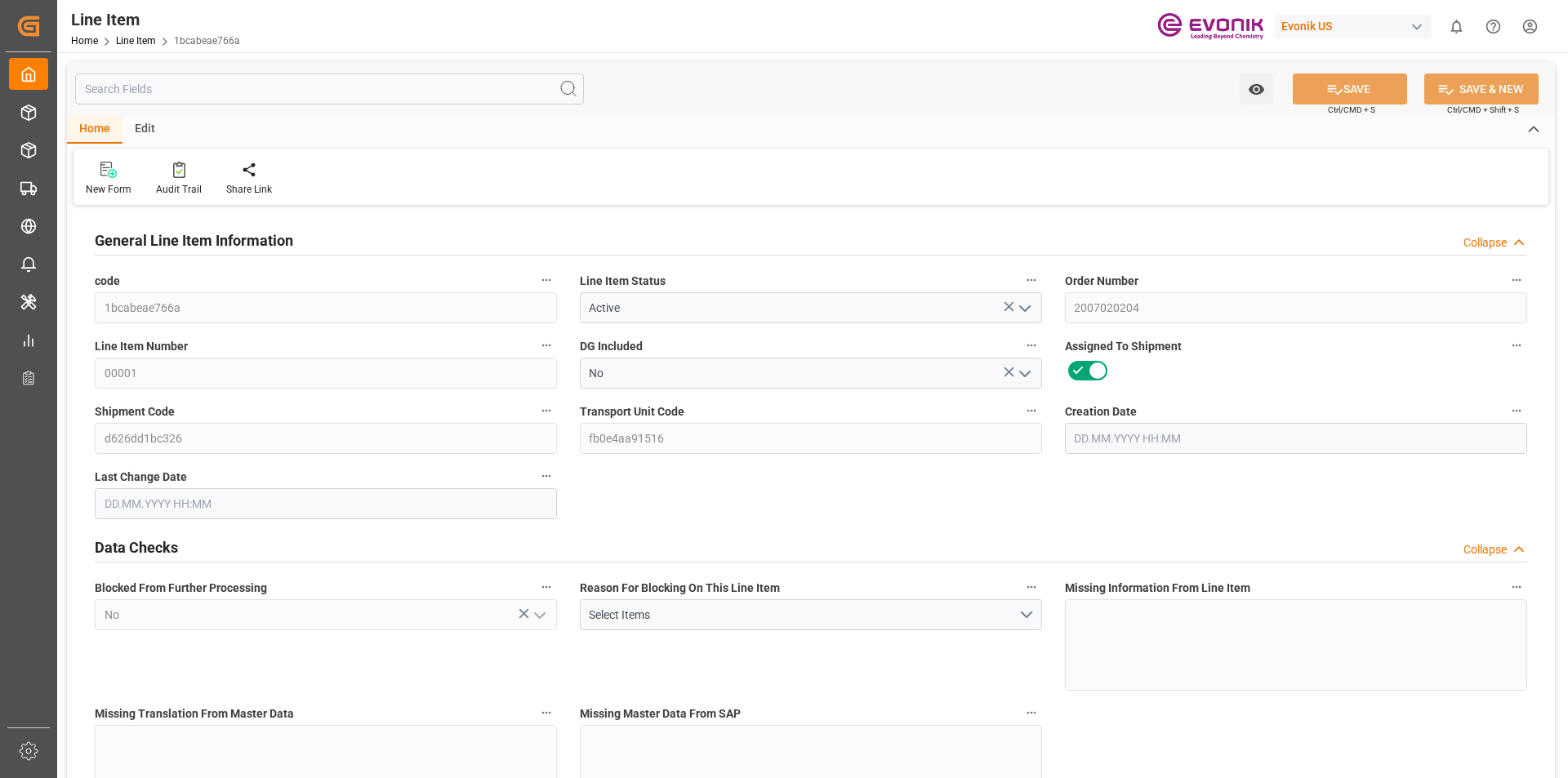
type input "18568"
type input "18143.6"
type input "54.568"
type input "54568.04"
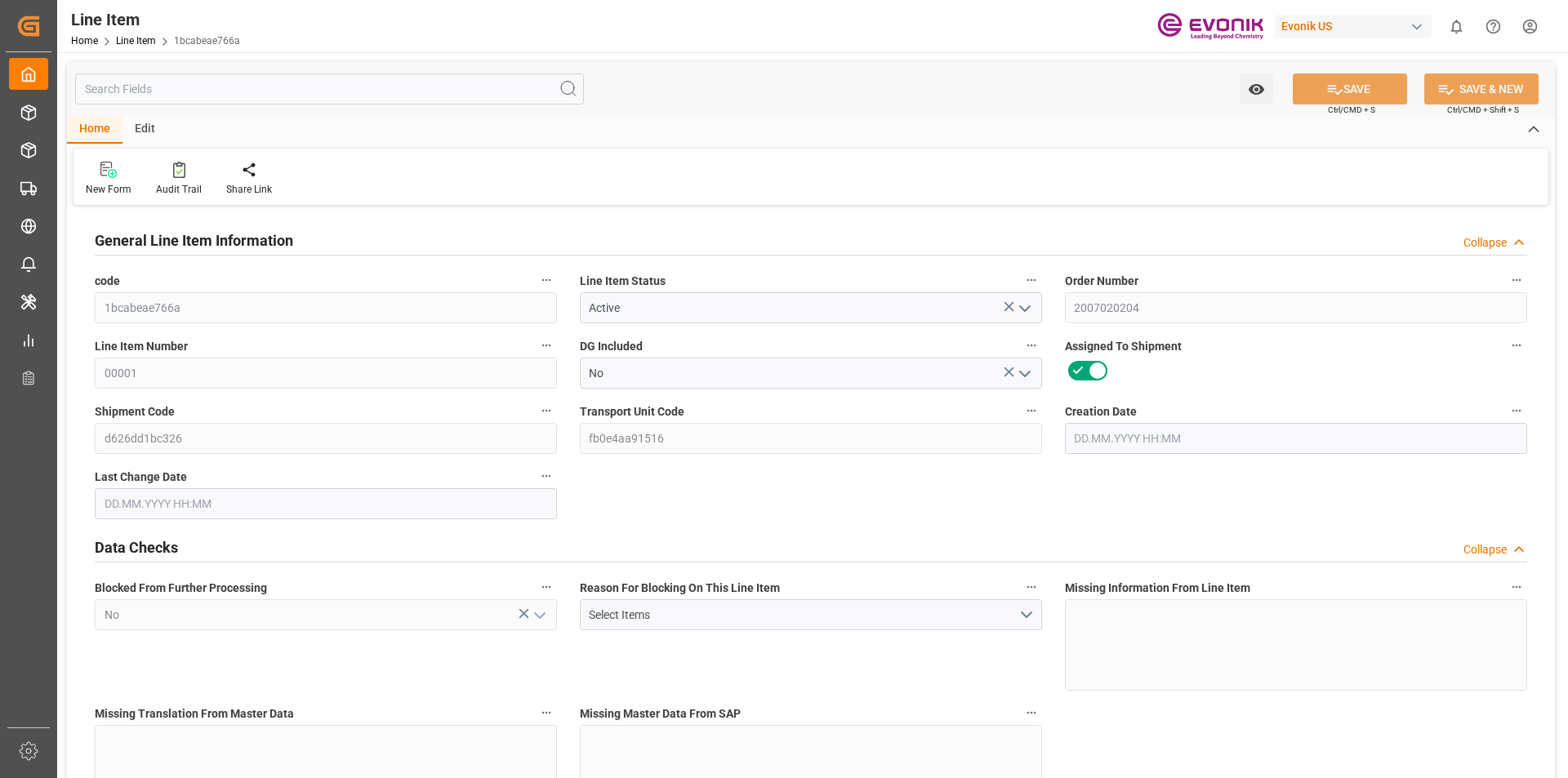
type input "0"
type input "23.05.2025 21:09"
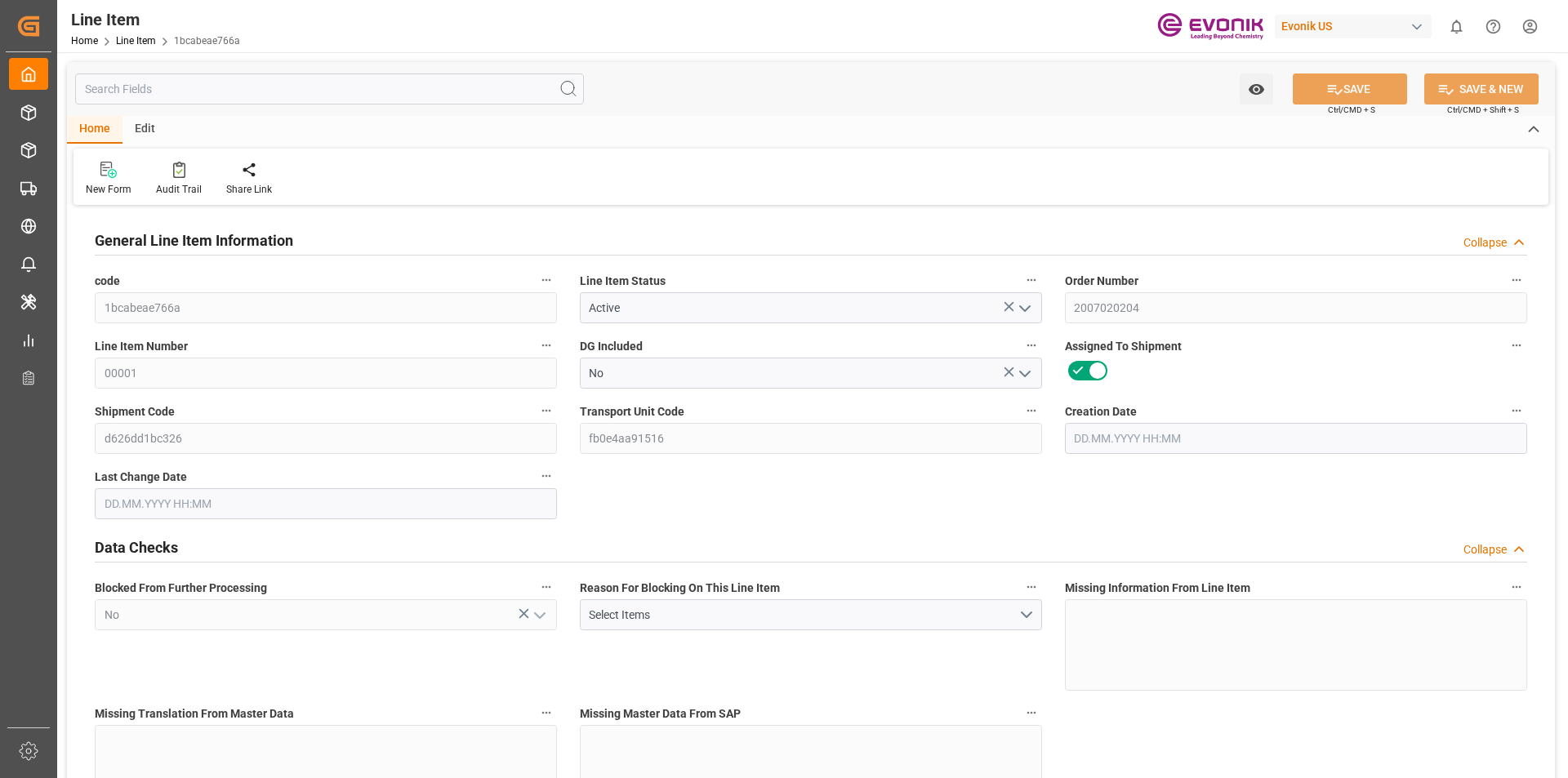
type input "30.07.2025 10:49"
type input "24.09.2025"
type input "02.09.2025"
type input "25.08.2025"
type input "5"
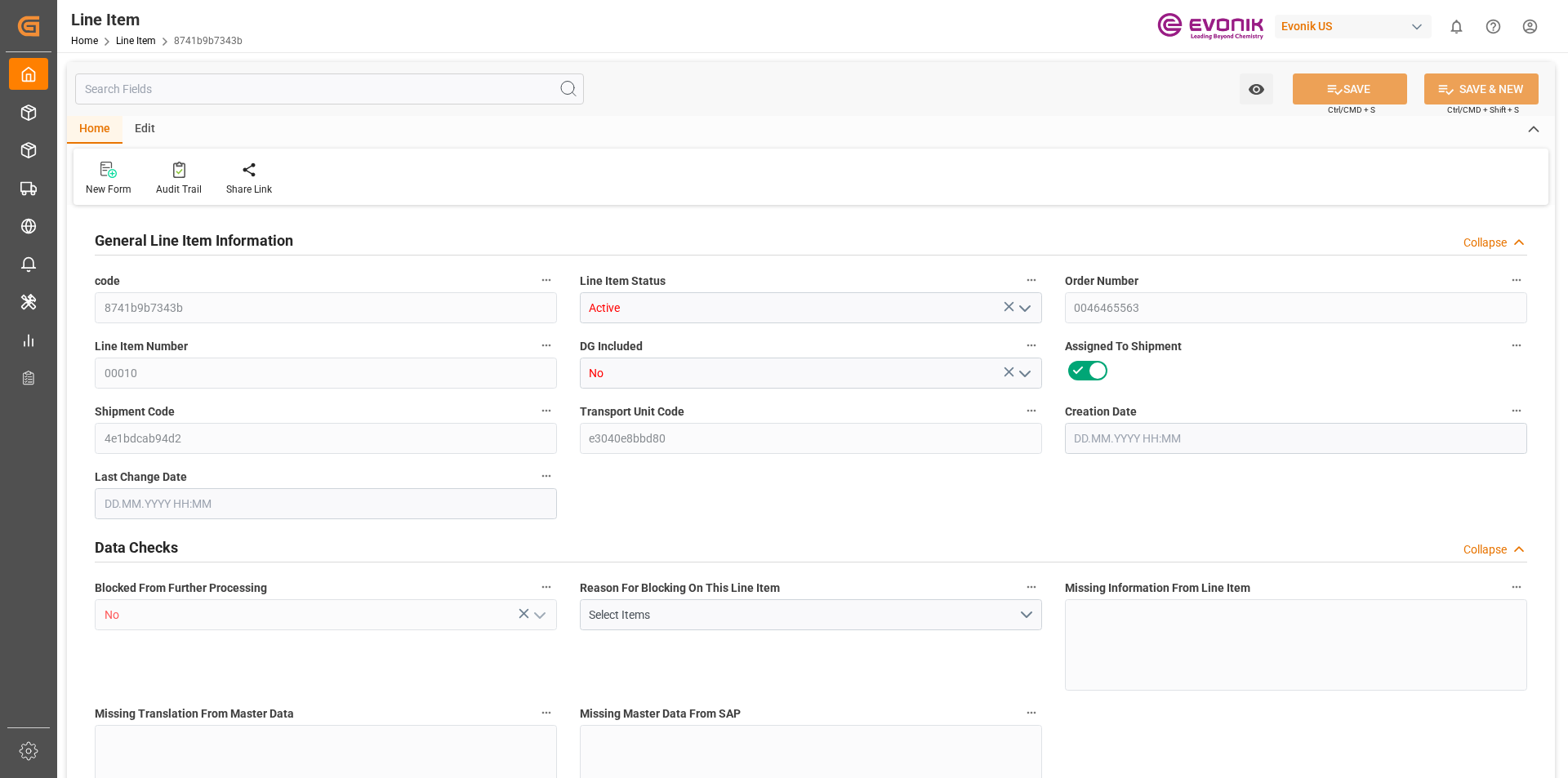
type input "5290"
type input "5000"
type input "7.2329"
type input "5"
type input "19817.04"
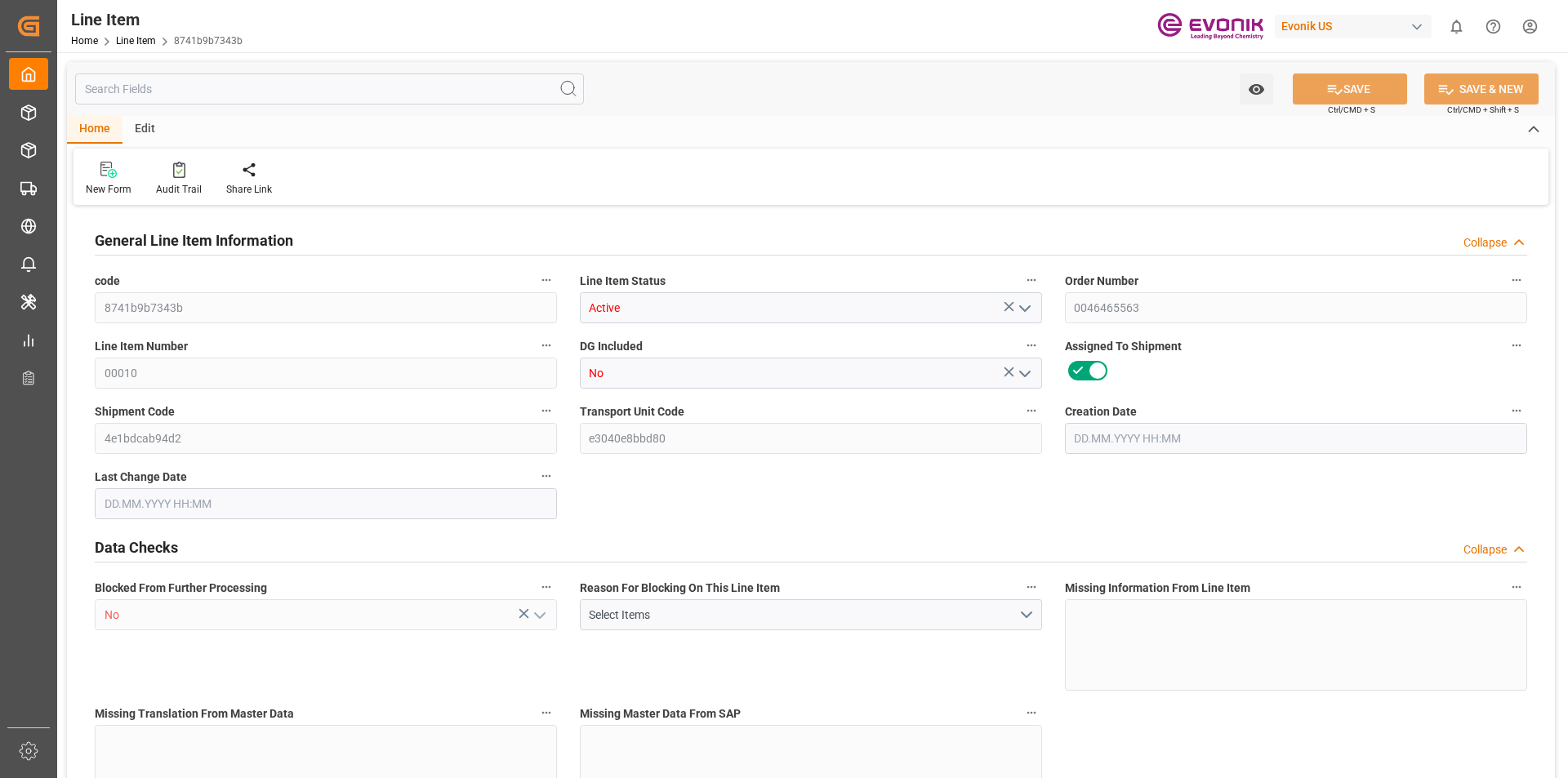
type input "5"
type input "5290"
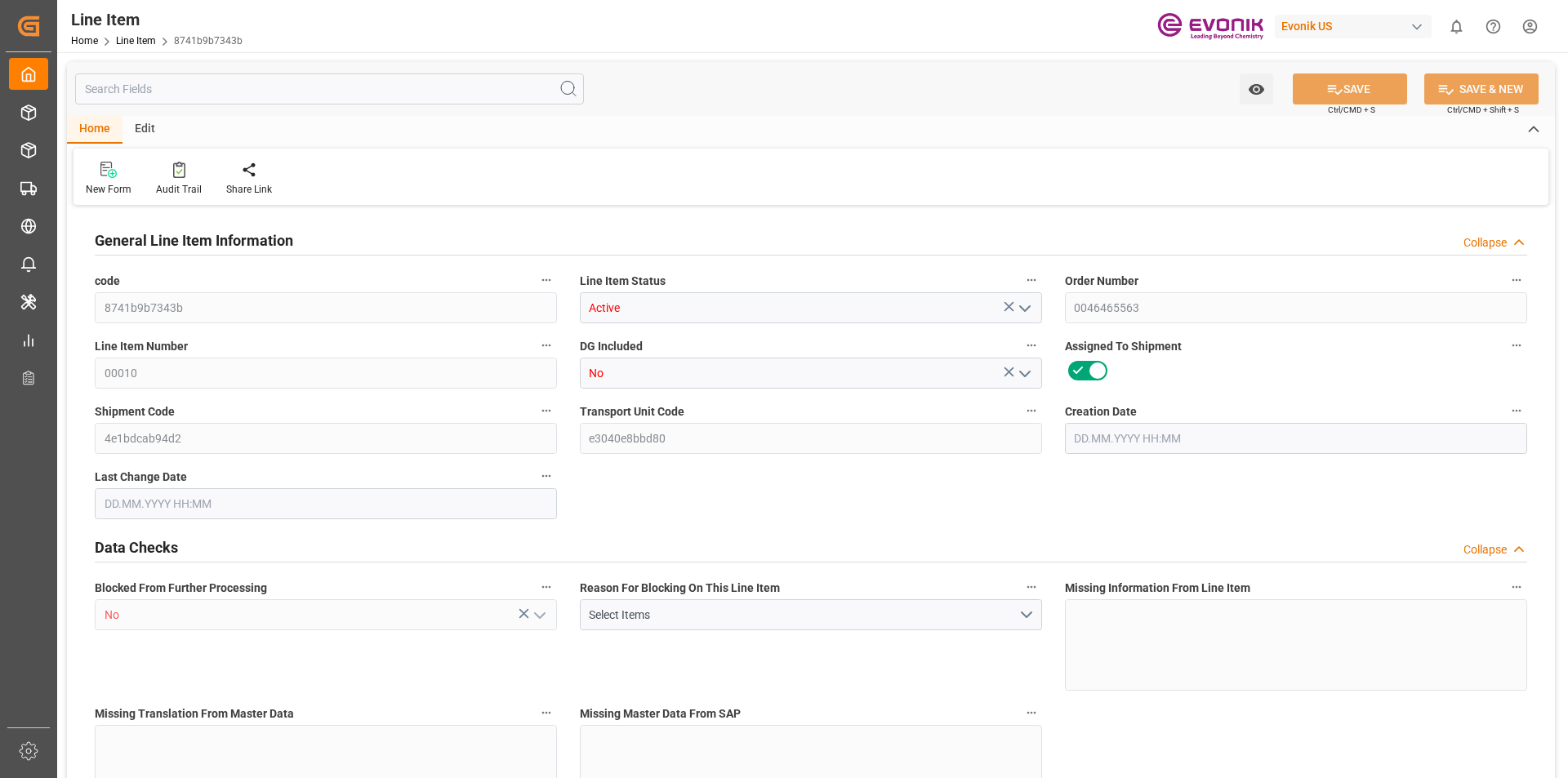
type input "5000"
type input "7.2329"
type input "7232.865"
type input "0"
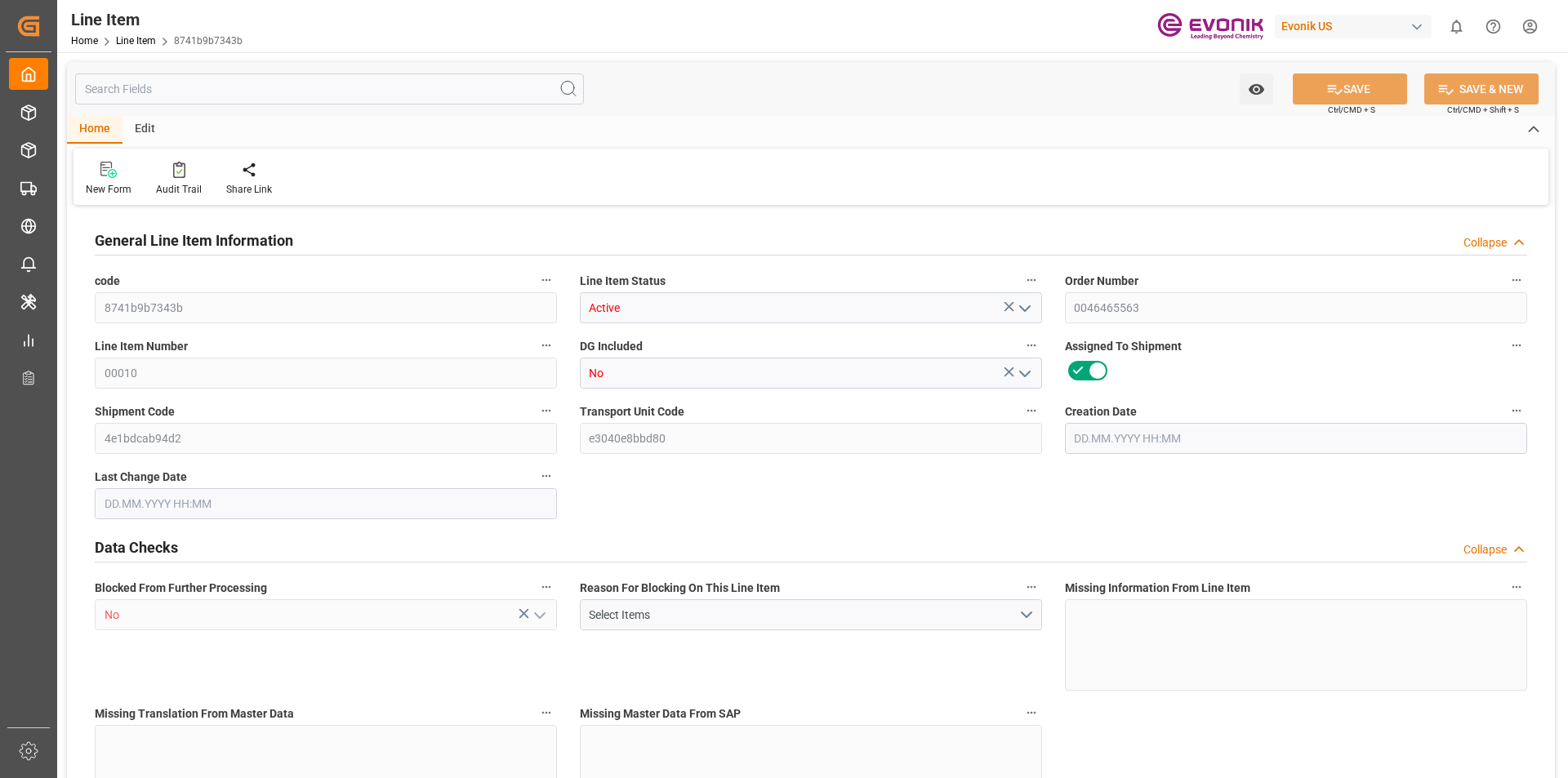
type input "0"
type input "28.07.2025 13:13"
type input "31.07.2025 04:00"
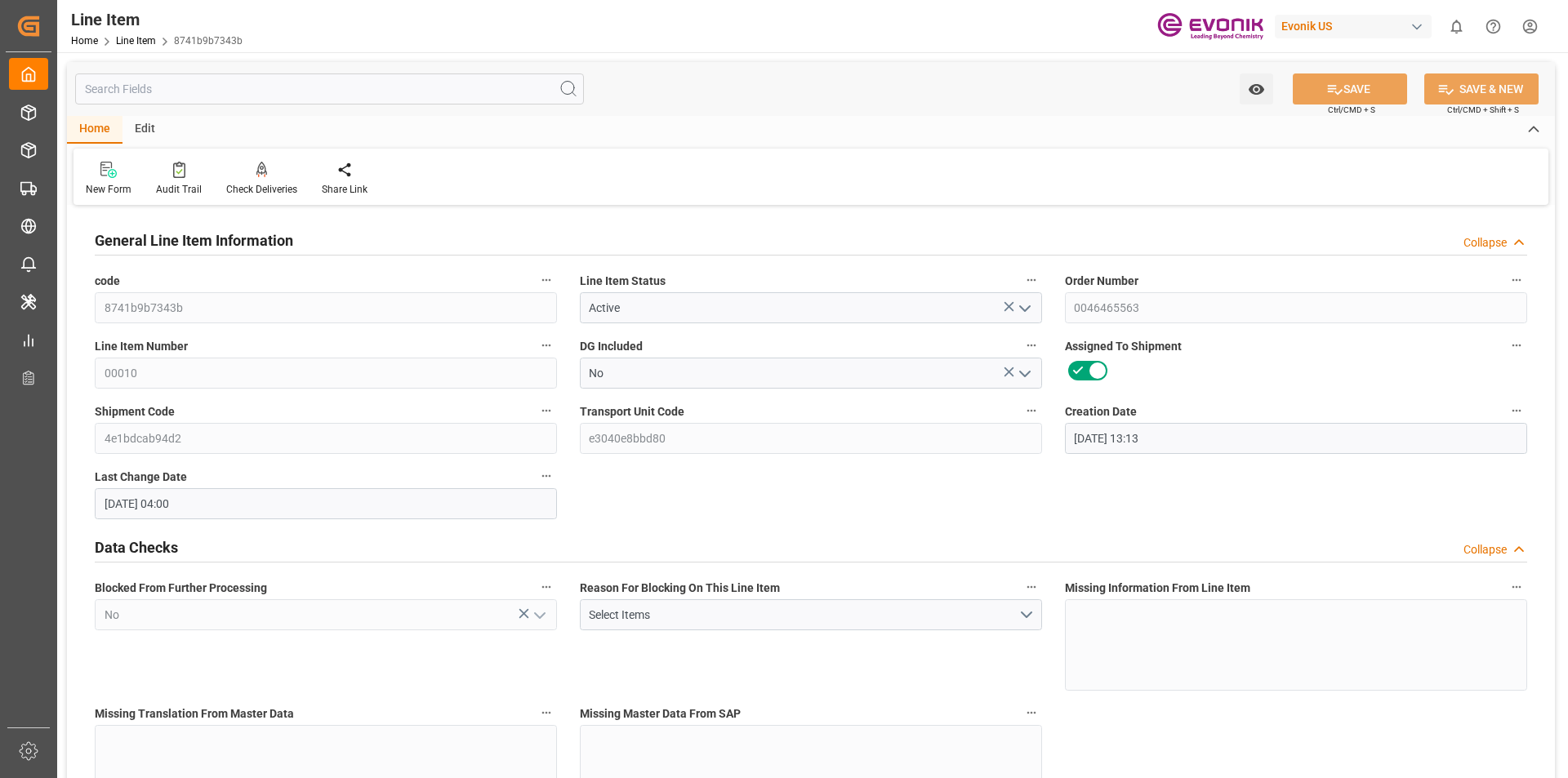
type input "08.10.2025"
type input "03.09.2025"
type input "26.08.2025"
click at [230, 81] on input "text" at bounding box center [330, 89] width 509 height 31
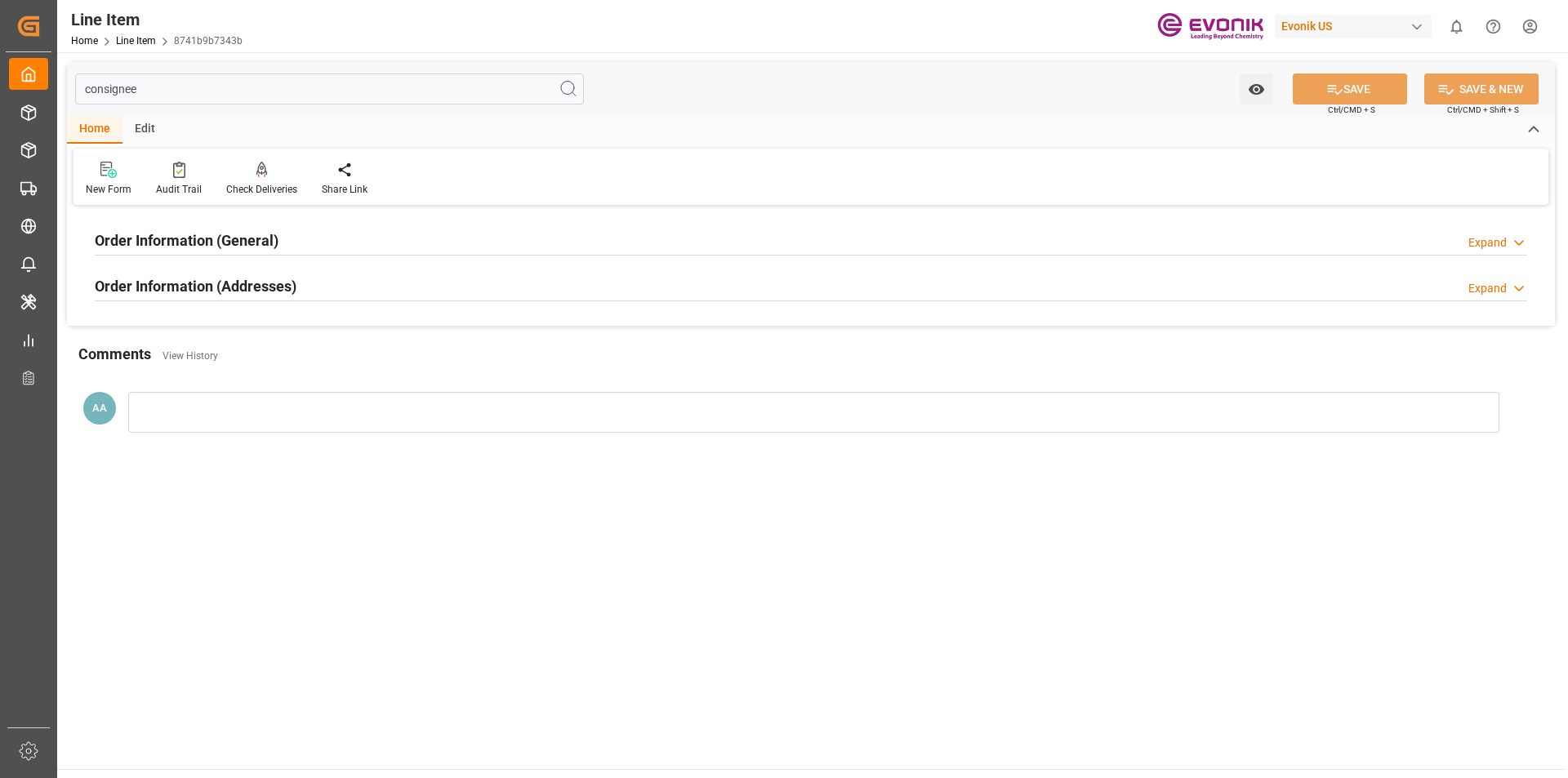
type input "consignee"
click at [1523, 238] on icon at bounding box center [1519, 243] width 16 height 17
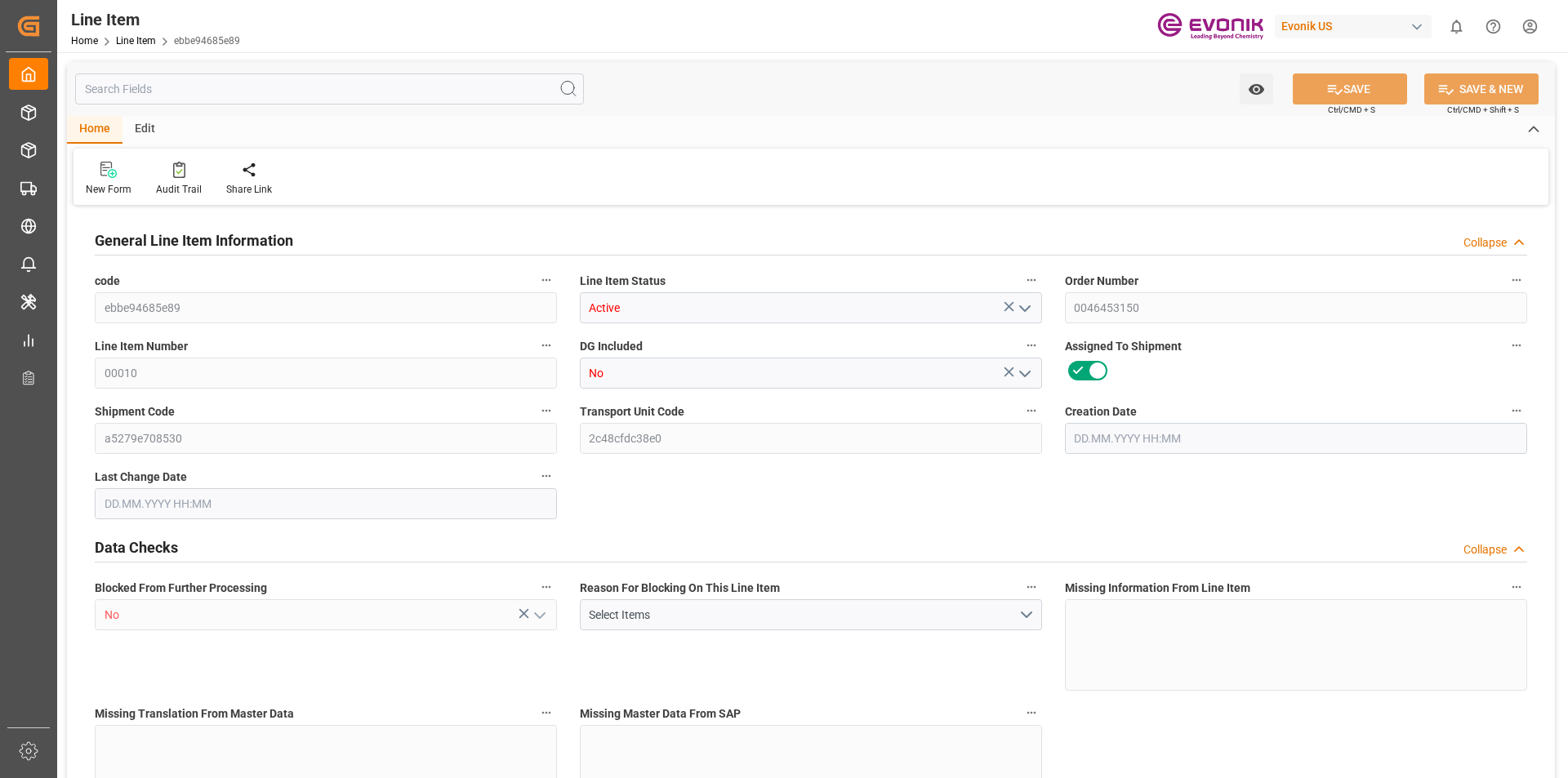
type input "20"
type input "15280"
type input "14000"
type input "26.4204"
type input "80"
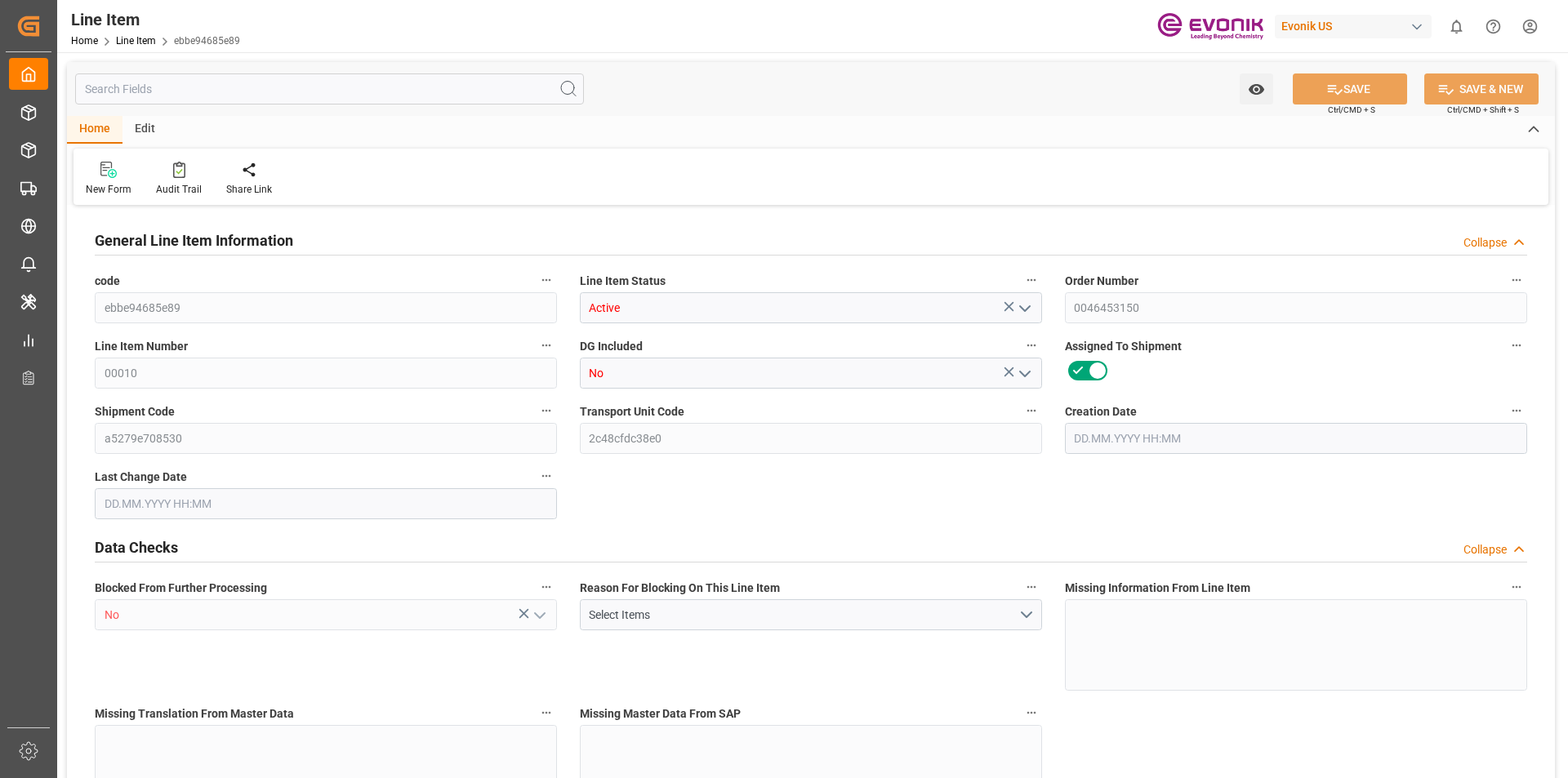
type input "50820"
type input "80"
type input "15280"
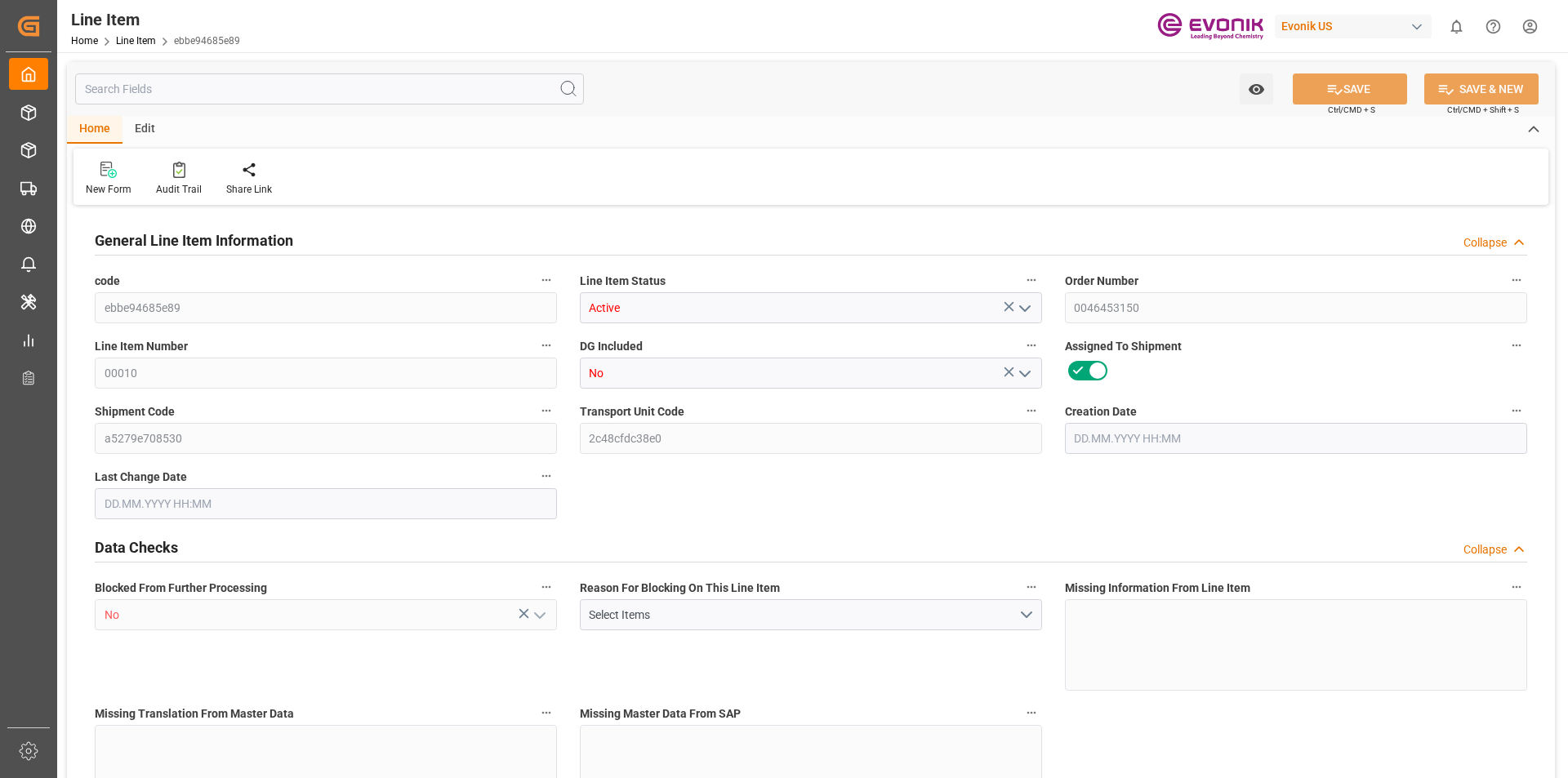
type input "16200"
type input "14000"
type input "26.4204"
type input "26420.4"
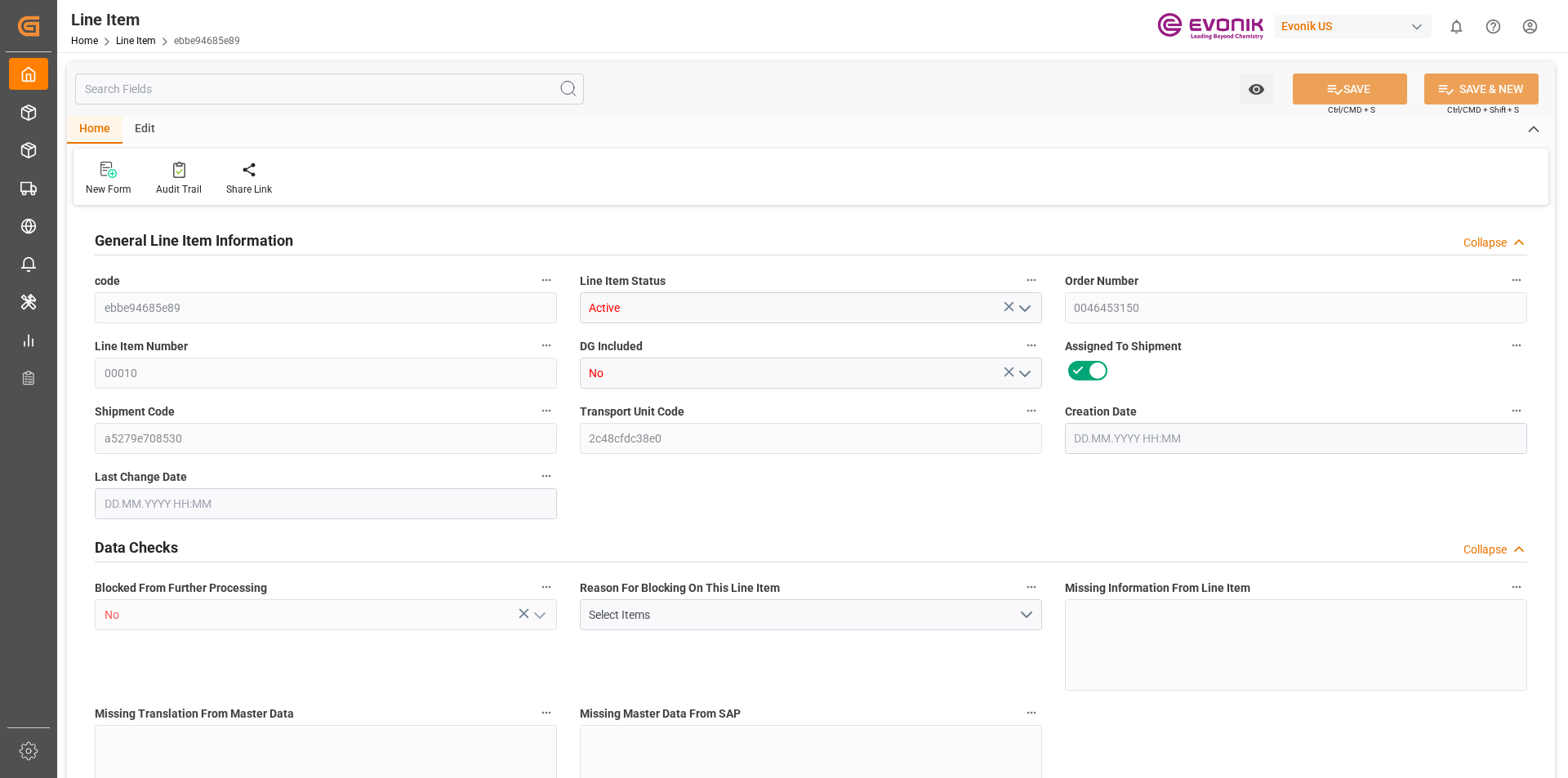
type input "0"
type input "[DATE] 13:12"
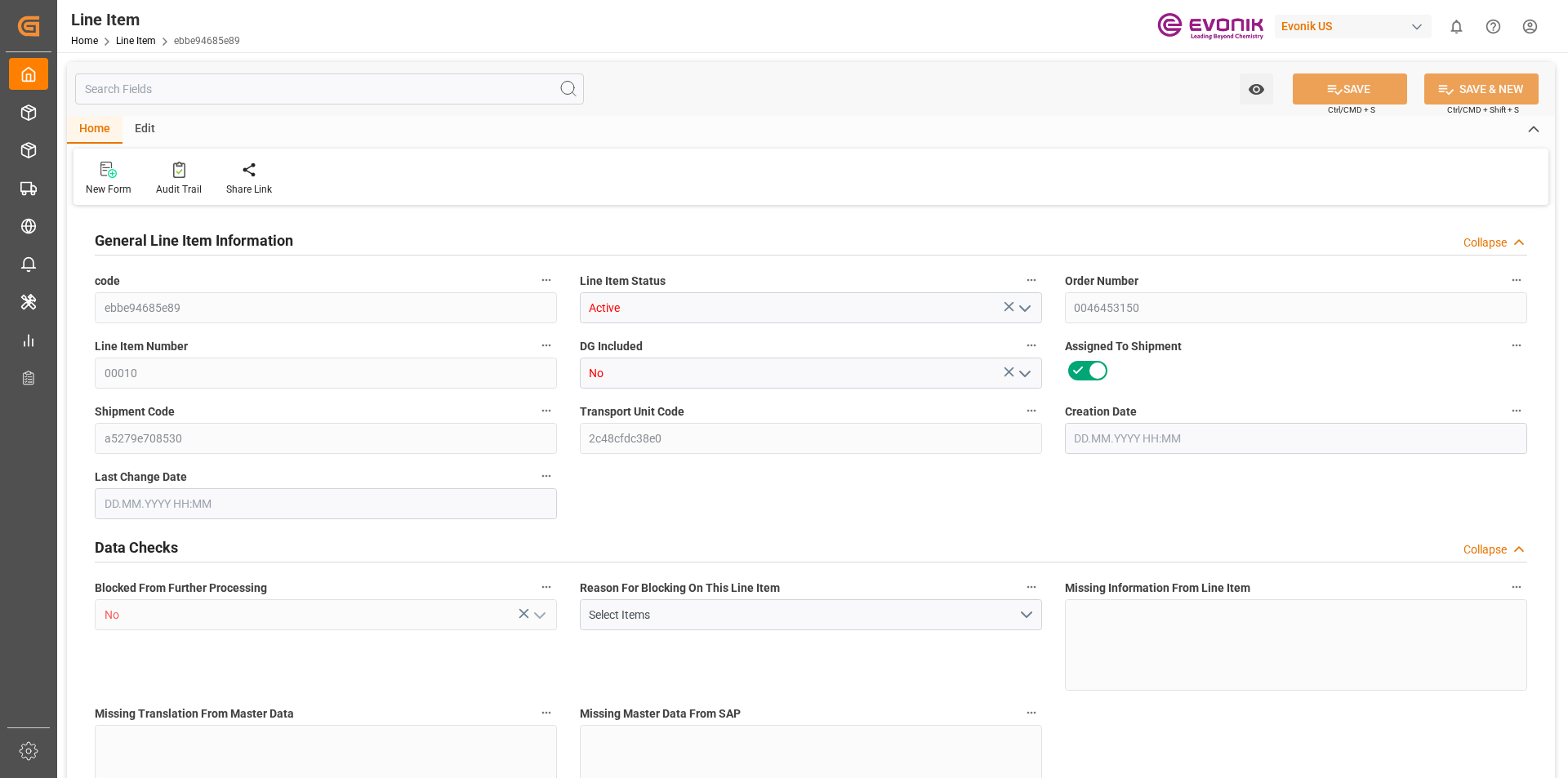
type input "[DATE] 04:01"
type input "[DATE]"
click at [364, 85] on input "text" at bounding box center [330, 89] width 509 height 31
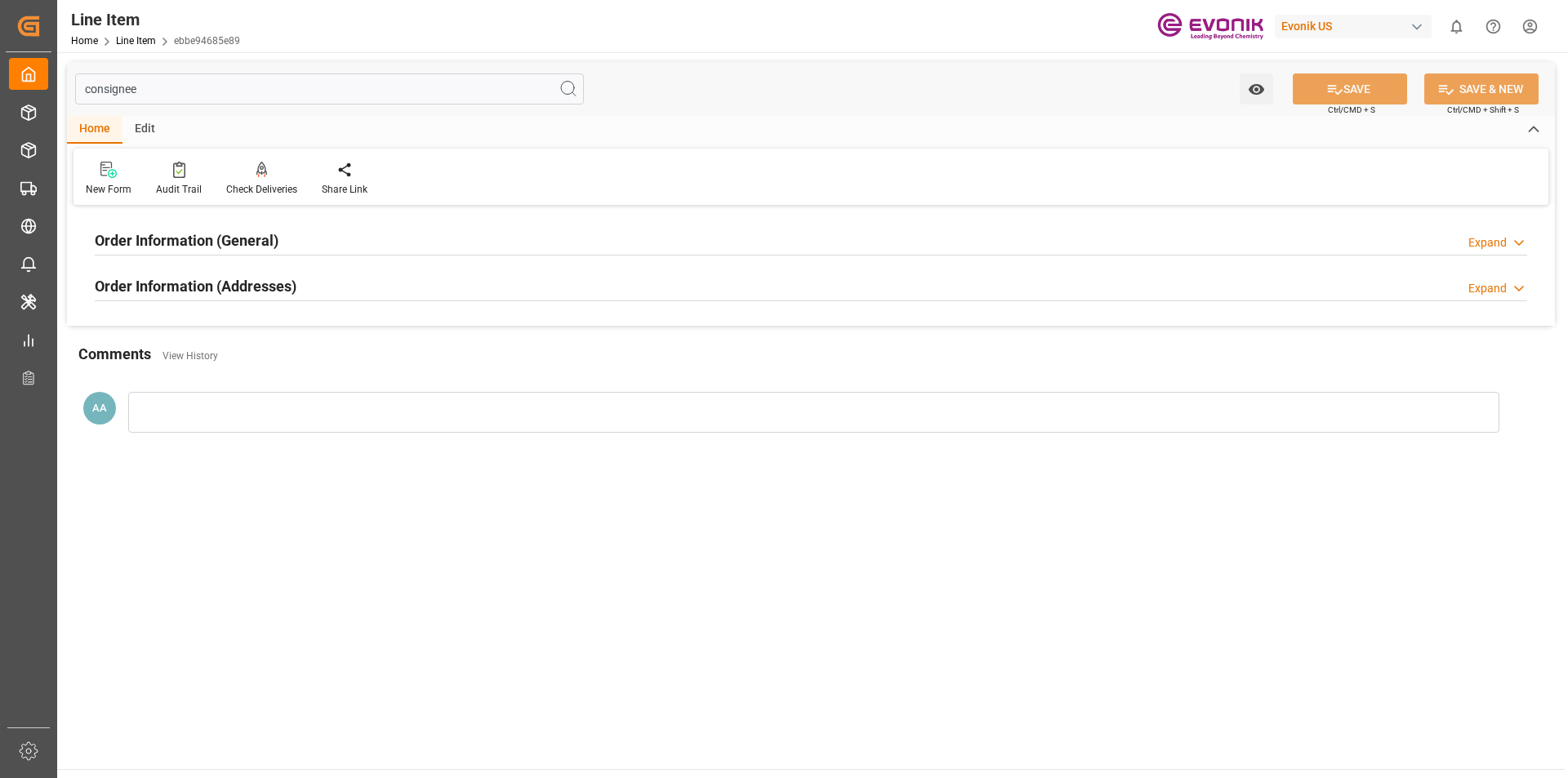
type input "consignee"
click at [1489, 247] on div "Expand" at bounding box center [1487, 243] width 39 height 17
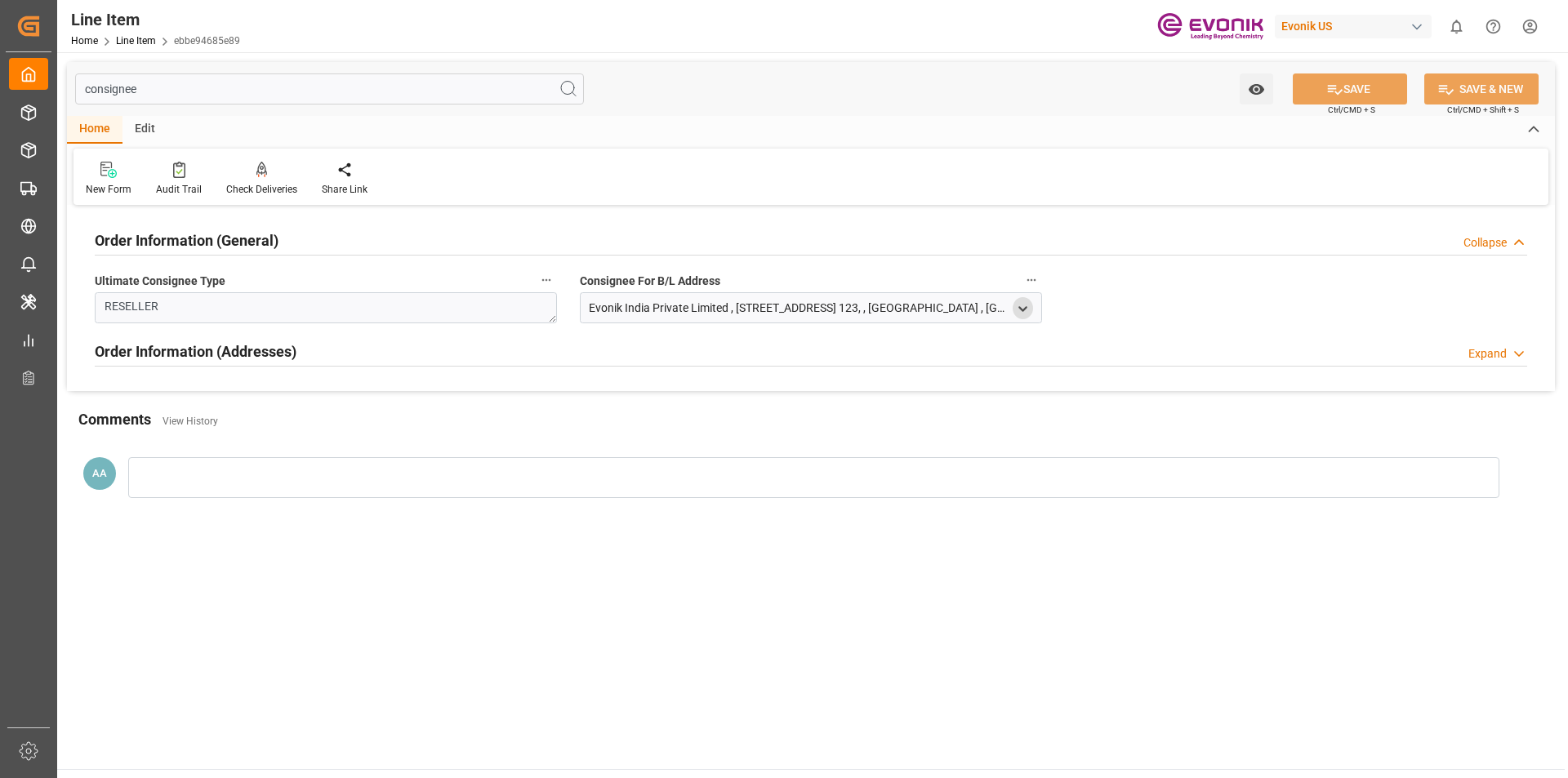
click at [1026, 311] on icon "open menu" at bounding box center [1022, 309] width 13 height 13
type input "[STREET_ADDRESS] 123,"
click at [1022, 306] on icon "close menu" at bounding box center [1022, 309] width 13 height 13
